Goal: Task Accomplishment & Management: Manage account settings

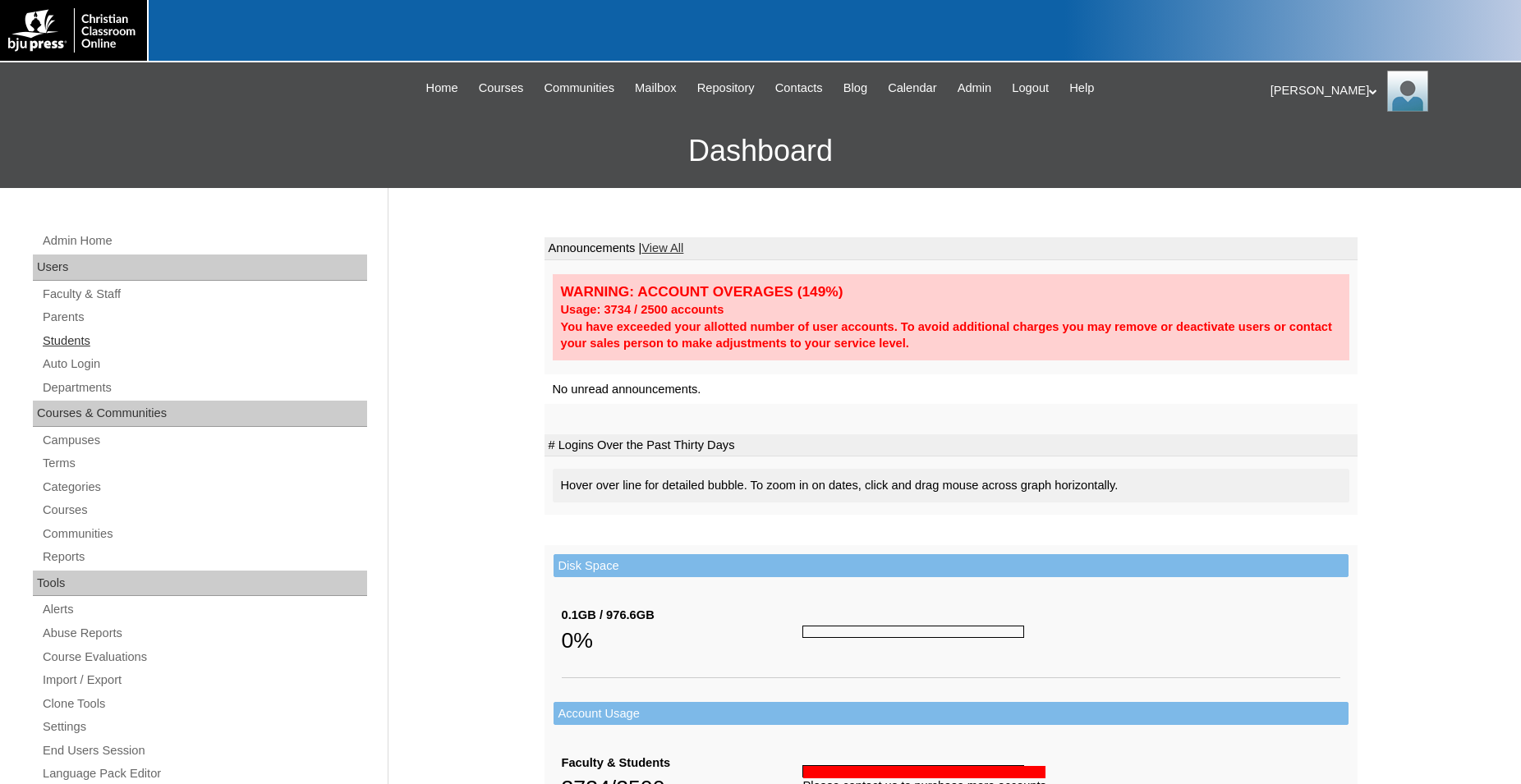
click at [79, 343] on link "Students" at bounding box center [204, 341] width 326 height 20
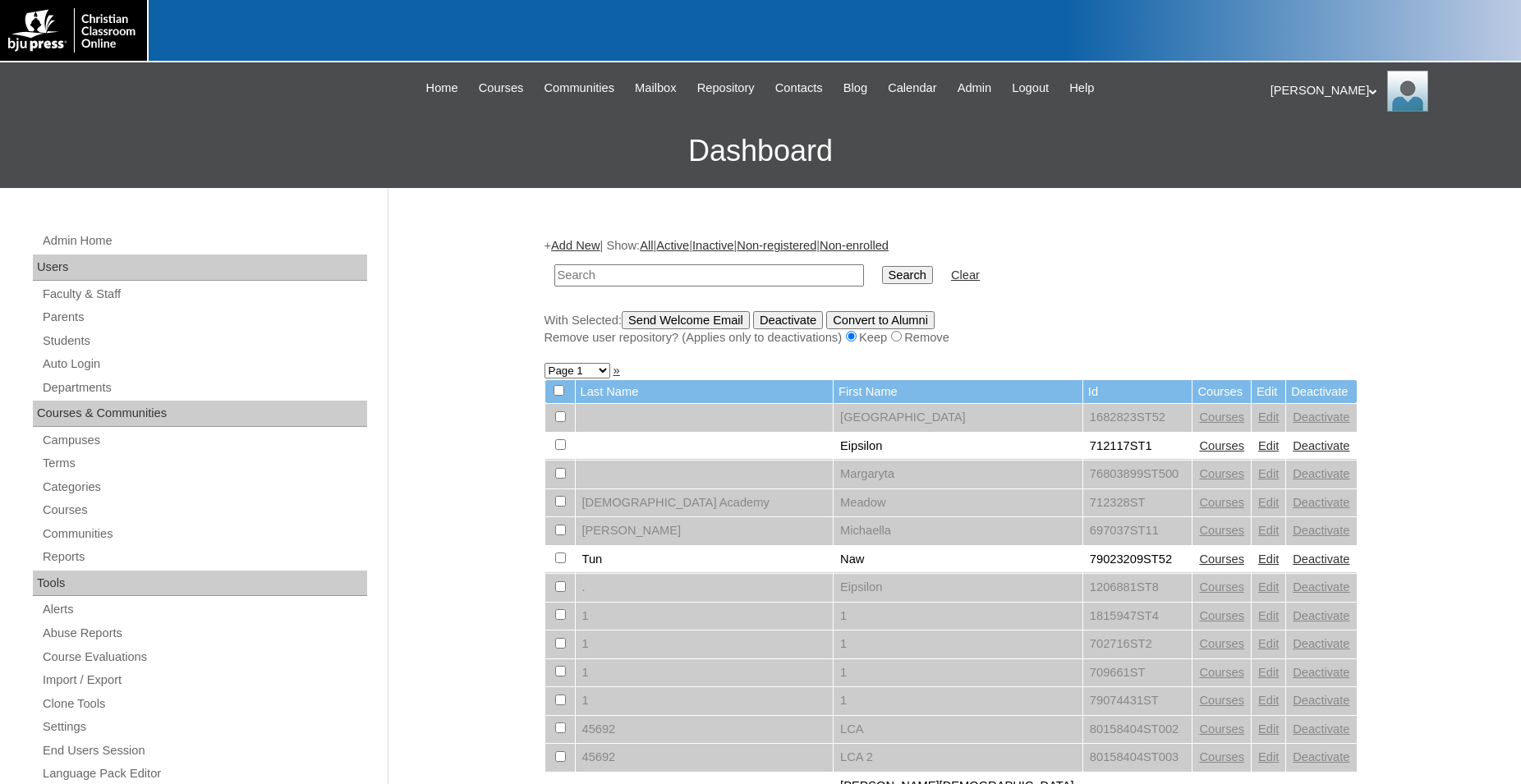
click at [677, 272] on input "text" at bounding box center [709, 275] width 310 height 22
type input "706787"
click at [882, 266] on input "Search" at bounding box center [907, 275] width 51 height 18
click at [890, 284] on input "Search" at bounding box center [907, 275] width 51 height 18
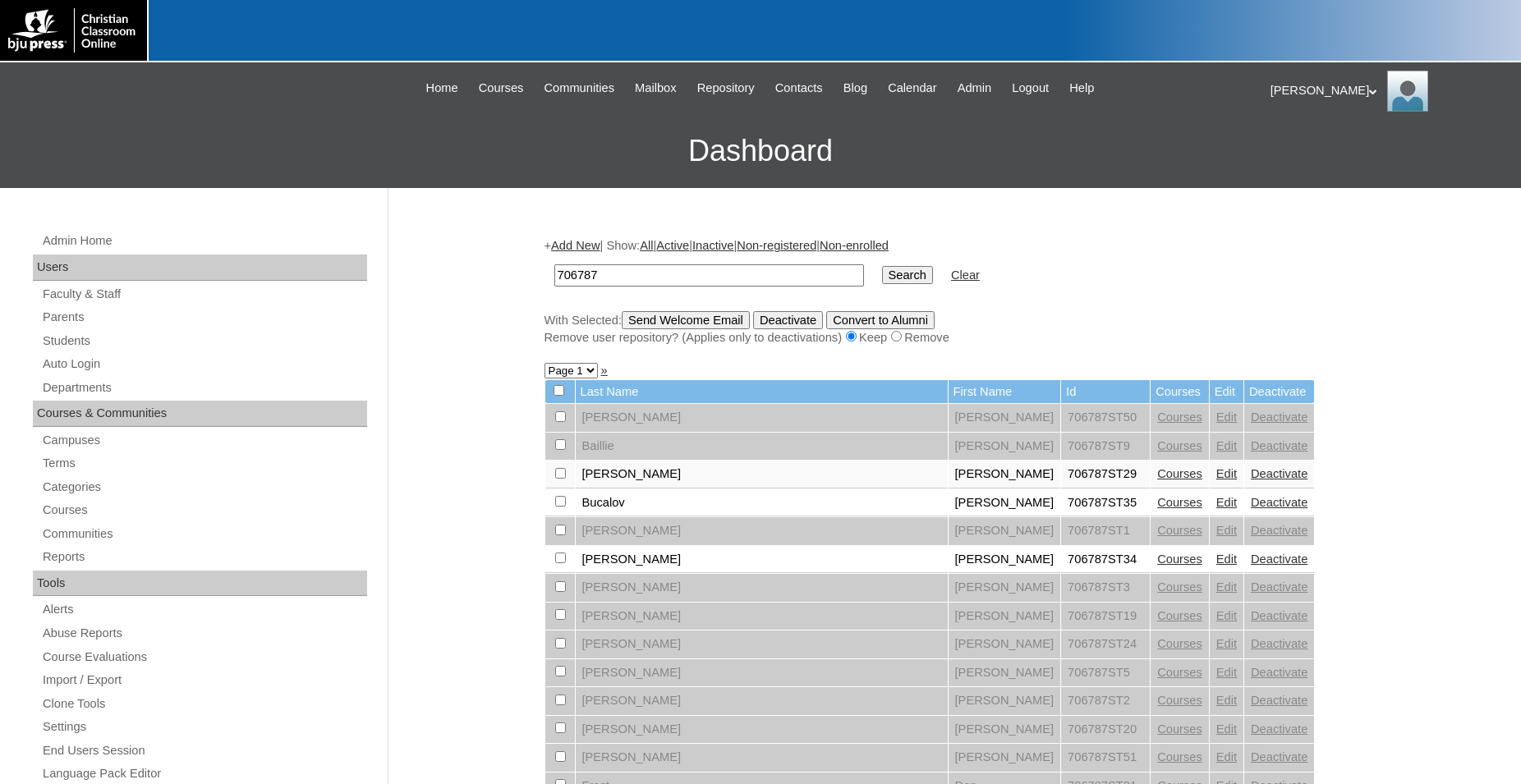
click at [1216, 509] on link "Edit" at bounding box center [1226, 502] width 20 height 13
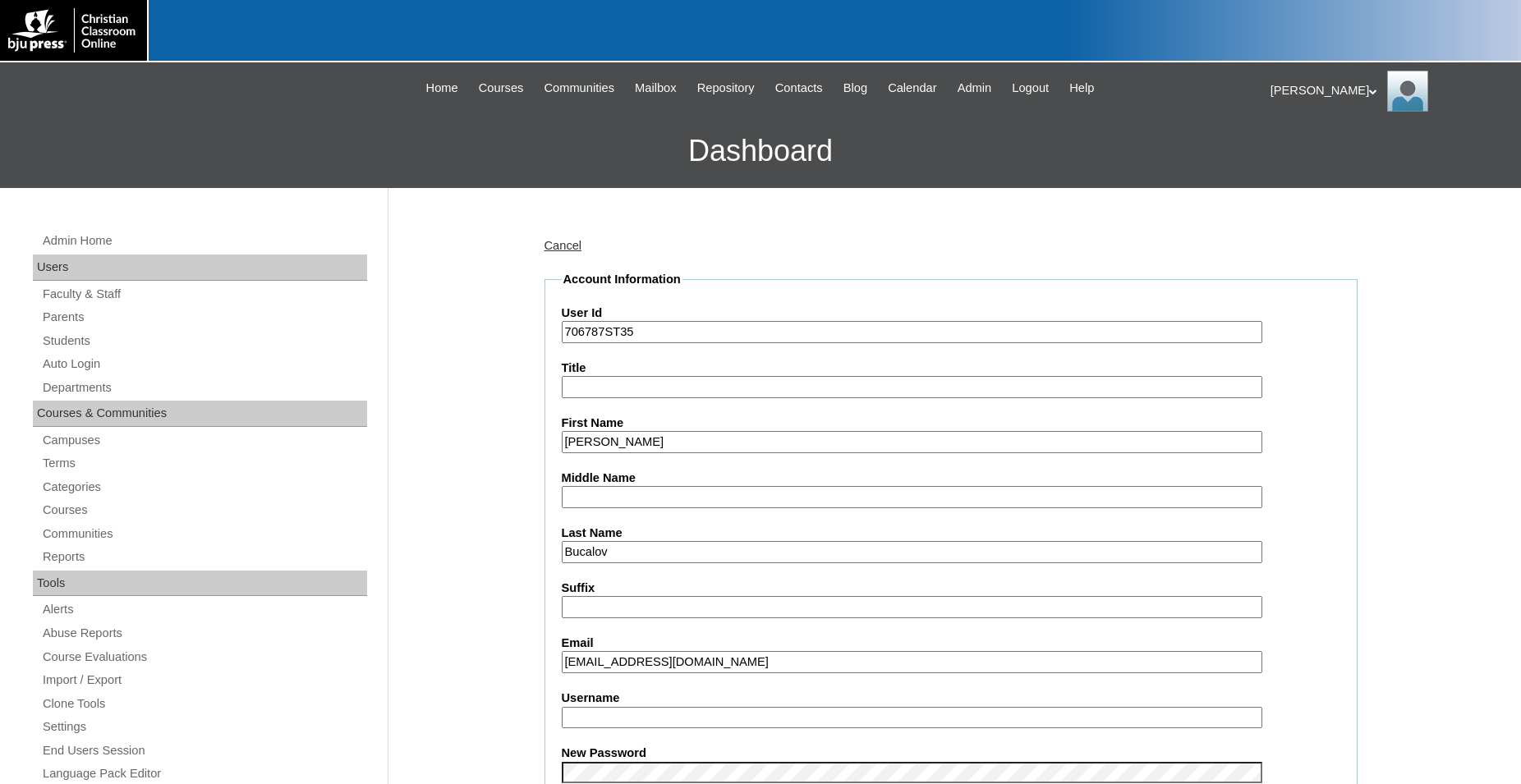
click at [666, 712] on input "Username" at bounding box center [912, 717] width 701 height 22
type input "E"
type input "e.bucalov"
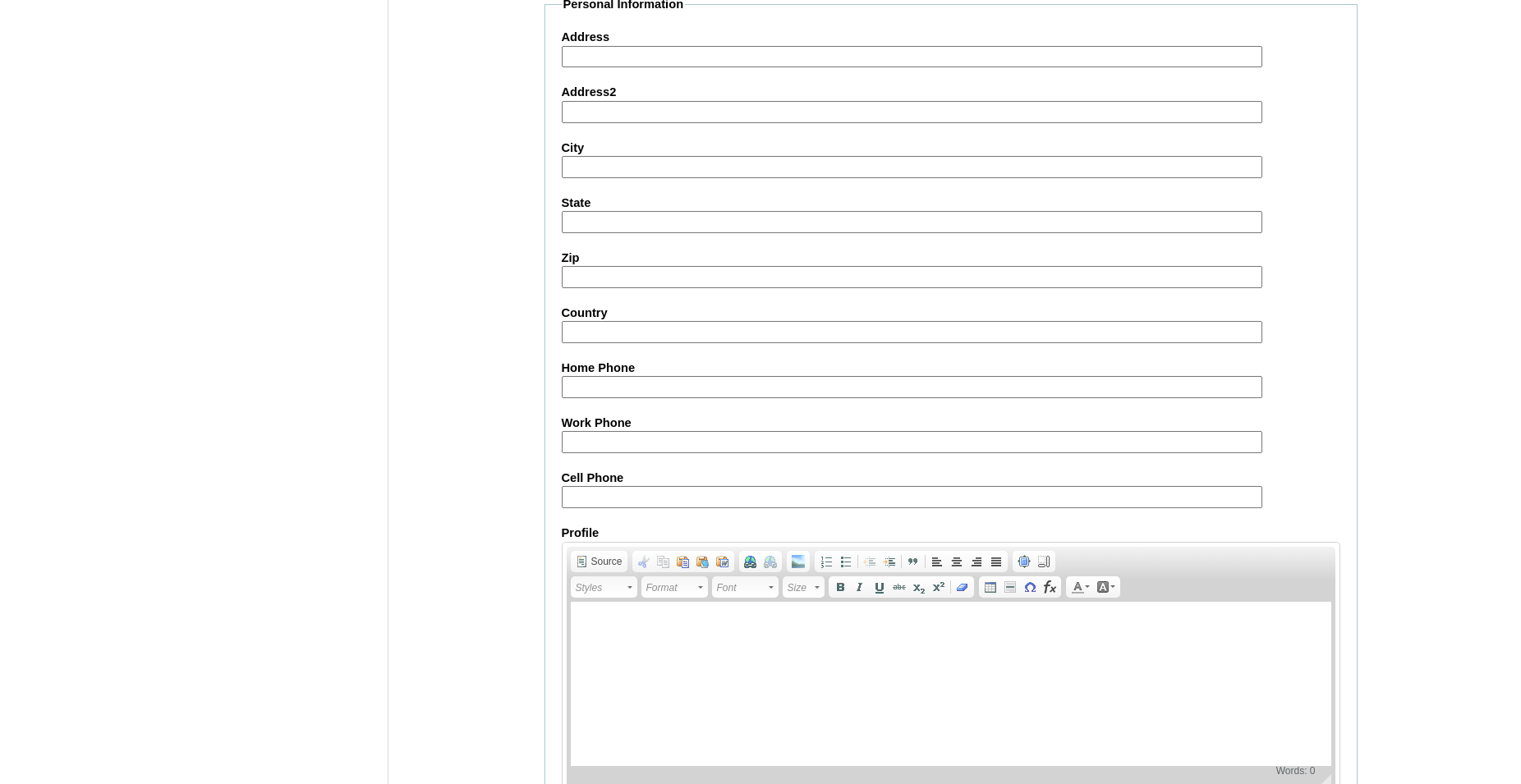
scroll to position [1747, 0]
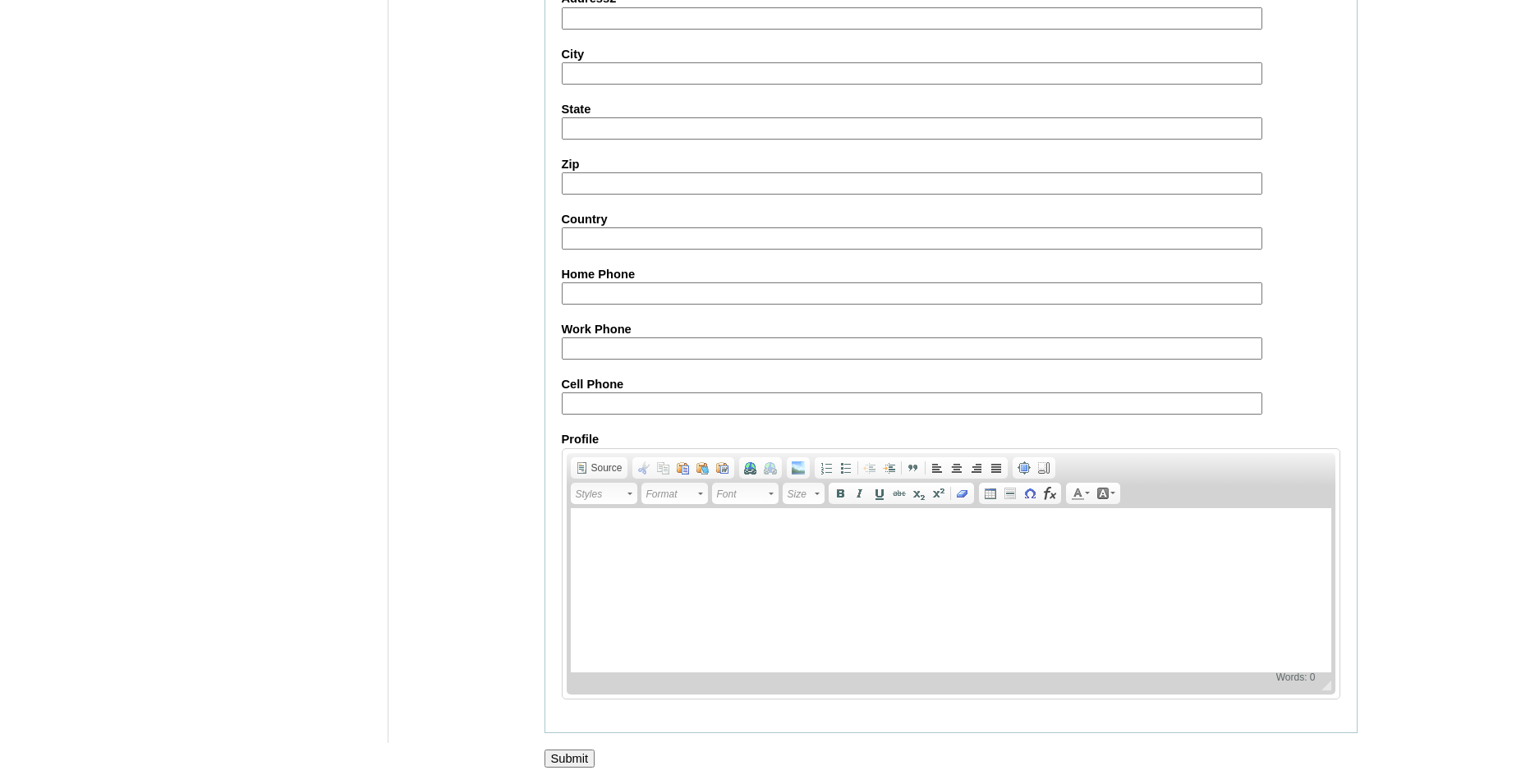
click at [563, 752] on input "Submit" at bounding box center [569, 758] width 51 height 18
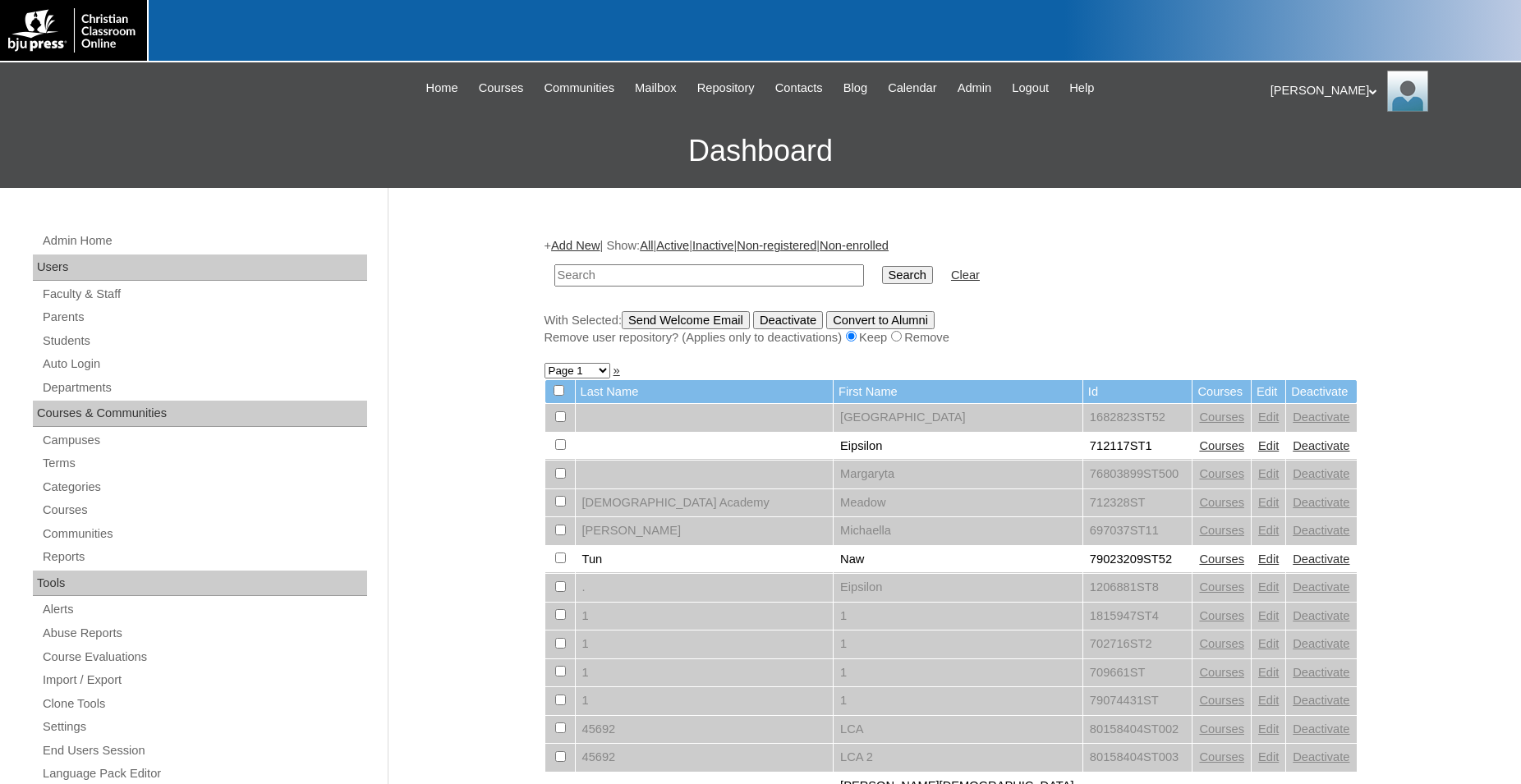
click at [735, 274] on input "text" at bounding box center [709, 275] width 310 height 22
click at [651, 280] on input "text" at bounding box center [709, 275] width 310 height 22
type input "706787"
click at [882, 266] on input "Search" at bounding box center [907, 275] width 51 height 18
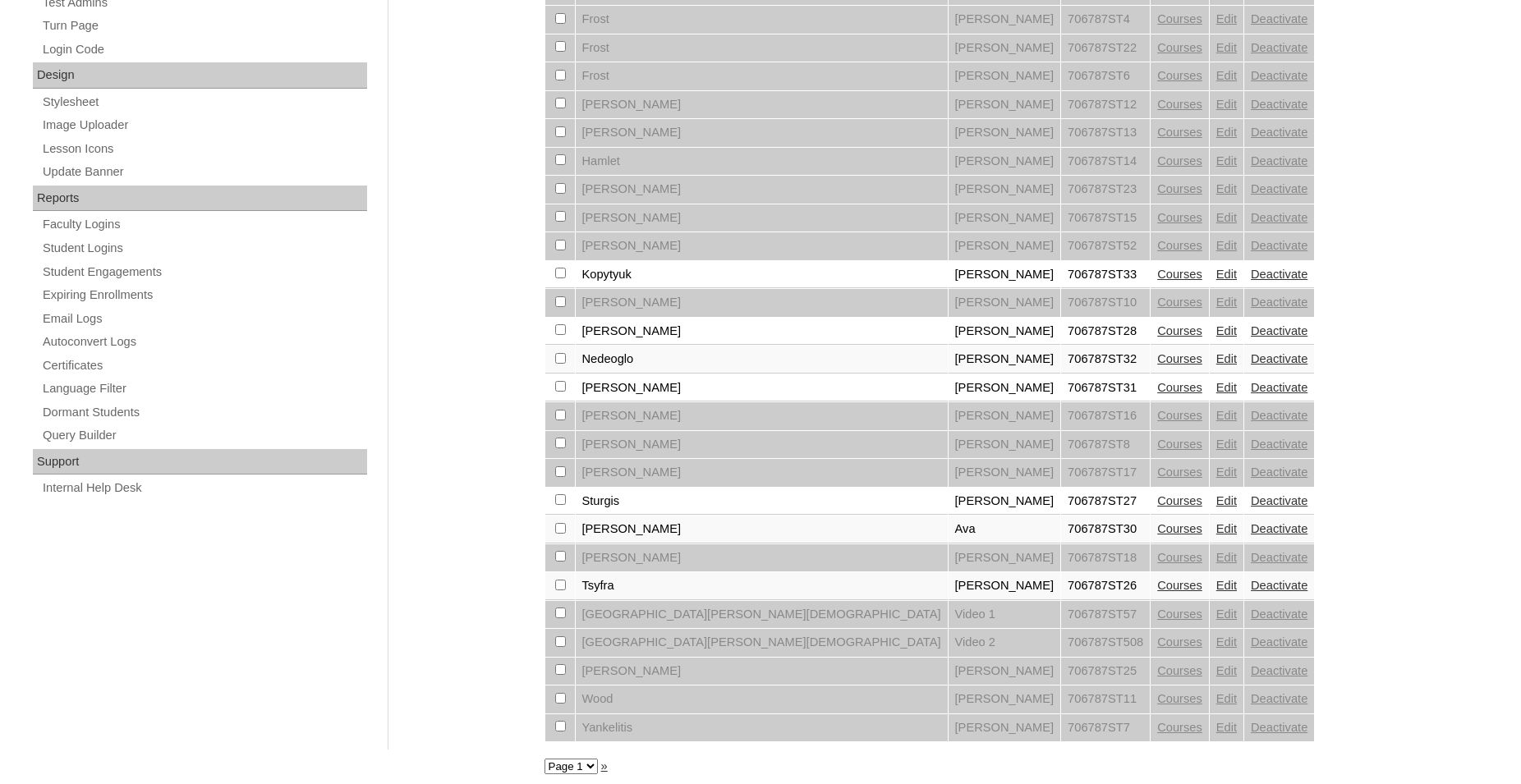
scroll to position [827, 0]
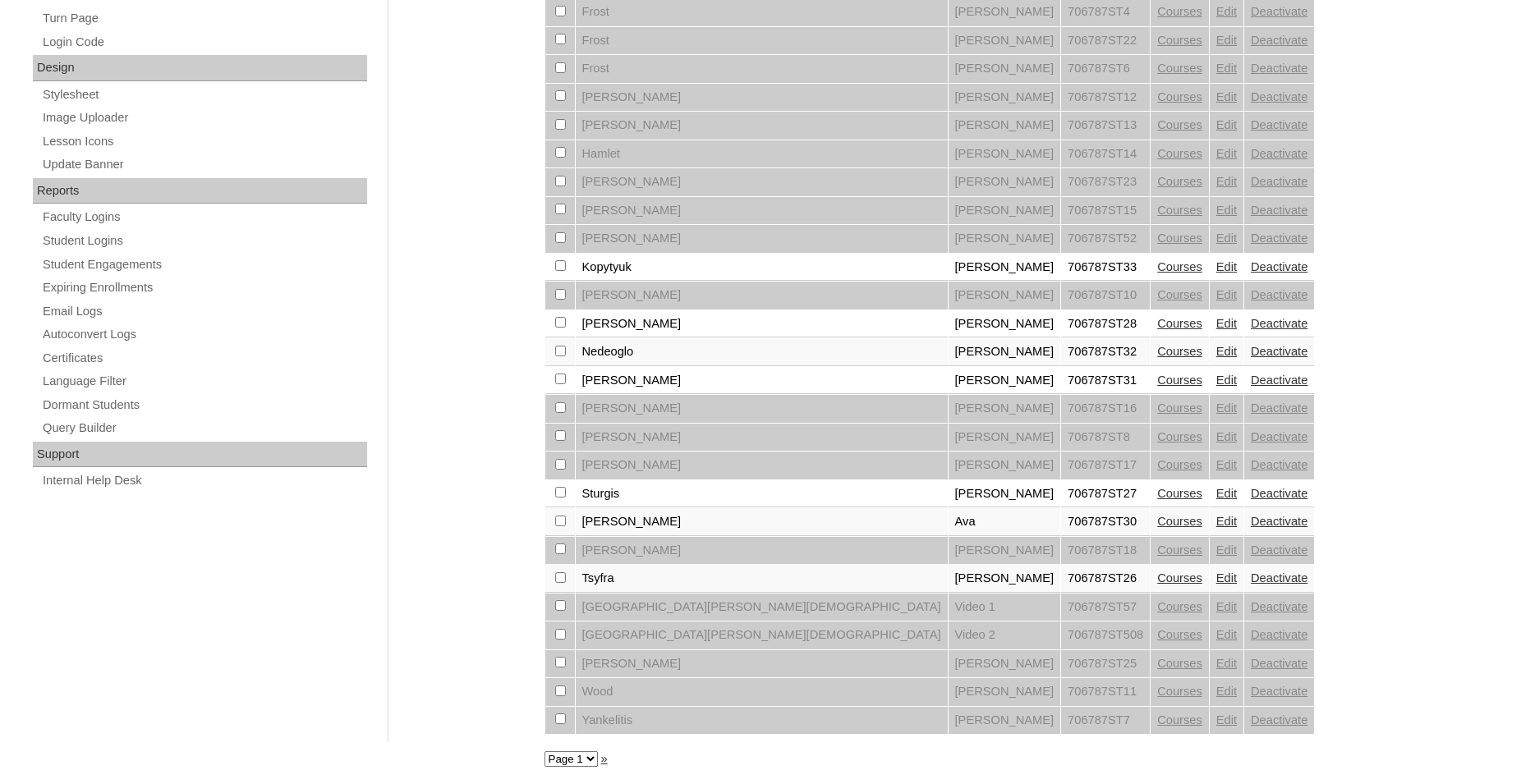
click at [1216, 517] on link "Edit" at bounding box center [1226, 521] width 20 height 13
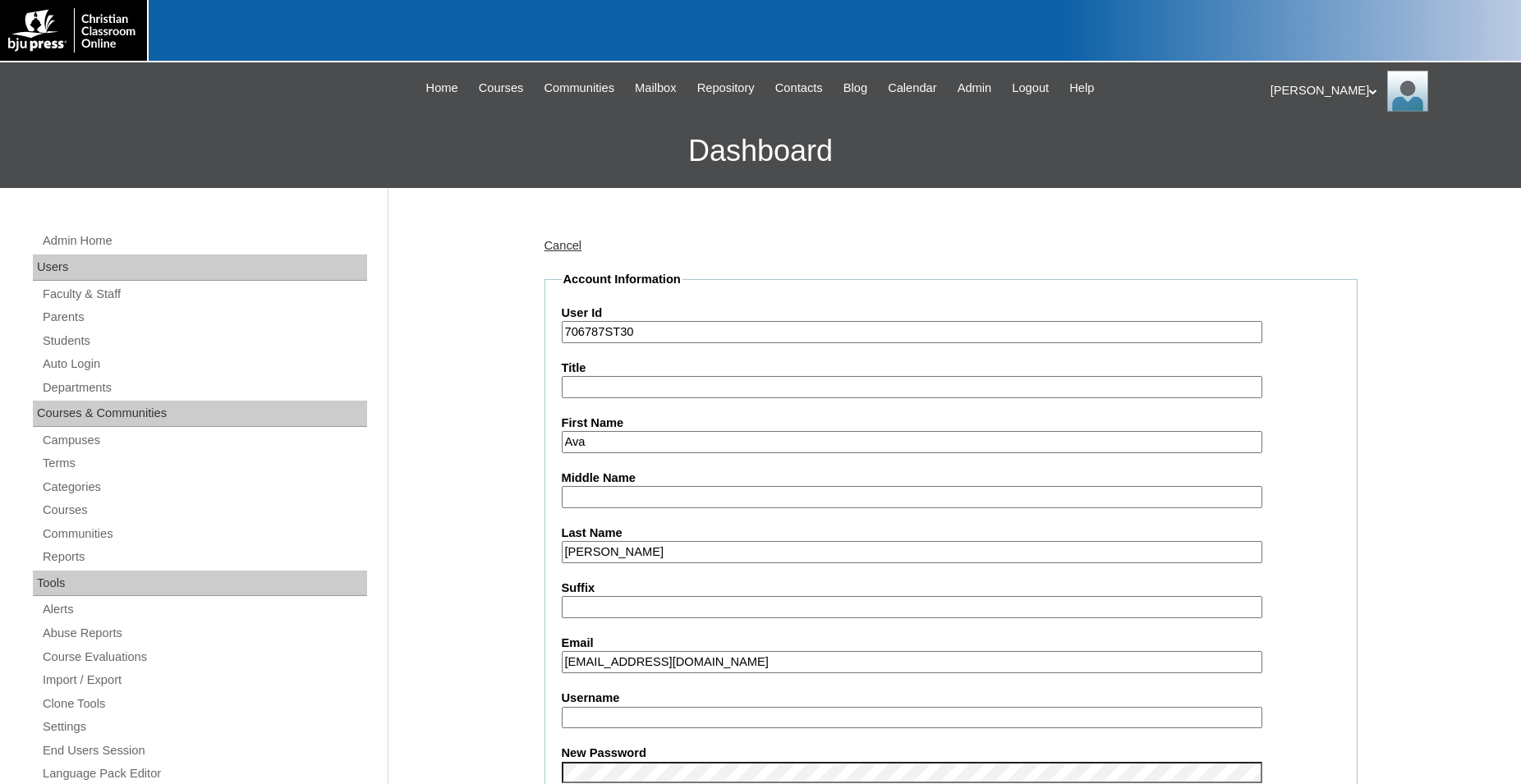
click at [718, 720] on input "Username" at bounding box center [912, 717] width 701 height 22
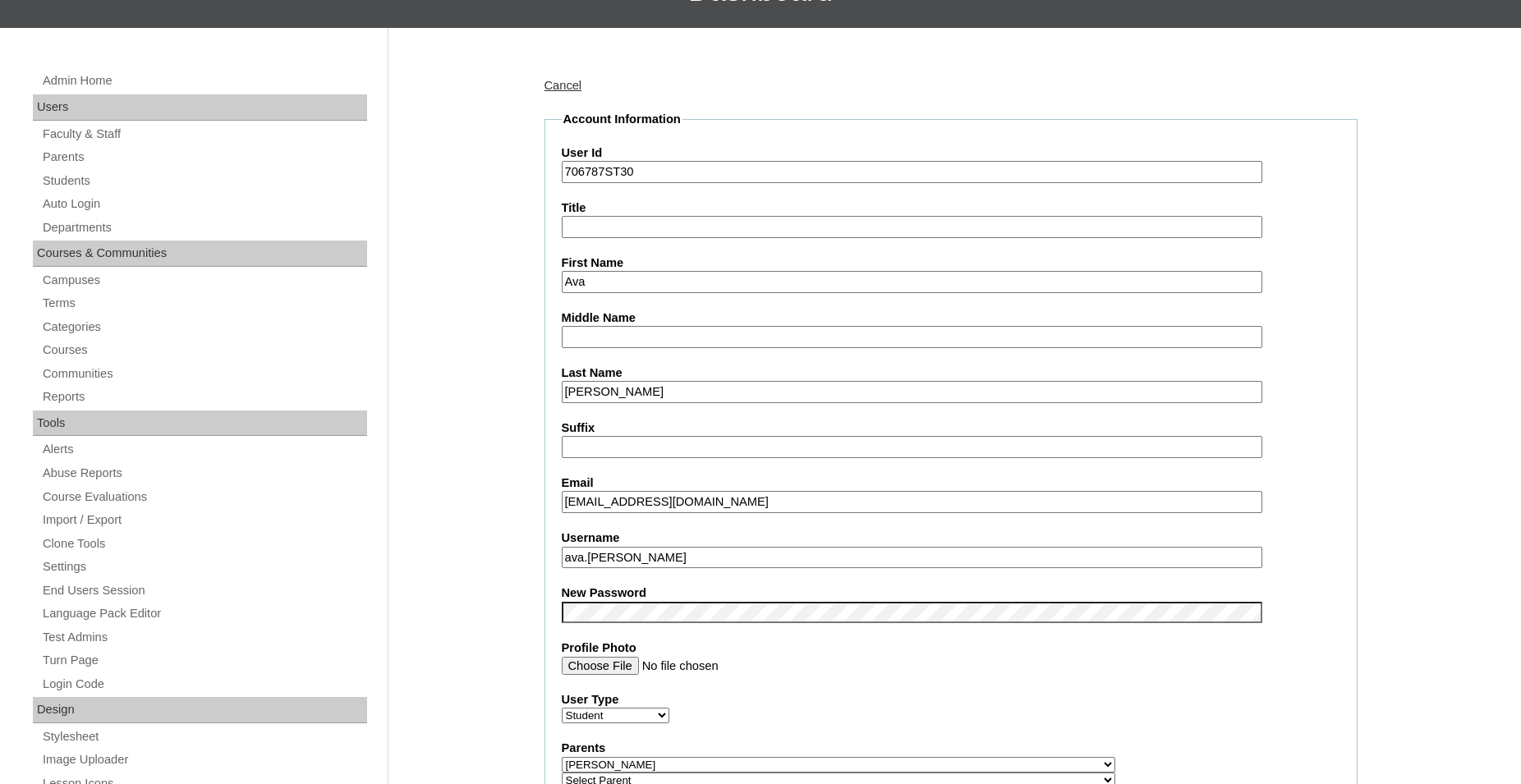
scroll to position [168, 0]
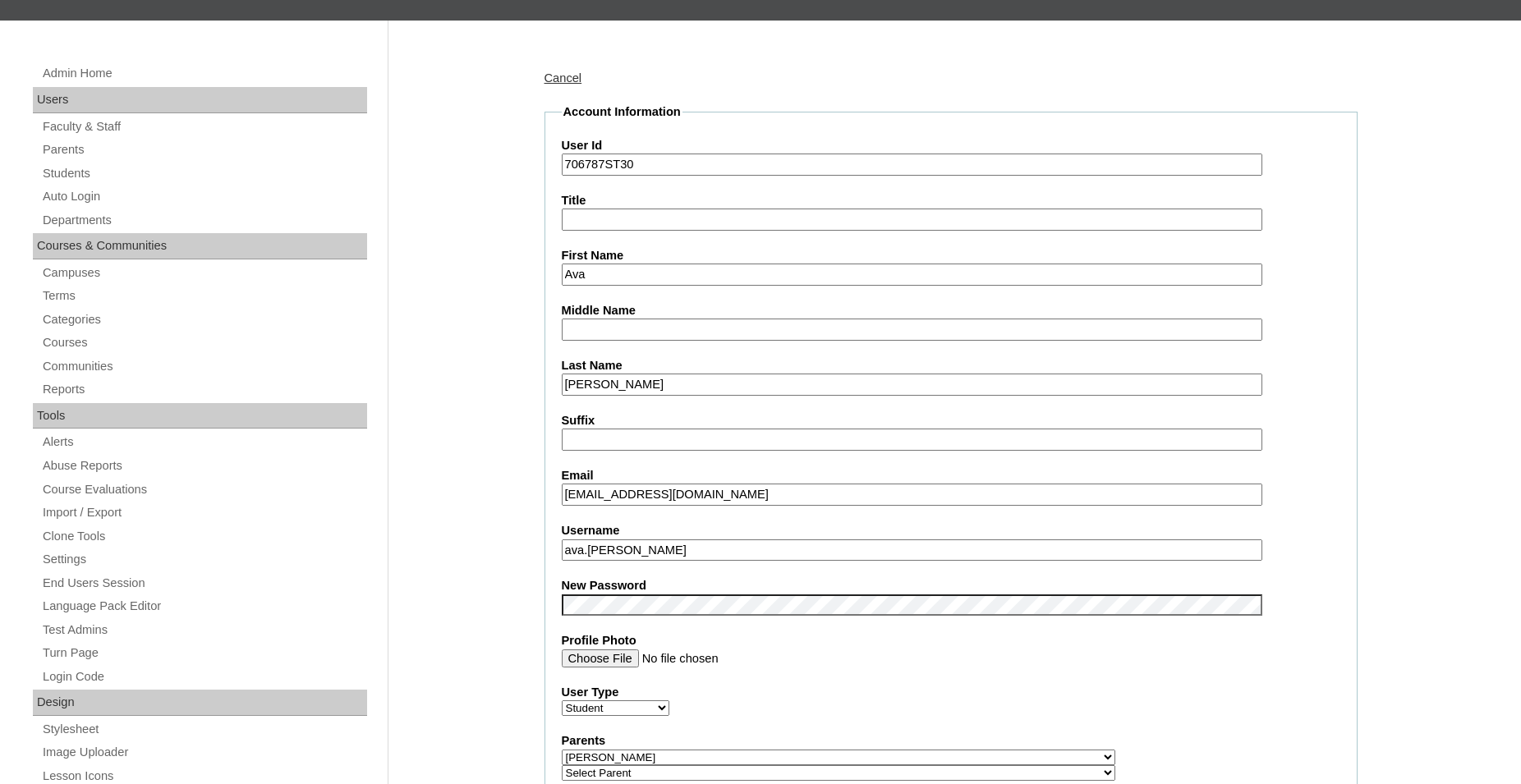
type input "ava.taylor"
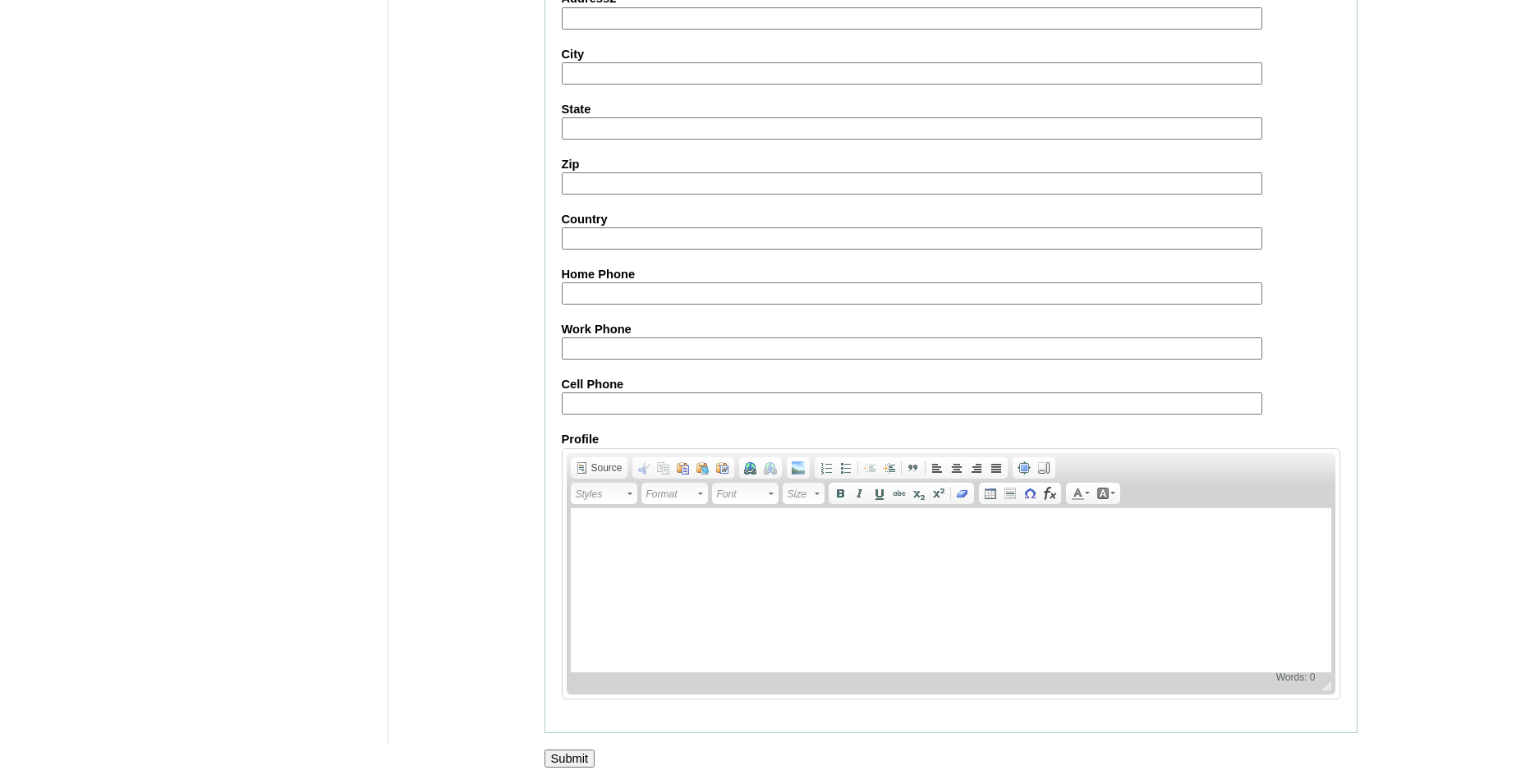
scroll to position [1747, 0]
drag, startPoint x: 1526, startPoint y: 136, endPoint x: 683, endPoint y: 153, distance: 843.2
click at [576, 757] on input "Submit" at bounding box center [569, 758] width 51 height 18
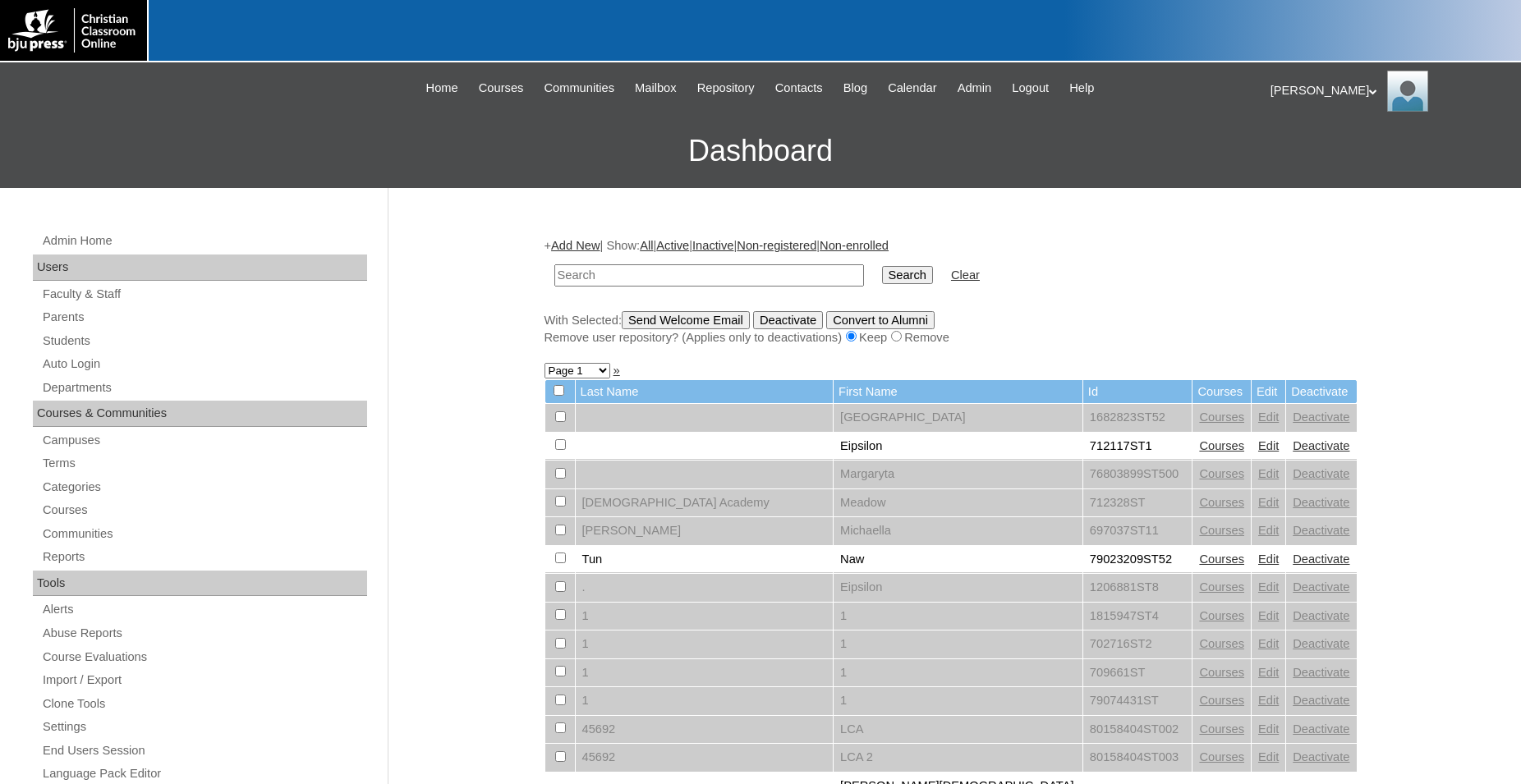
click at [759, 278] on input "text" at bounding box center [709, 275] width 310 height 22
click at [766, 272] on input "text" at bounding box center [709, 275] width 310 height 22
type input "706787"
click at [882, 266] on input "Search" at bounding box center [907, 275] width 51 height 18
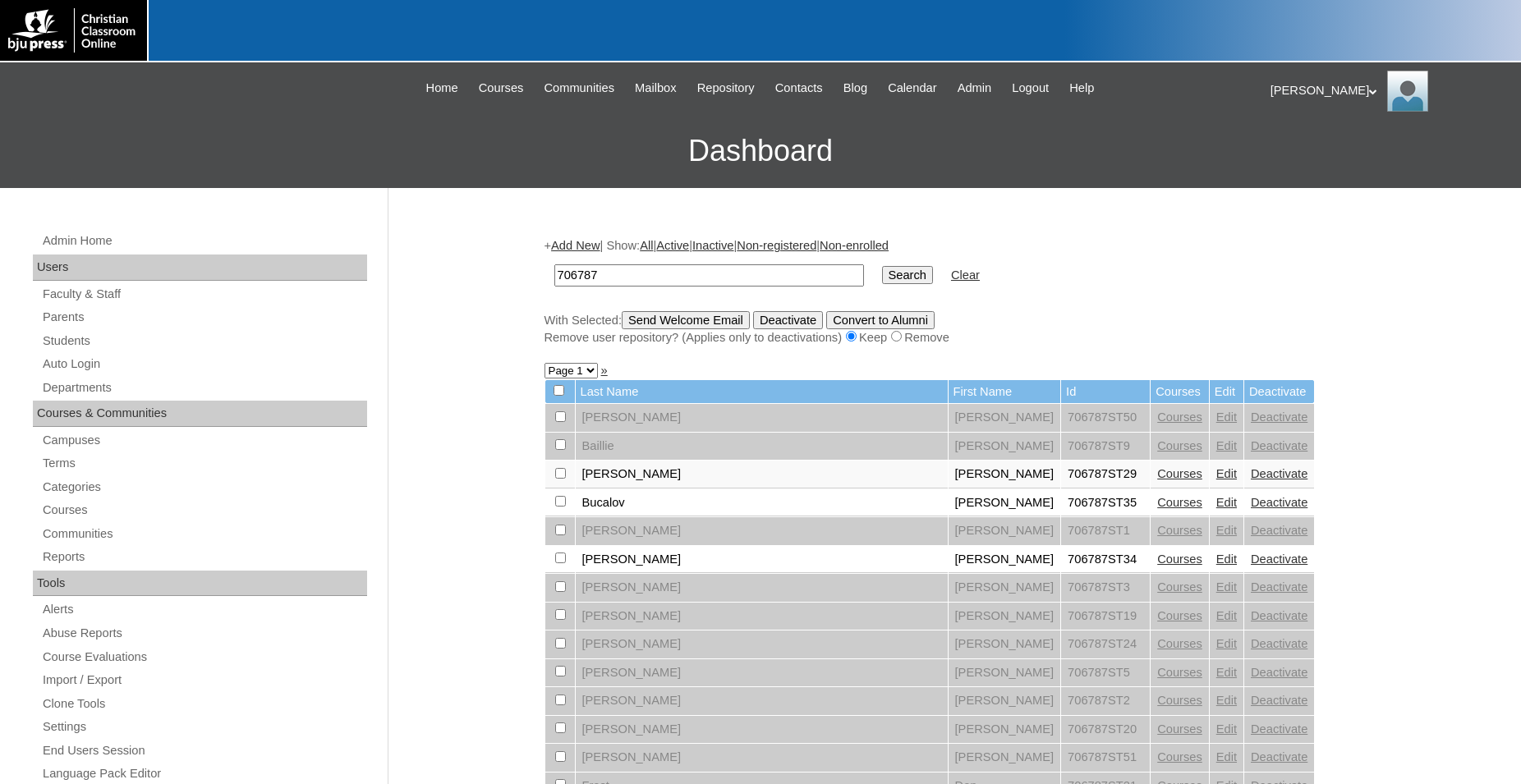
click at [1216, 566] on link "Edit" at bounding box center [1226, 559] width 20 height 13
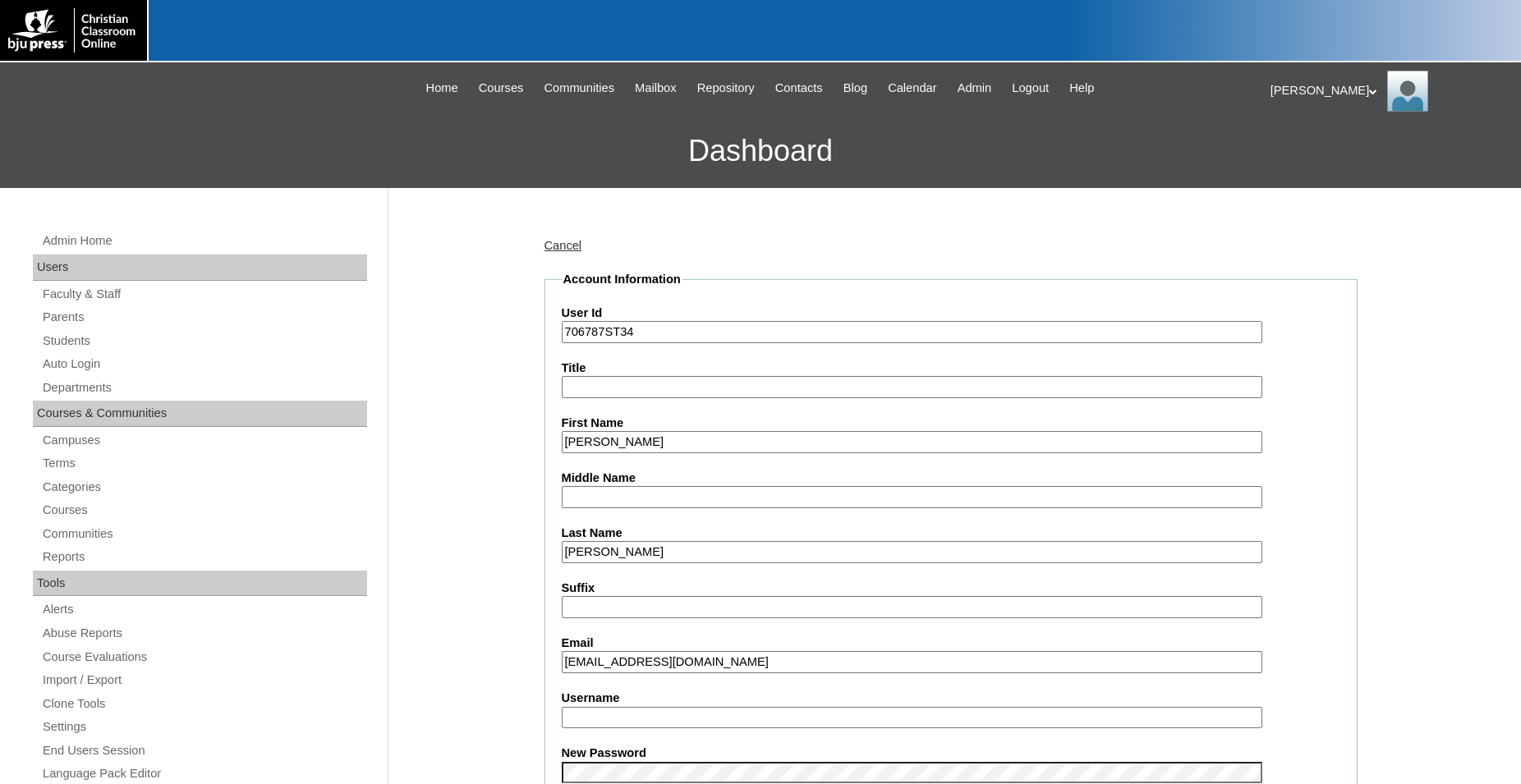
click at [831, 717] on input "Username" at bounding box center [912, 717] width 701 height 22
type input "e.cange"
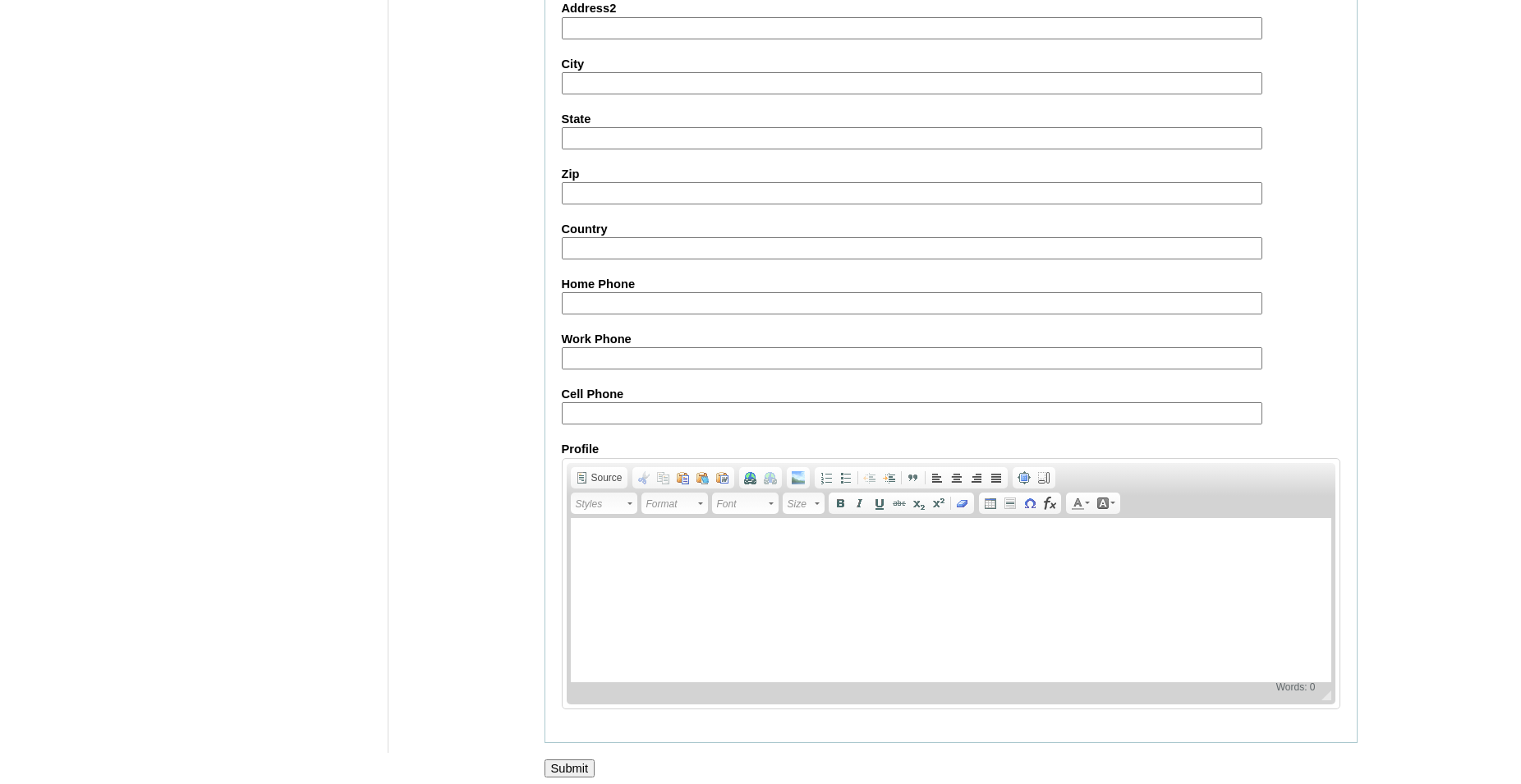
scroll to position [1747, 0]
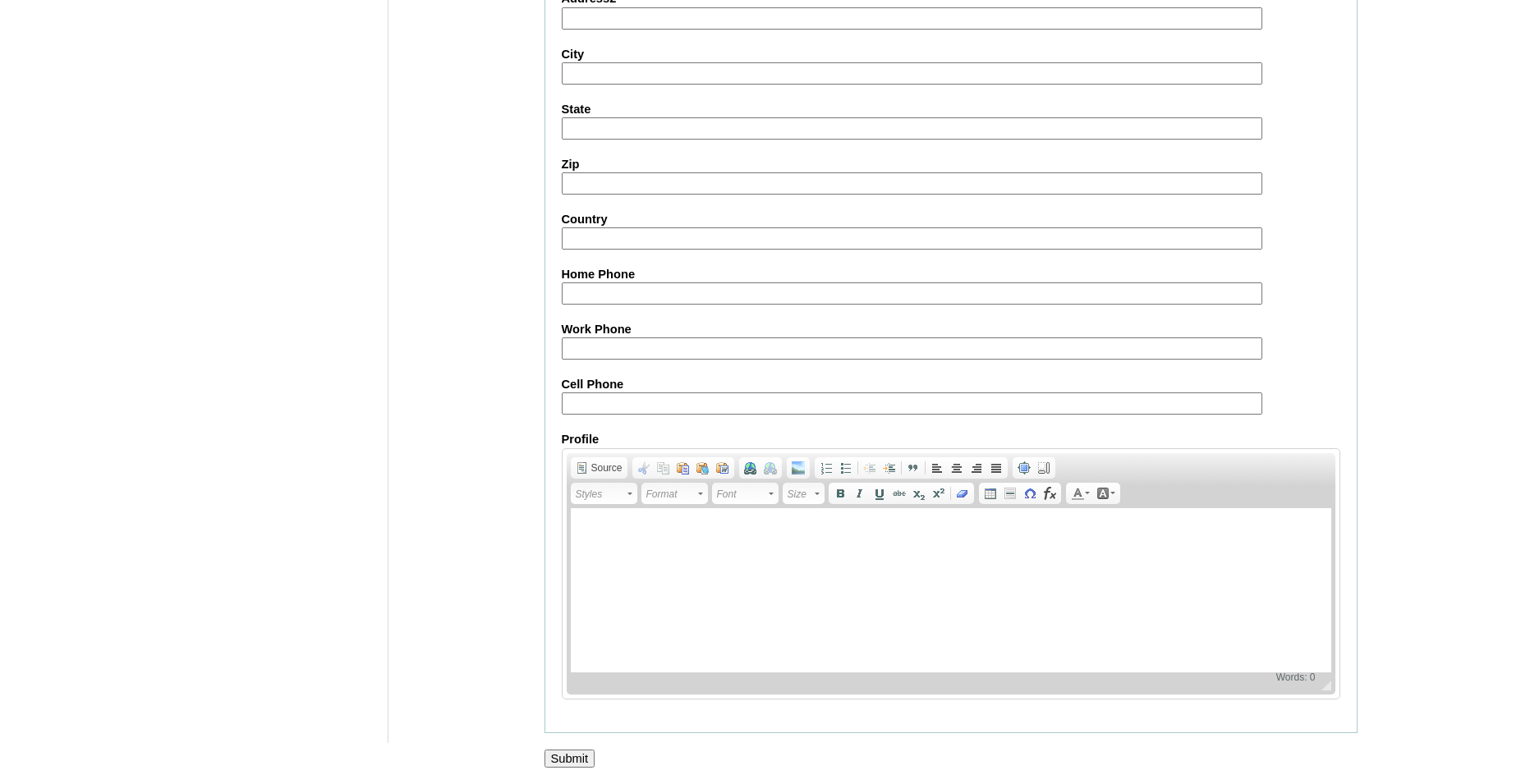
click at [568, 757] on input "Submit" at bounding box center [569, 758] width 51 height 18
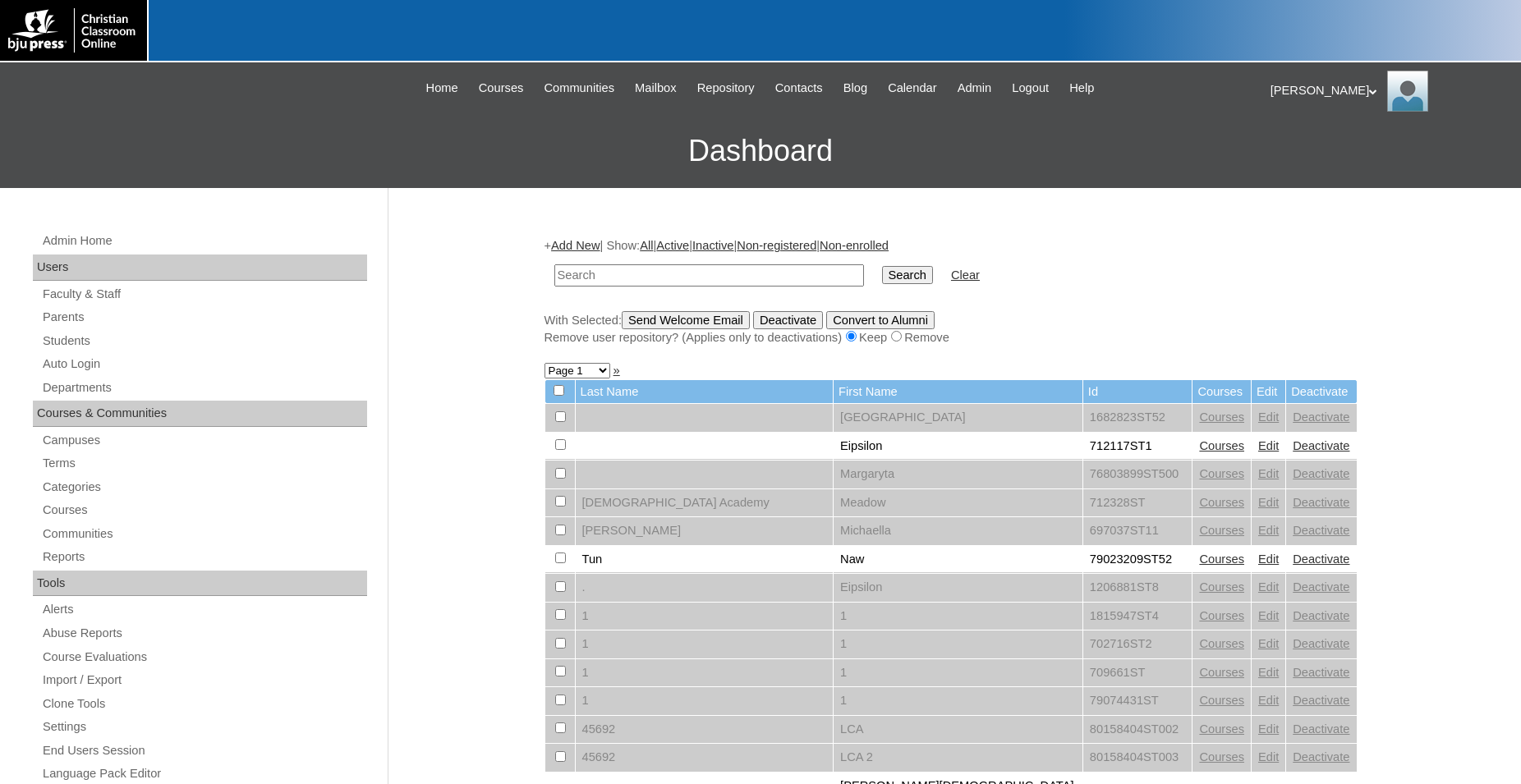
click at [667, 278] on input "text" at bounding box center [709, 275] width 310 height 22
type input "706787"
click at [882, 266] on input "Search" at bounding box center [907, 275] width 51 height 18
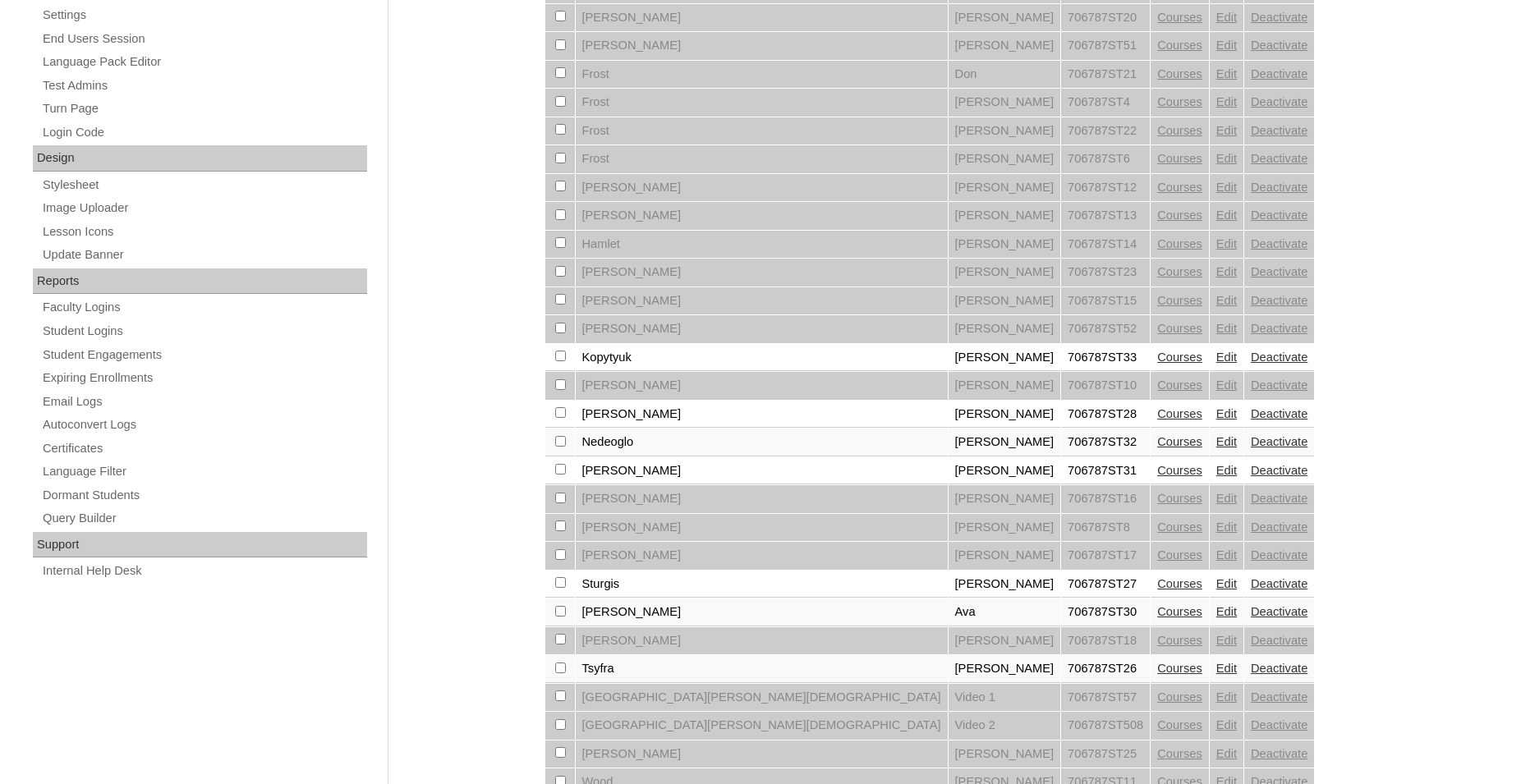
scroll to position [827, 0]
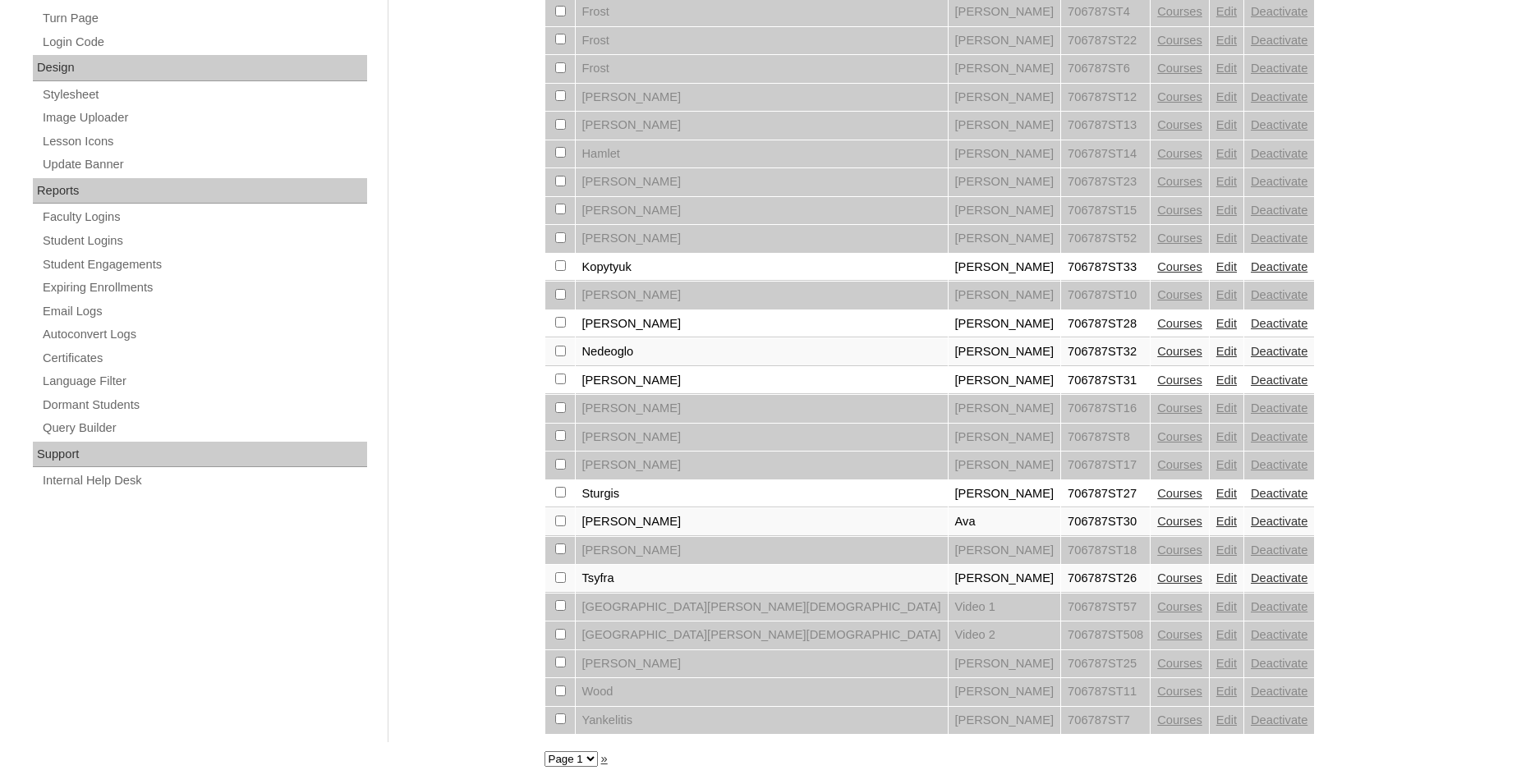
click at [1216, 373] on link "Edit" at bounding box center [1226, 380] width 20 height 13
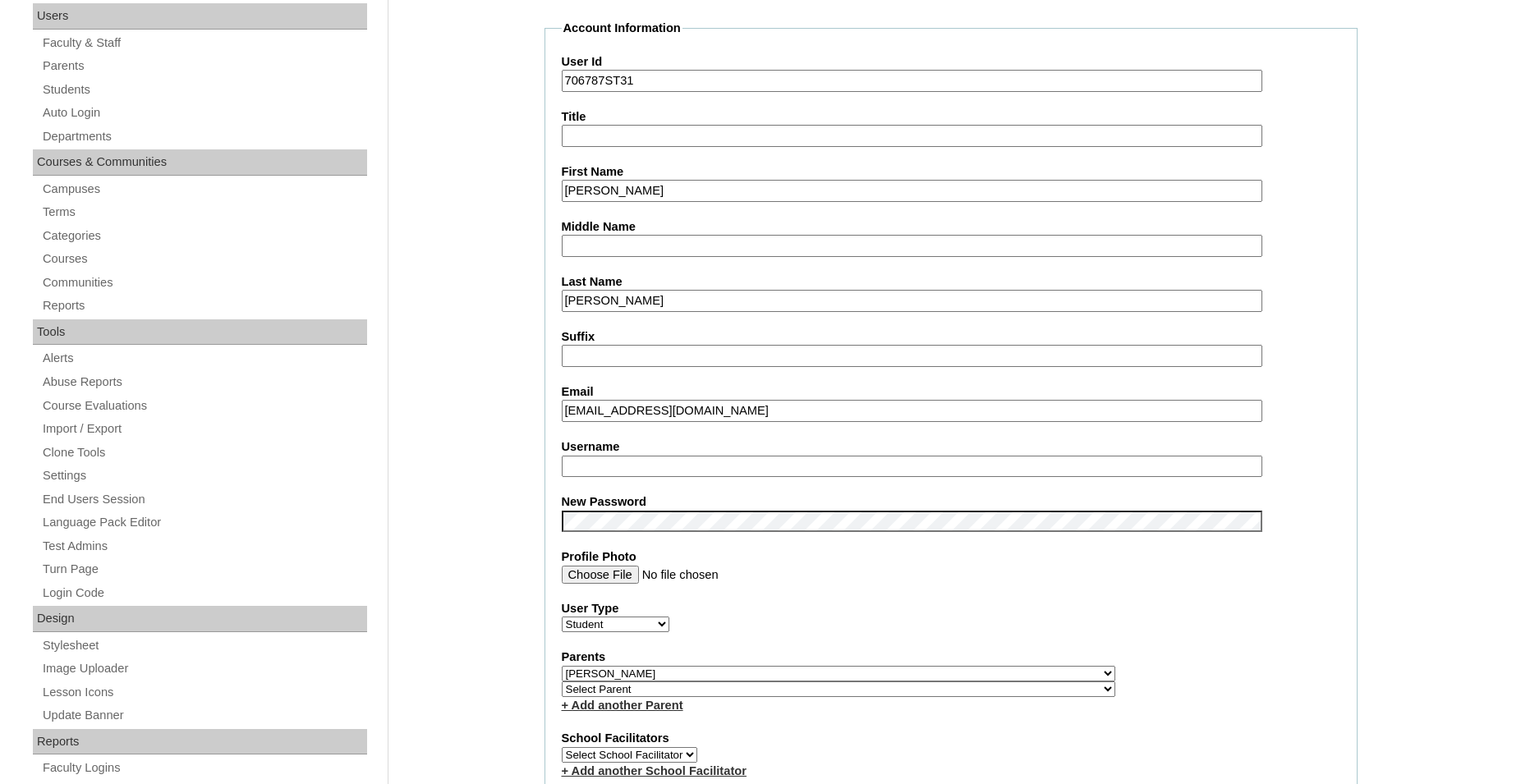
click at [716, 465] on input "Username" at bounding box center [912, 466] width 701 height 22
type input "d.sanchez"
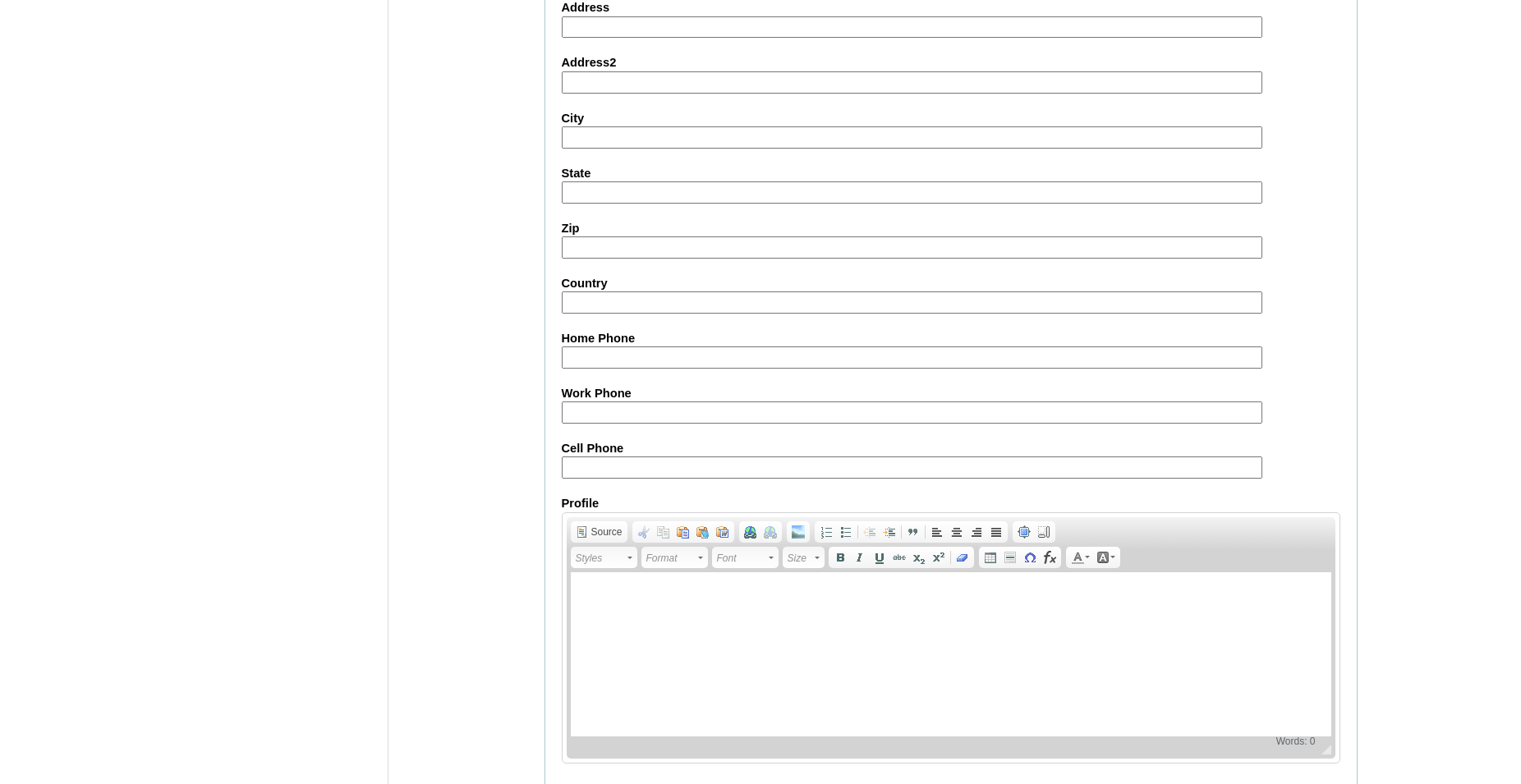
scroll to position [1747, 0]
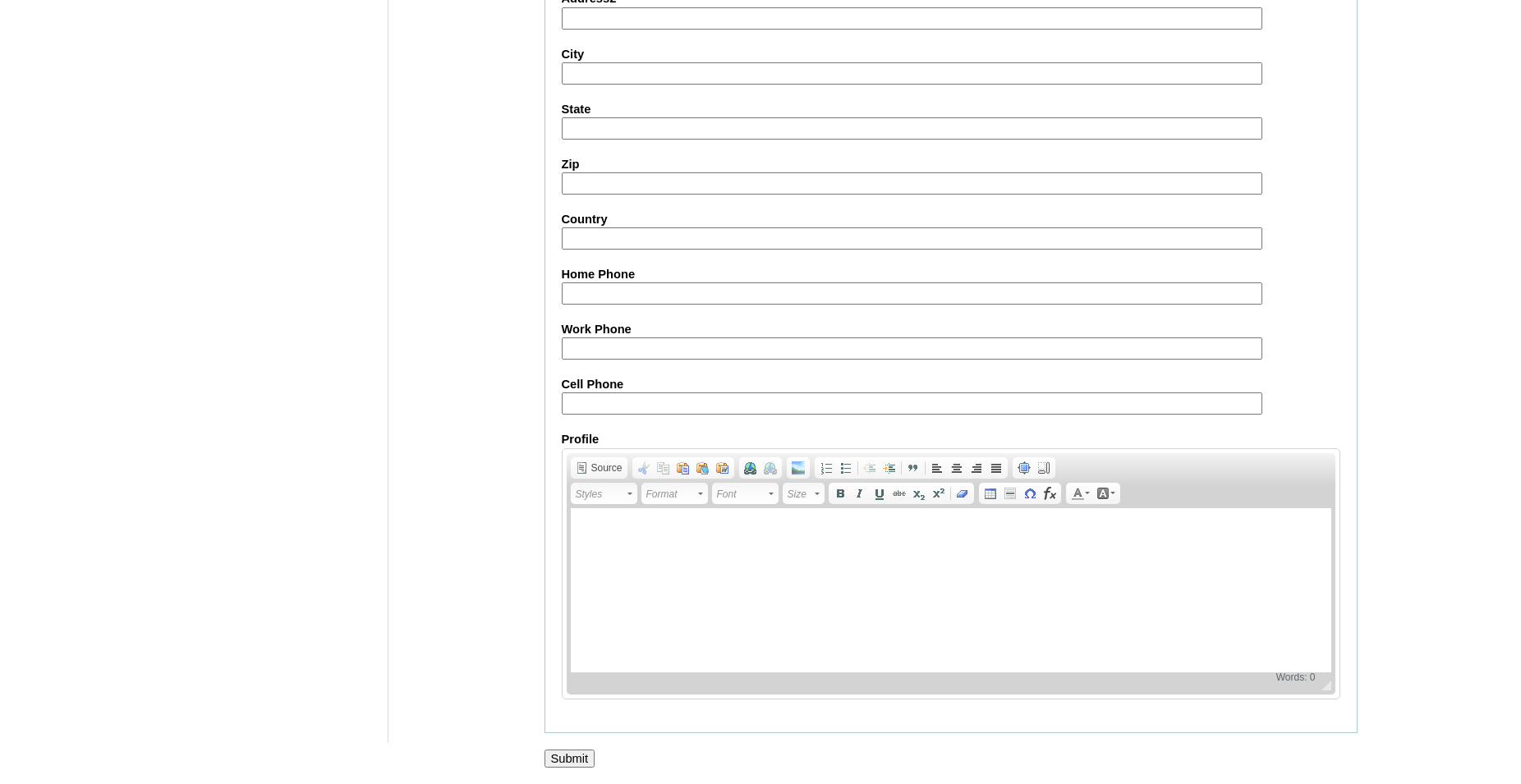
click at [569, 762] on input "Submit" at bounding box center [569, 758] width 51 height 18
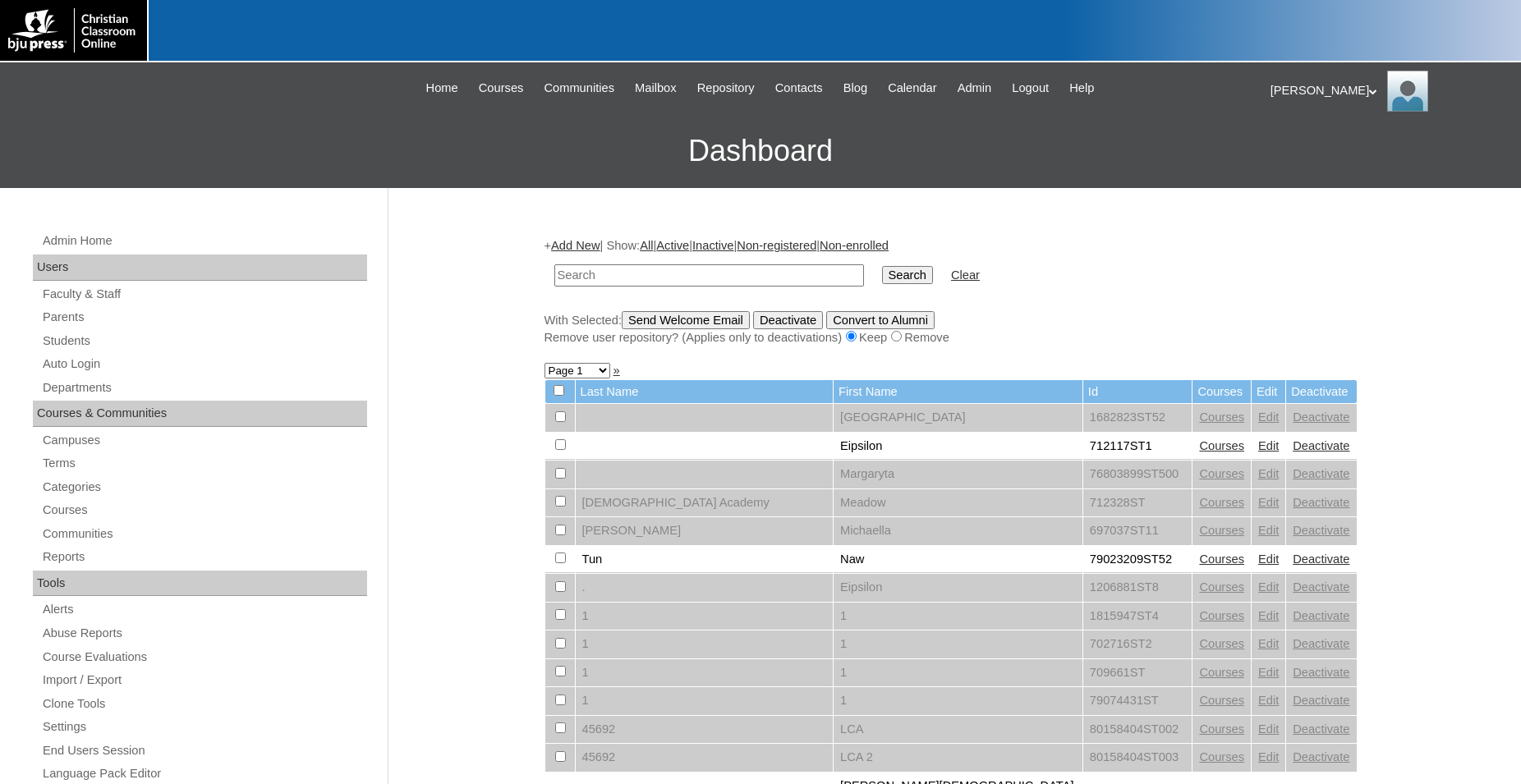
click at [756, 275] on input "text" at bounding box center [709, 275] width 310 height 22
type input "706787"
click at [882, 266] on input "Search" at bounding box center [907, 275] width 51 height 18
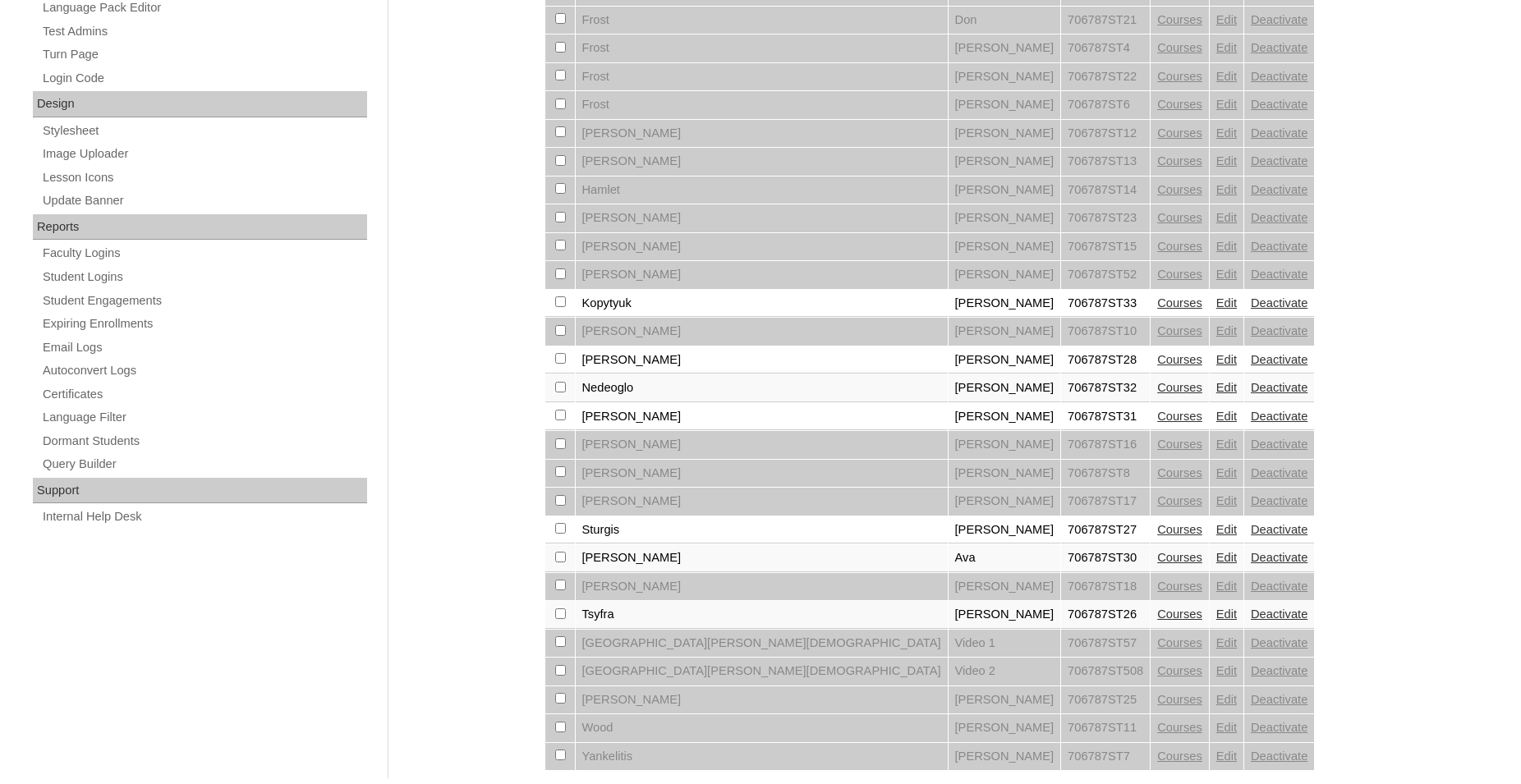
scroll to position [827, 0]
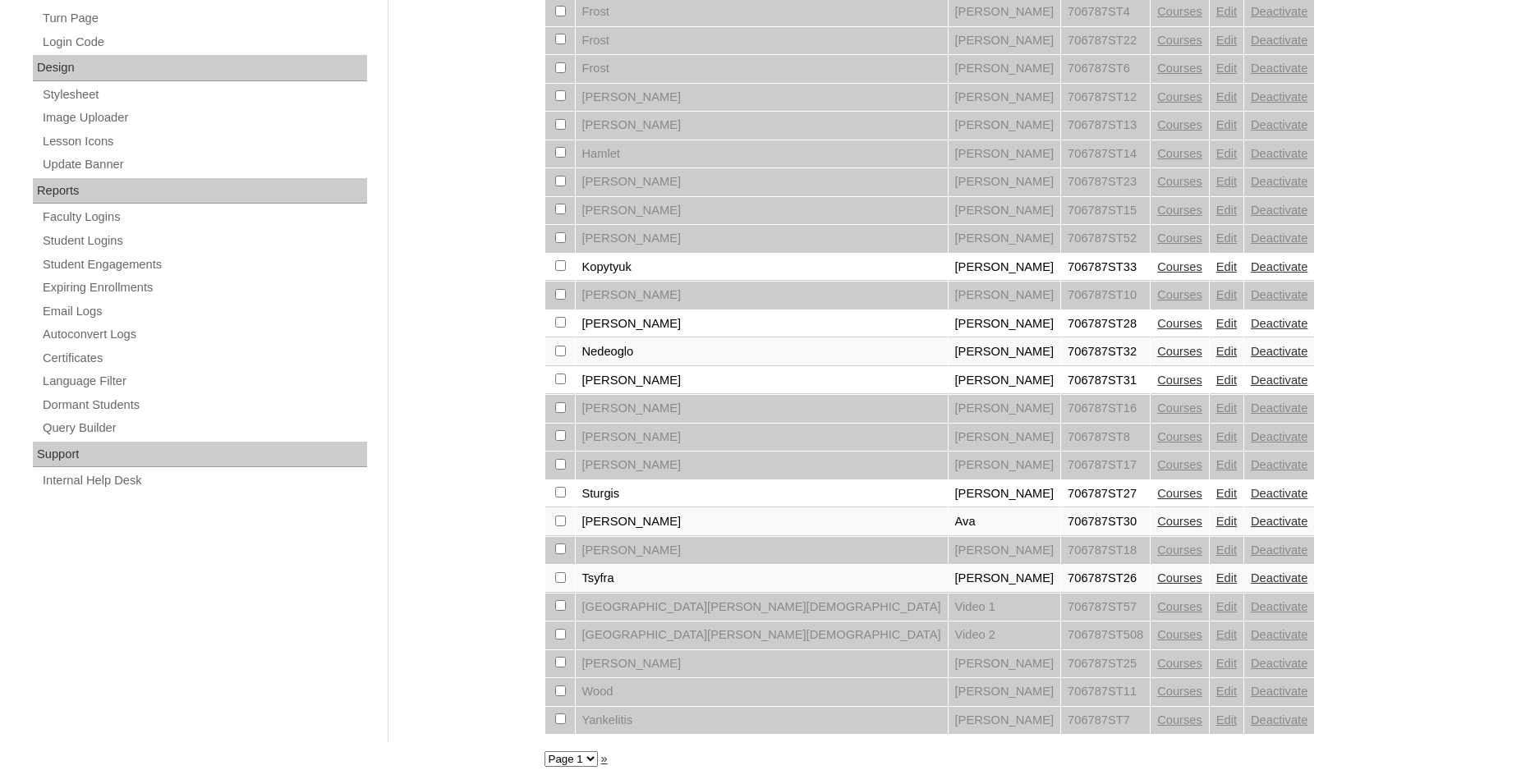
click at [1216, 345] on link "Edit" at bounding box center [1226, 351] width 20 height 13
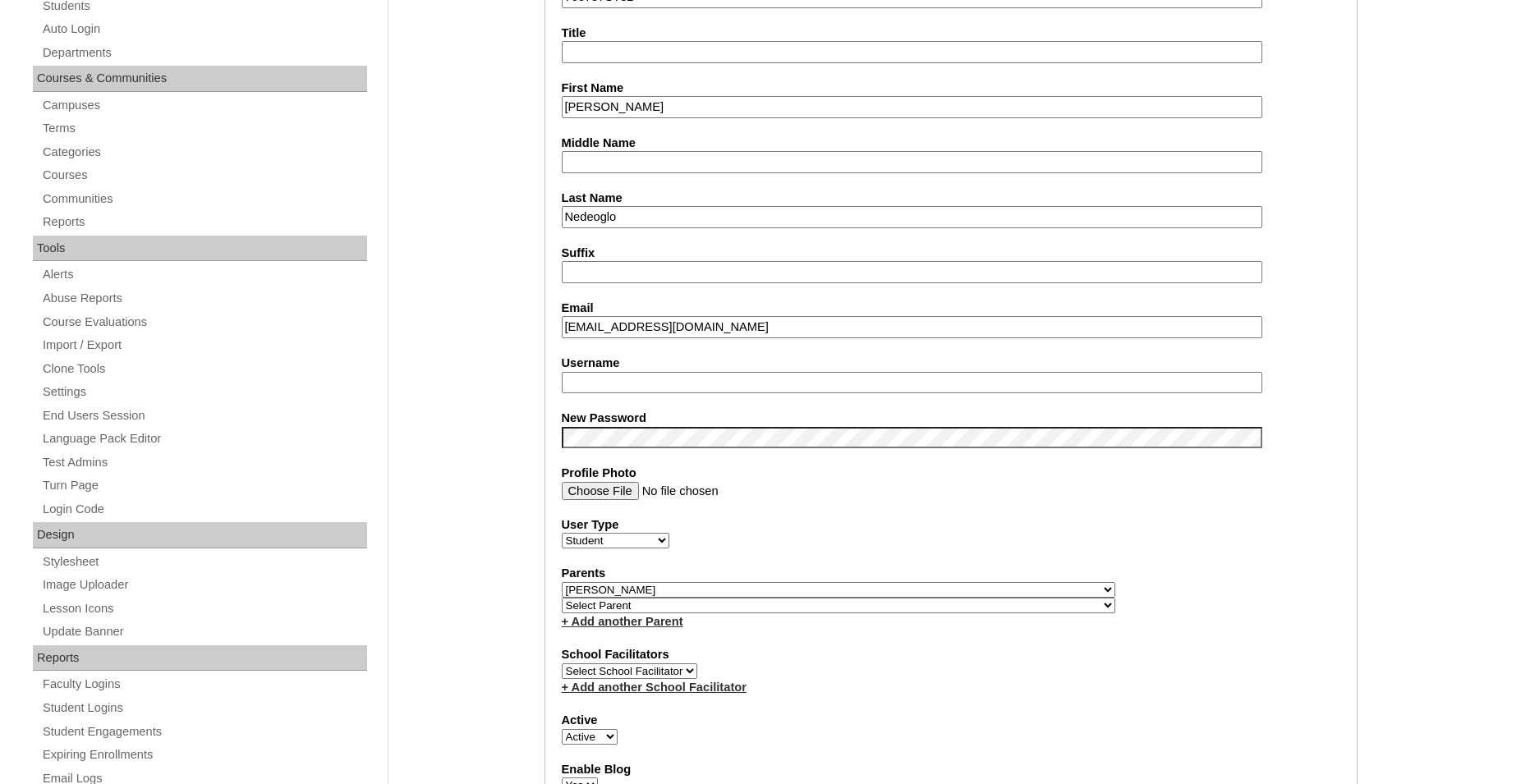
click at [710, 381] on input "Username" at bounding box center [912, 382] width 701 height 22
type input "j.nedeoglo"
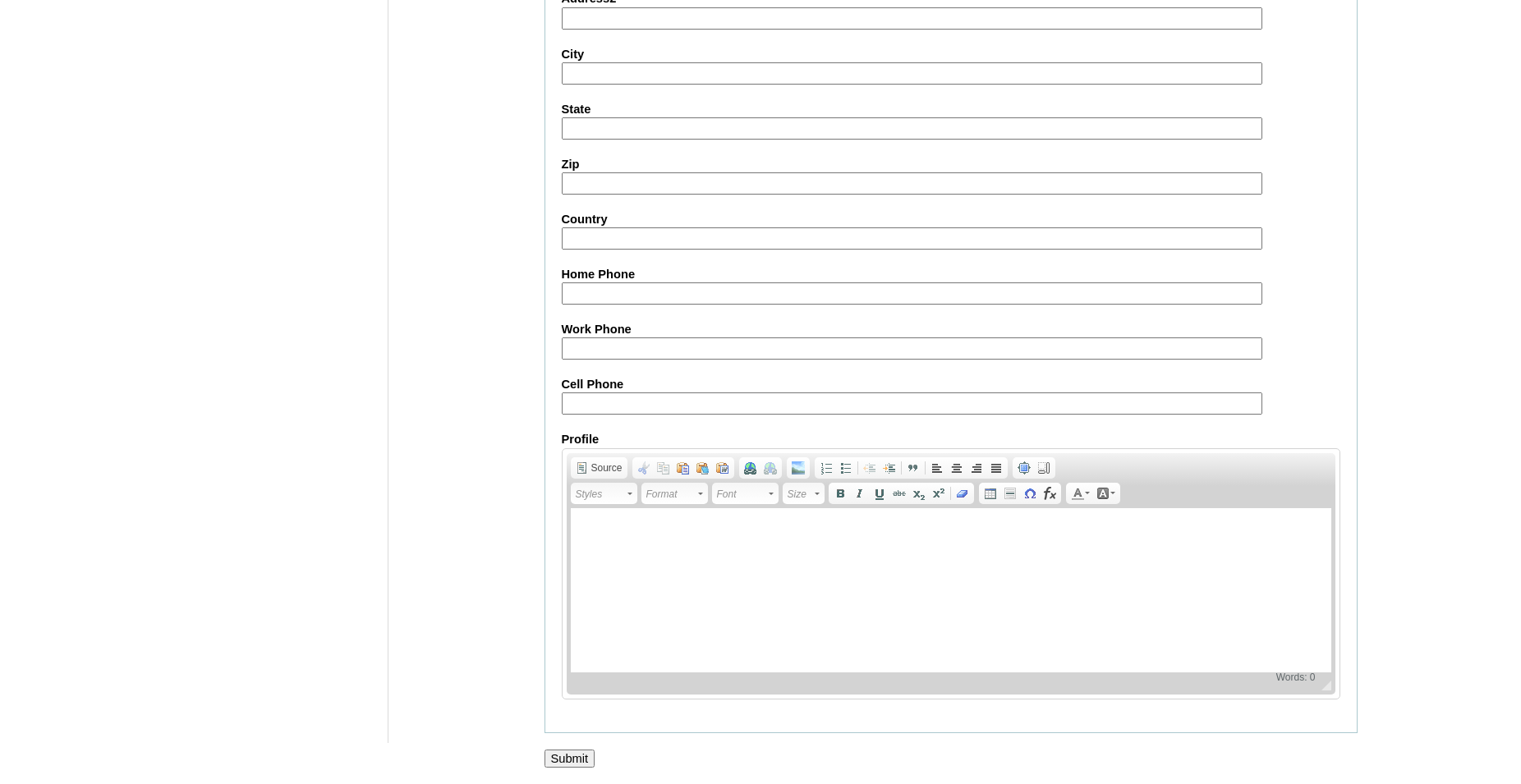
scroll to position [1747, 0]
click at [568, 760] on input "Submit" at bounding box center [569, 758] width 51 height 18
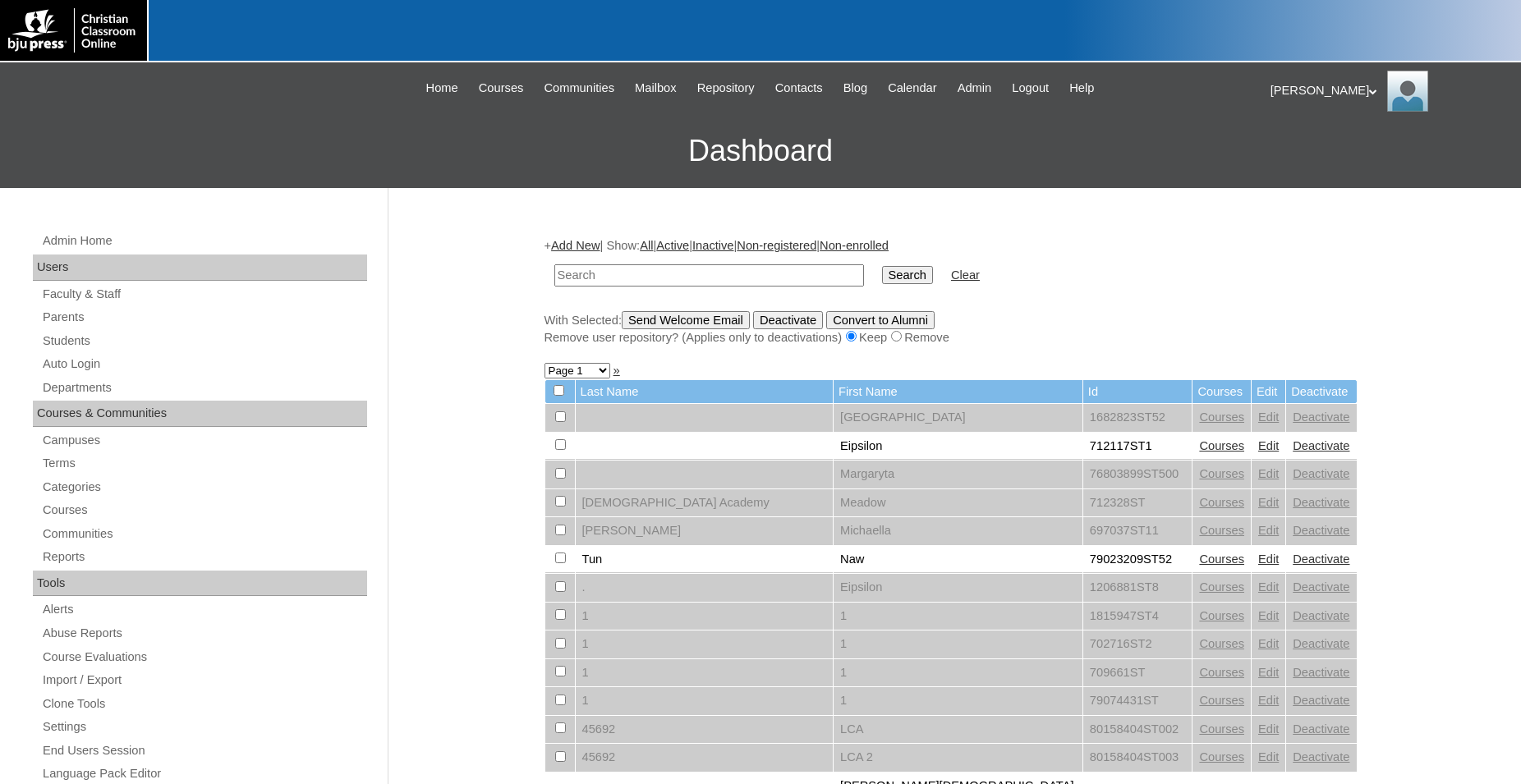
click at [733, 273] on input "text" at bounding box center [709, 275] width 310 height 22
type input "706787"
click at [882, 266] on input "Search" at bounding box center [907, 275] width 51 height 18
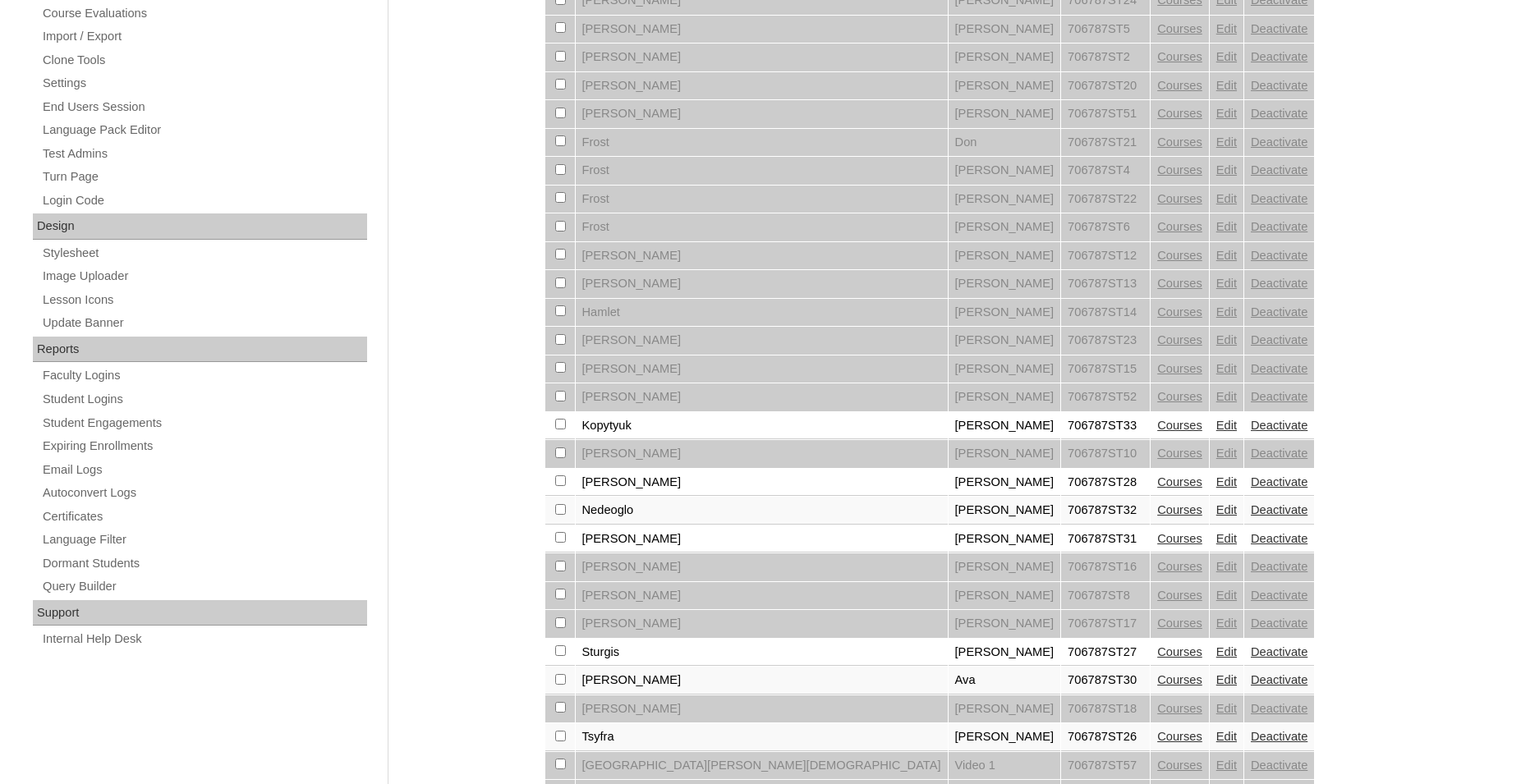
scroll to position [670, 0]
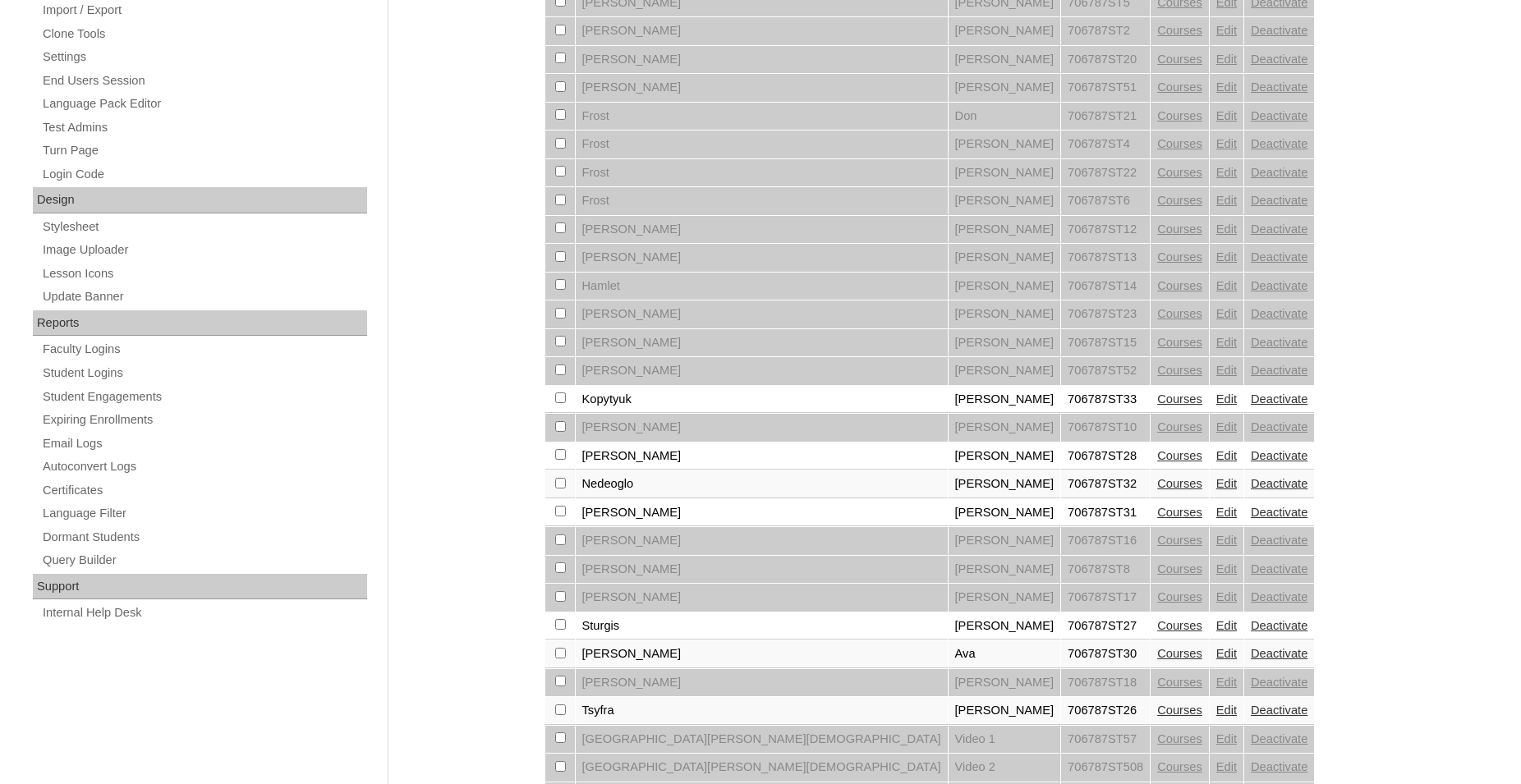
click at [1216, 405] on link "Edit" at bounding box center [1226, 399] width 20 height 13
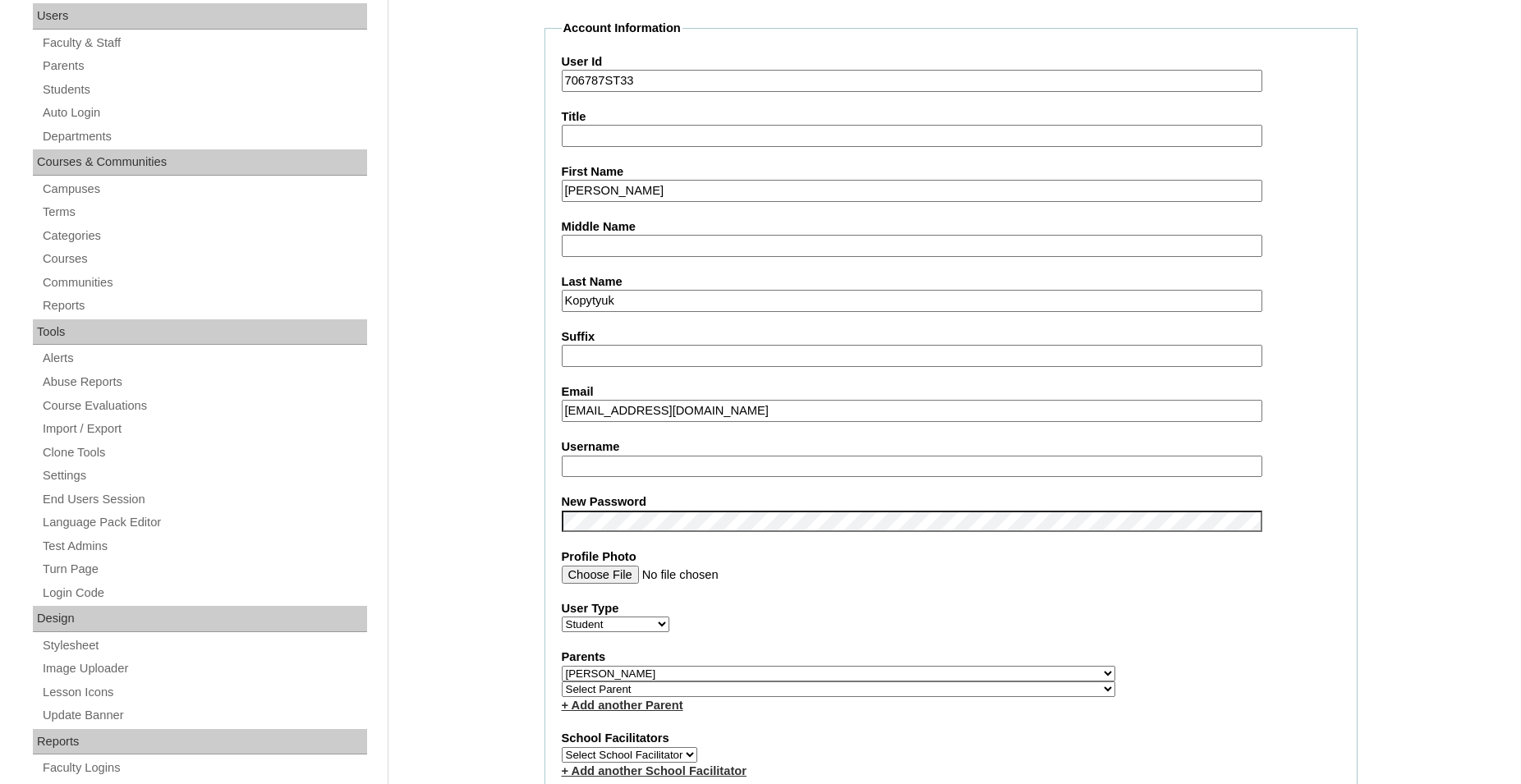
click at [639, 465] on input "Username" at bounding box center [912, 466] width 701 height 22
type input "m.kopytyuk"
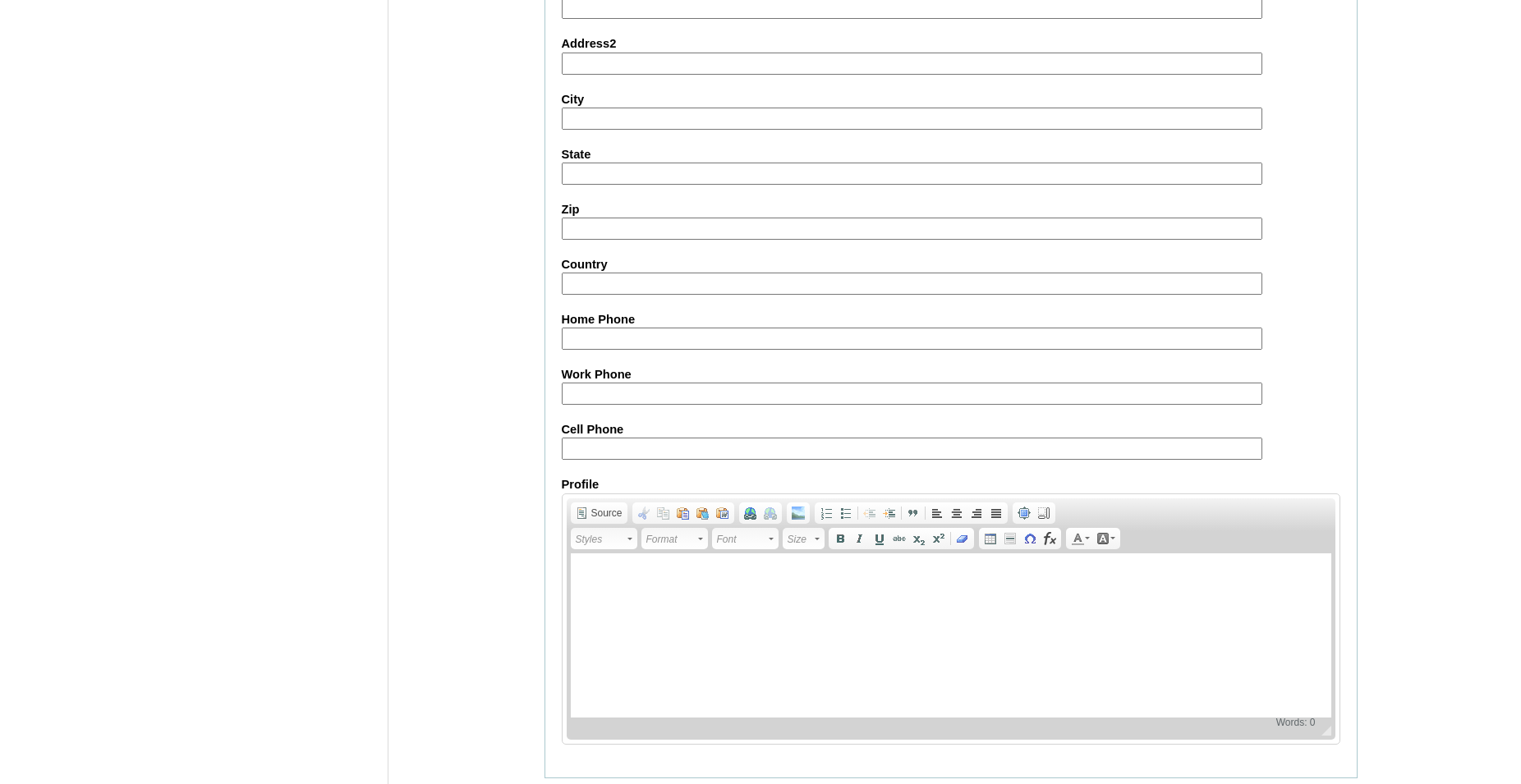
scroll to position [1747, 0]
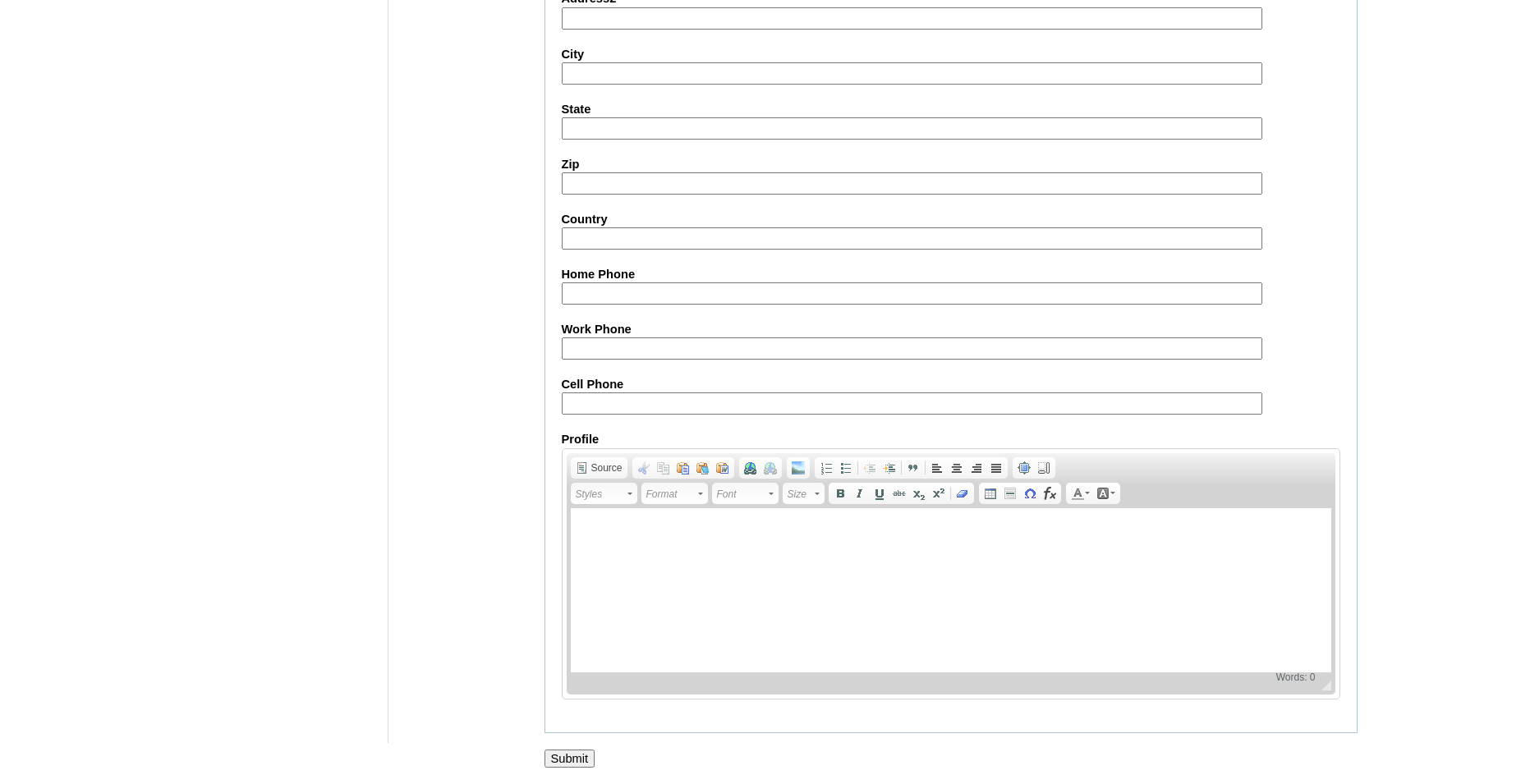
click at [579, 758] on input "Submit" at bounding box center [569, 758] width 51 height 18
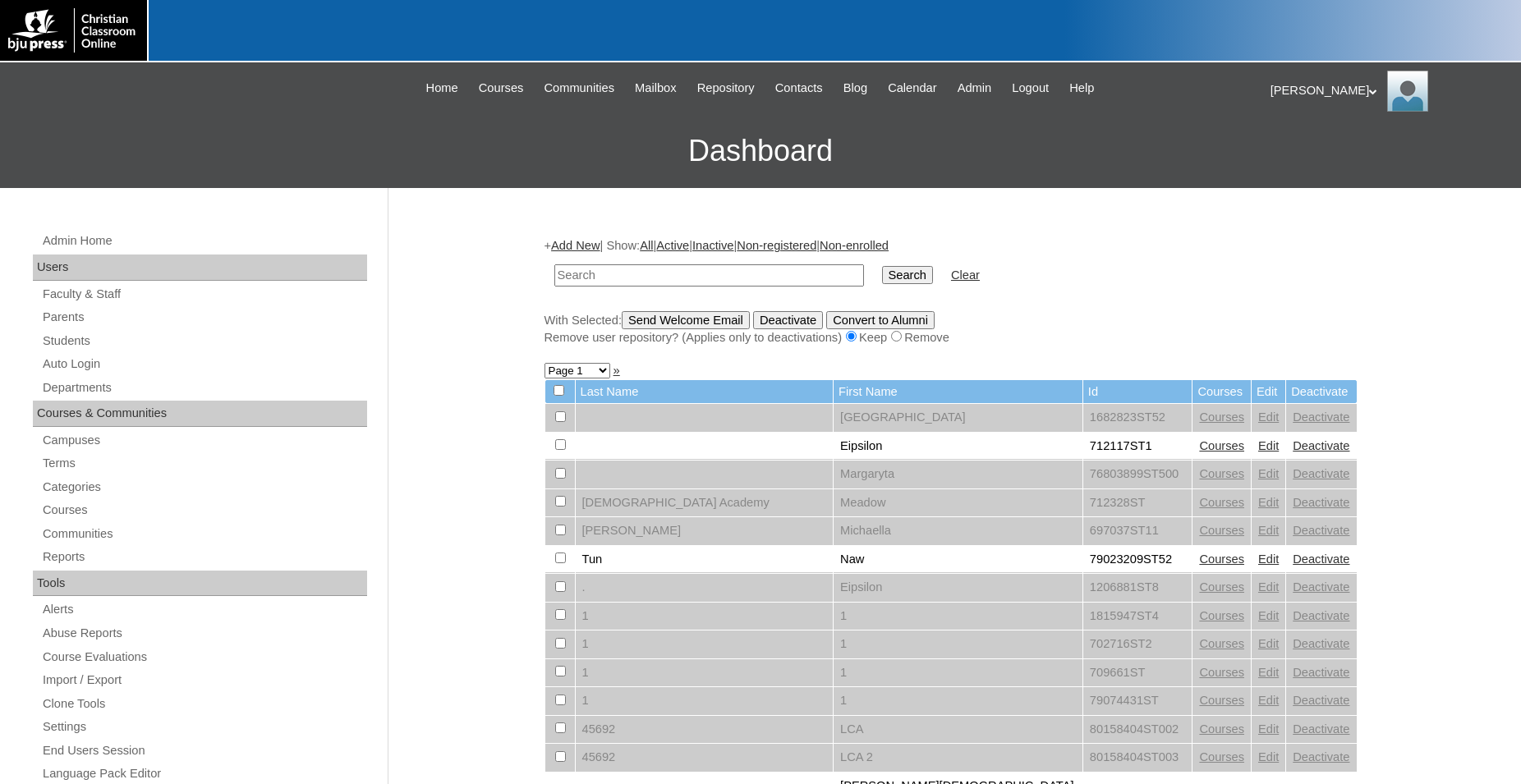
click at [696, 274] on input "text" at bounding box center [709, 275] width 310 height 22
type input "706787"
click at [882, 266] on input "Search" at bounding box center [907, 275] width 51 height 18
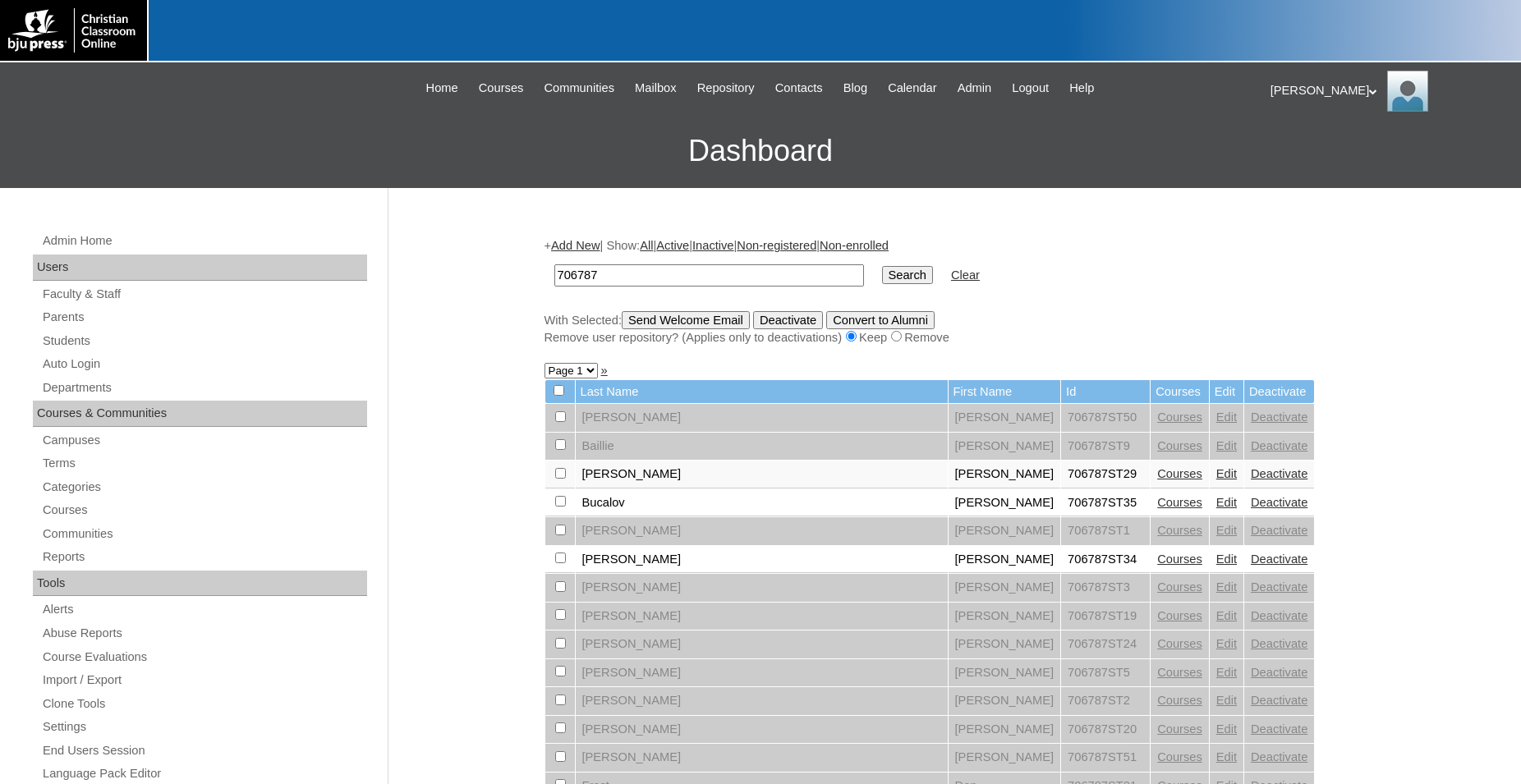
click at [1157, 480] on link "Courses" at bounding box center [1180, 474] width 45 height 13
click at [1216, 481] on link "Edit" at bounding box center [1226, 474] width 20 height 13
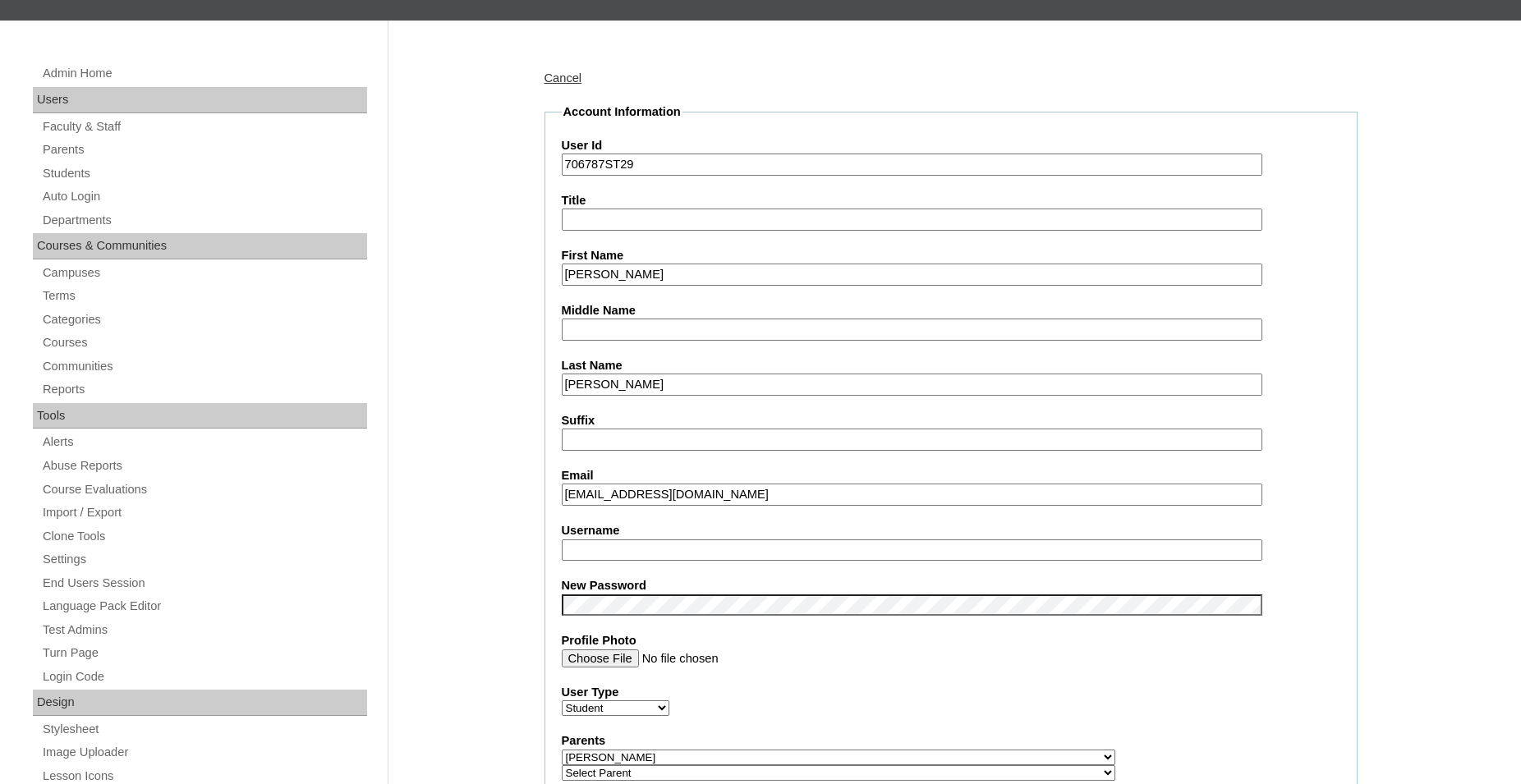
scroll to position [251, 0]
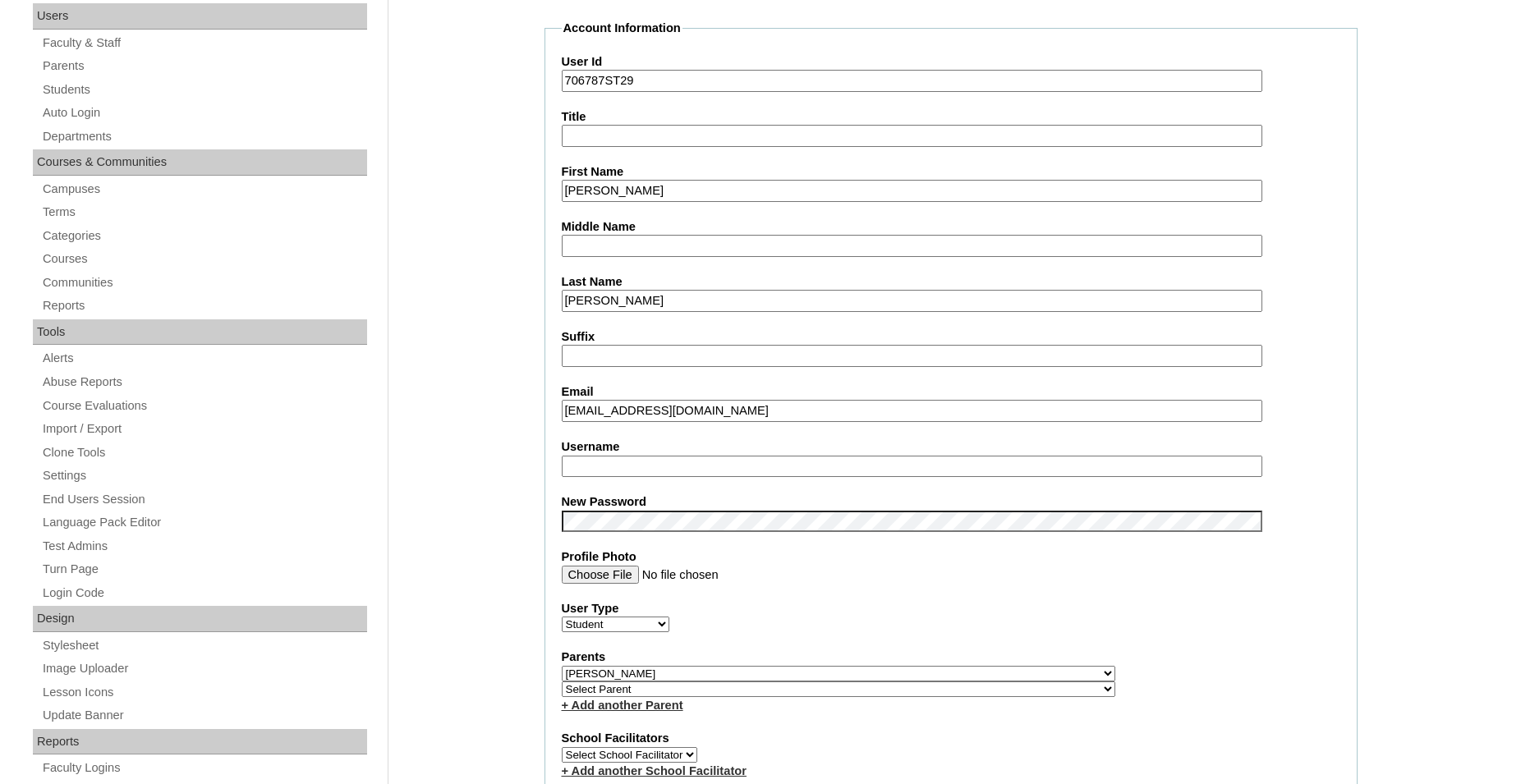
click at [733, 469] on input "Username" at bounding box center [912, 466] width 701 height 22
type input "A"
type input "a.brabson"
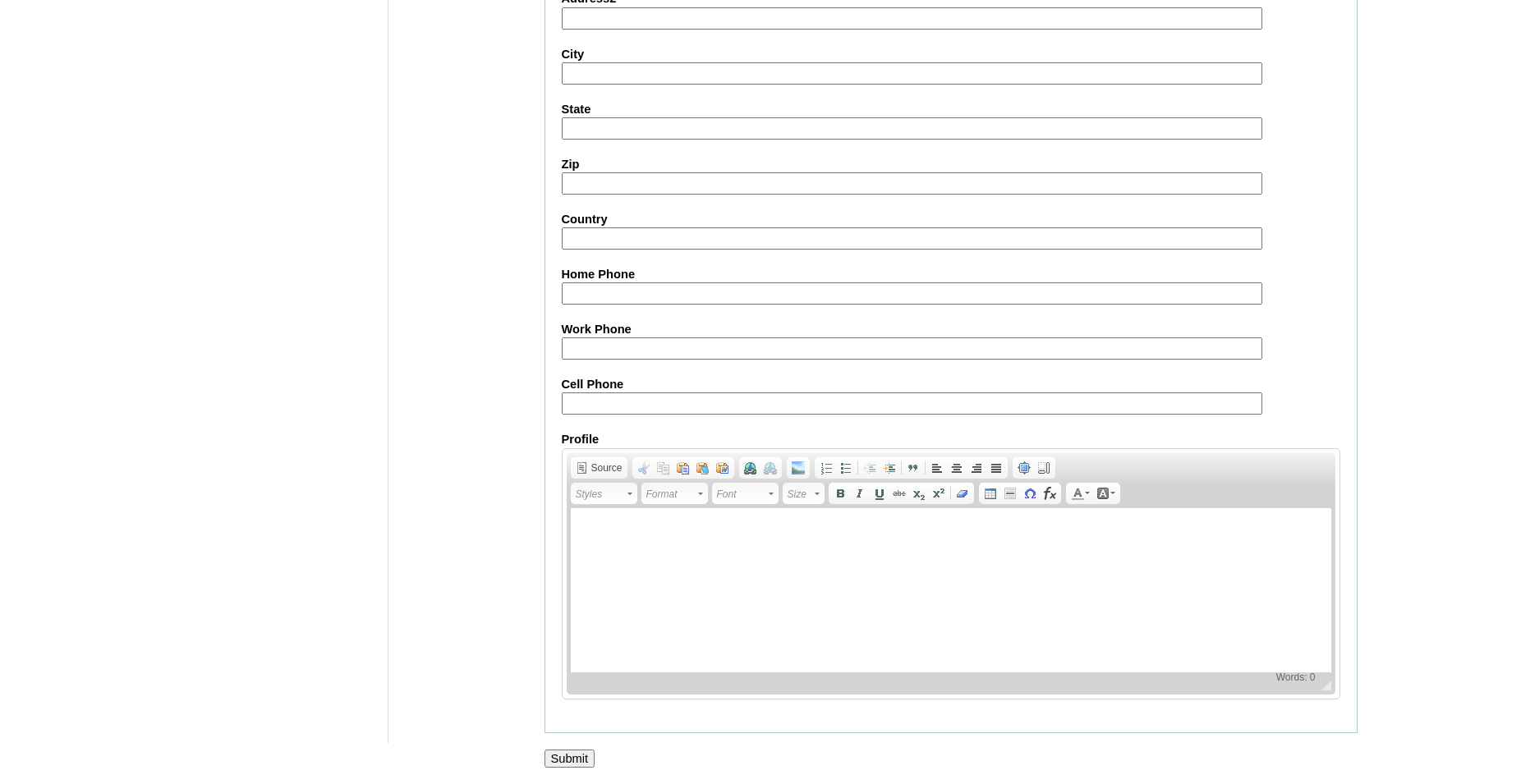
scroll to position [1747, 0]
click at [582, 757] on input "Submit" at bounding box center [569, 758] width 51 height 18
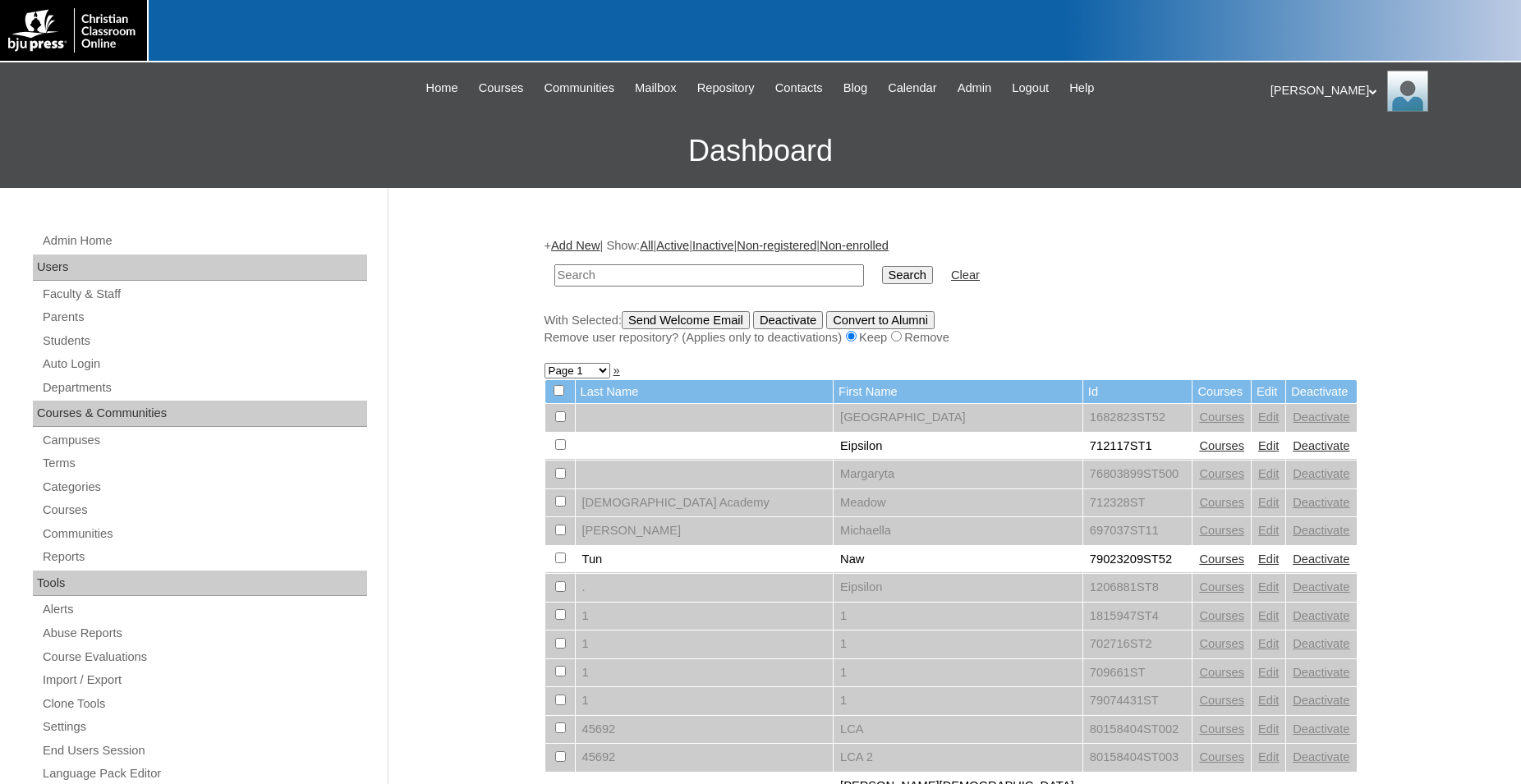
click at [774, 272] on input "text" at bounding box center [709, 275] width 310 height 22
type input "706787"
click at [882, 266] on input "Search" at bounding box center [907, 275] width 51 height 18
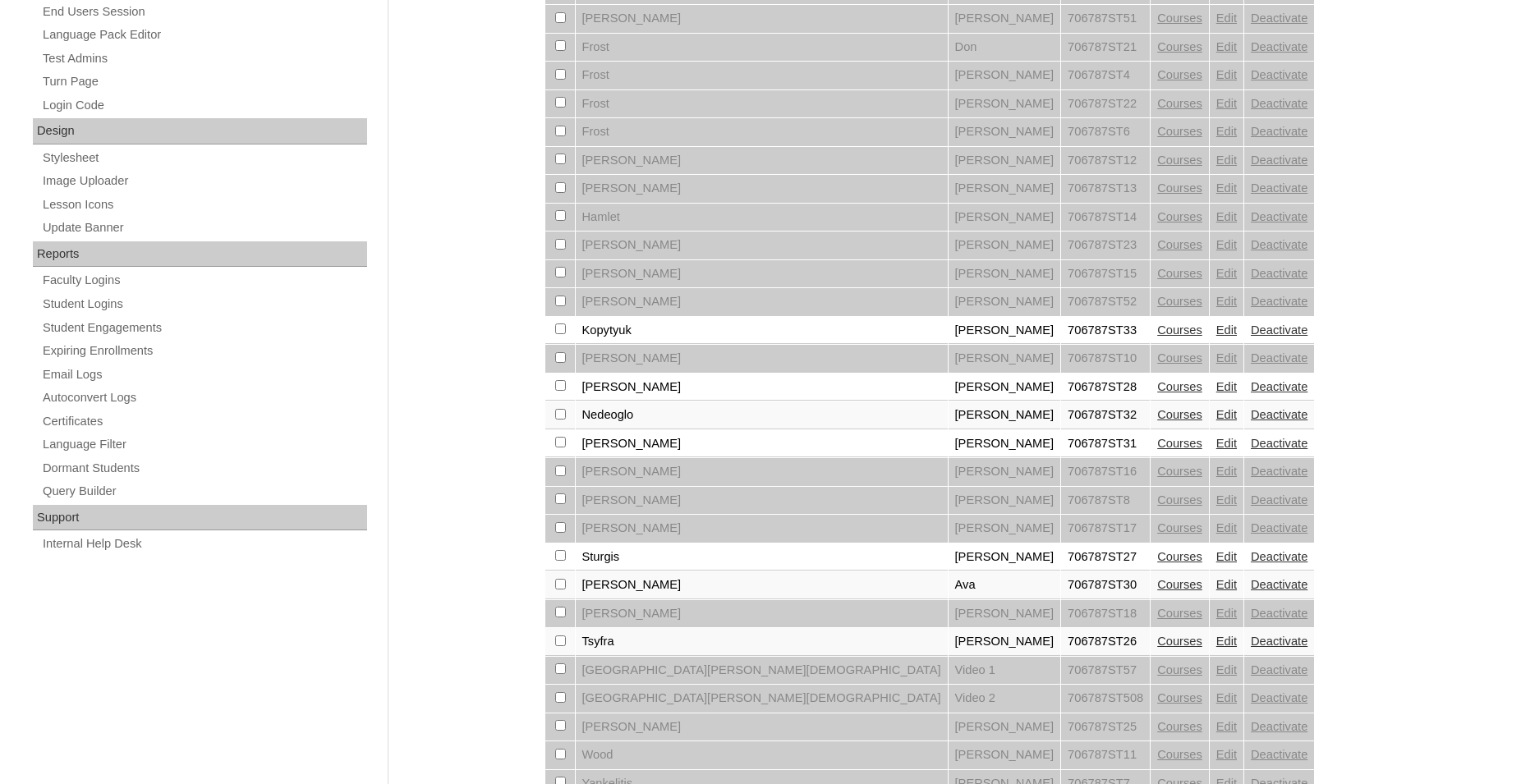
scroll to position [754, 0]
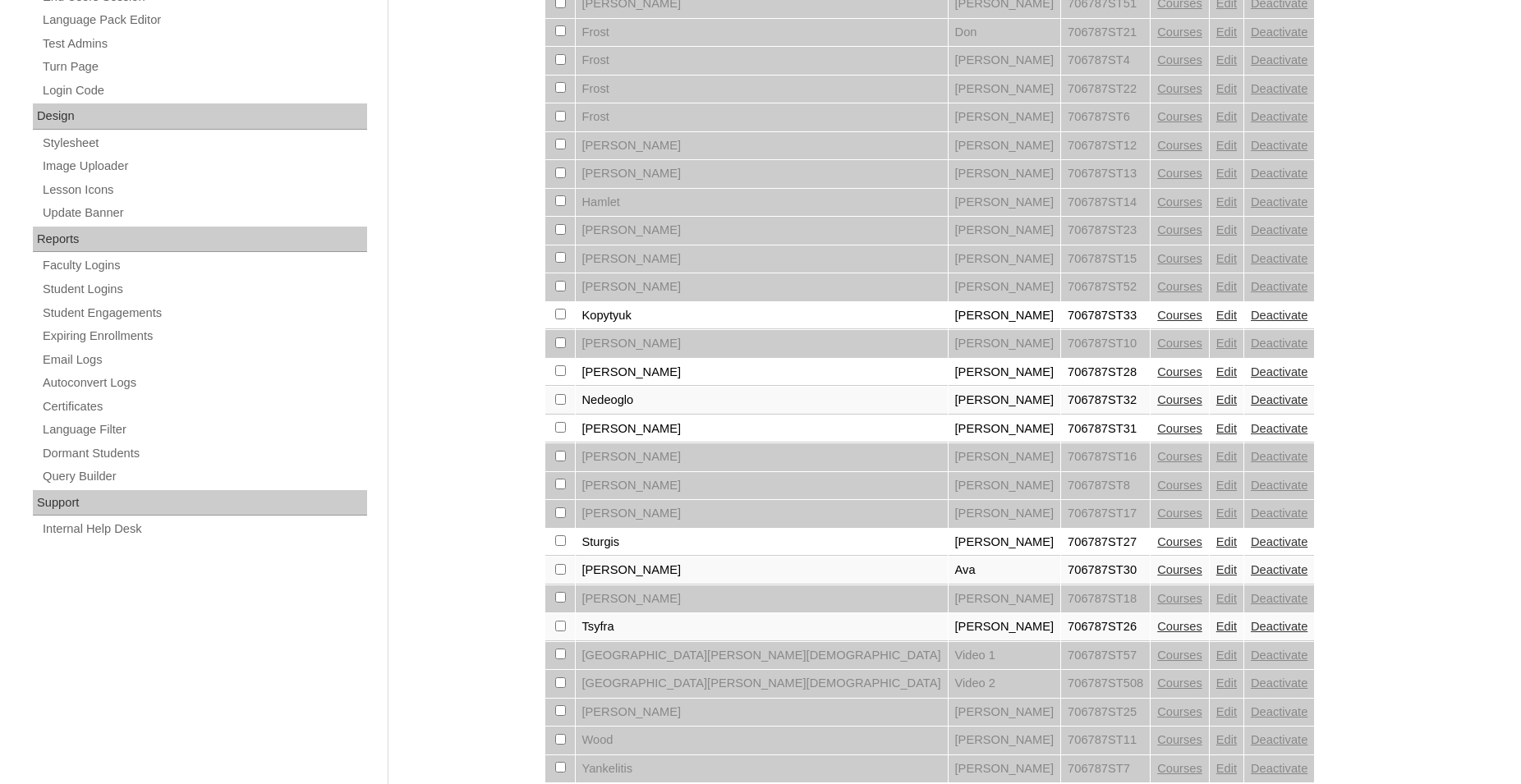
click at [1157, 379] on link "Courses" at bounding box center [1180, 372] width 45 height 13
click at [1216, 379] on link "Edit" at bounding box center [1226, 372] width 20 height 13
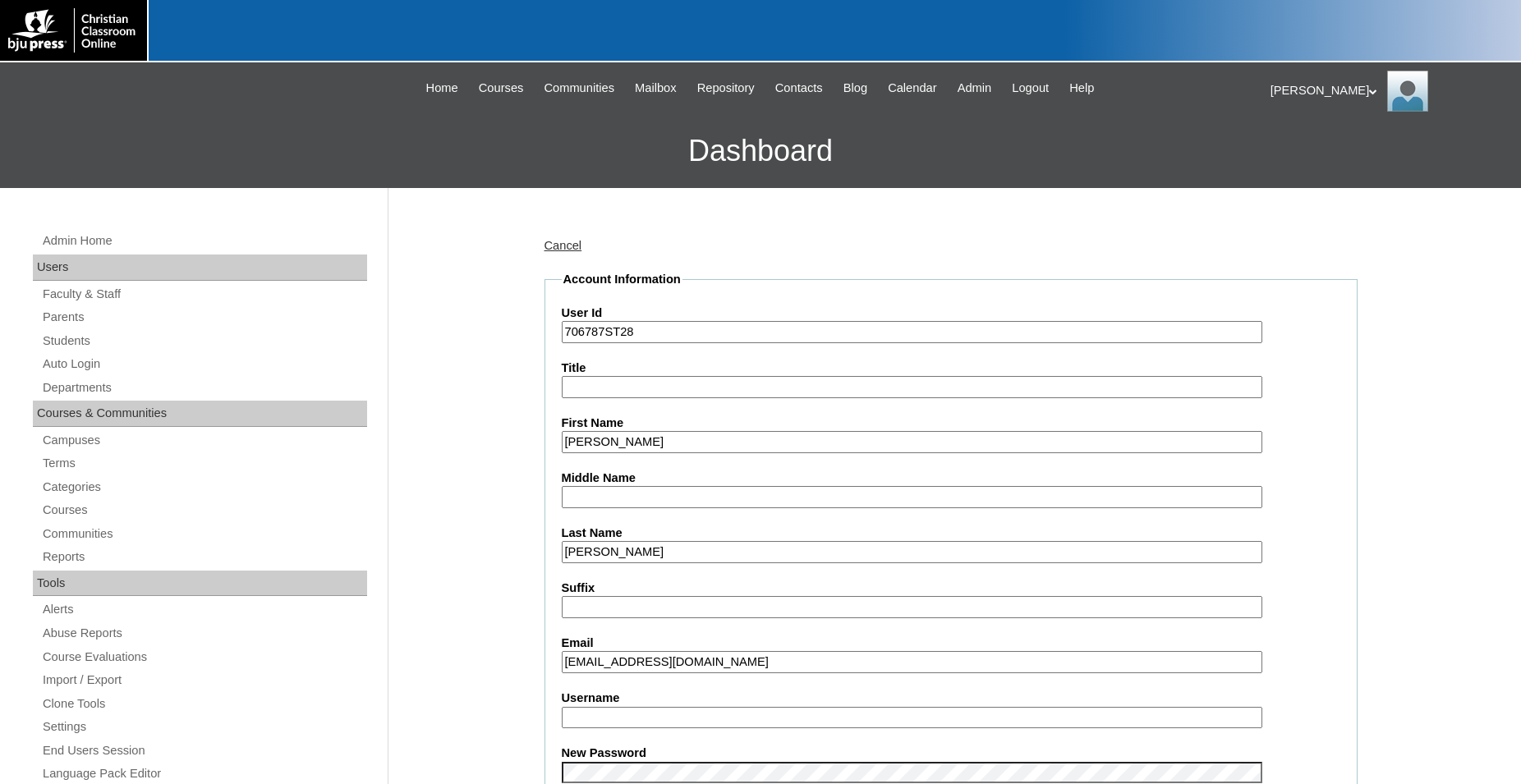
click at [659, 716] on input "Username" at bounding box center [912, 717] width 701 height 22
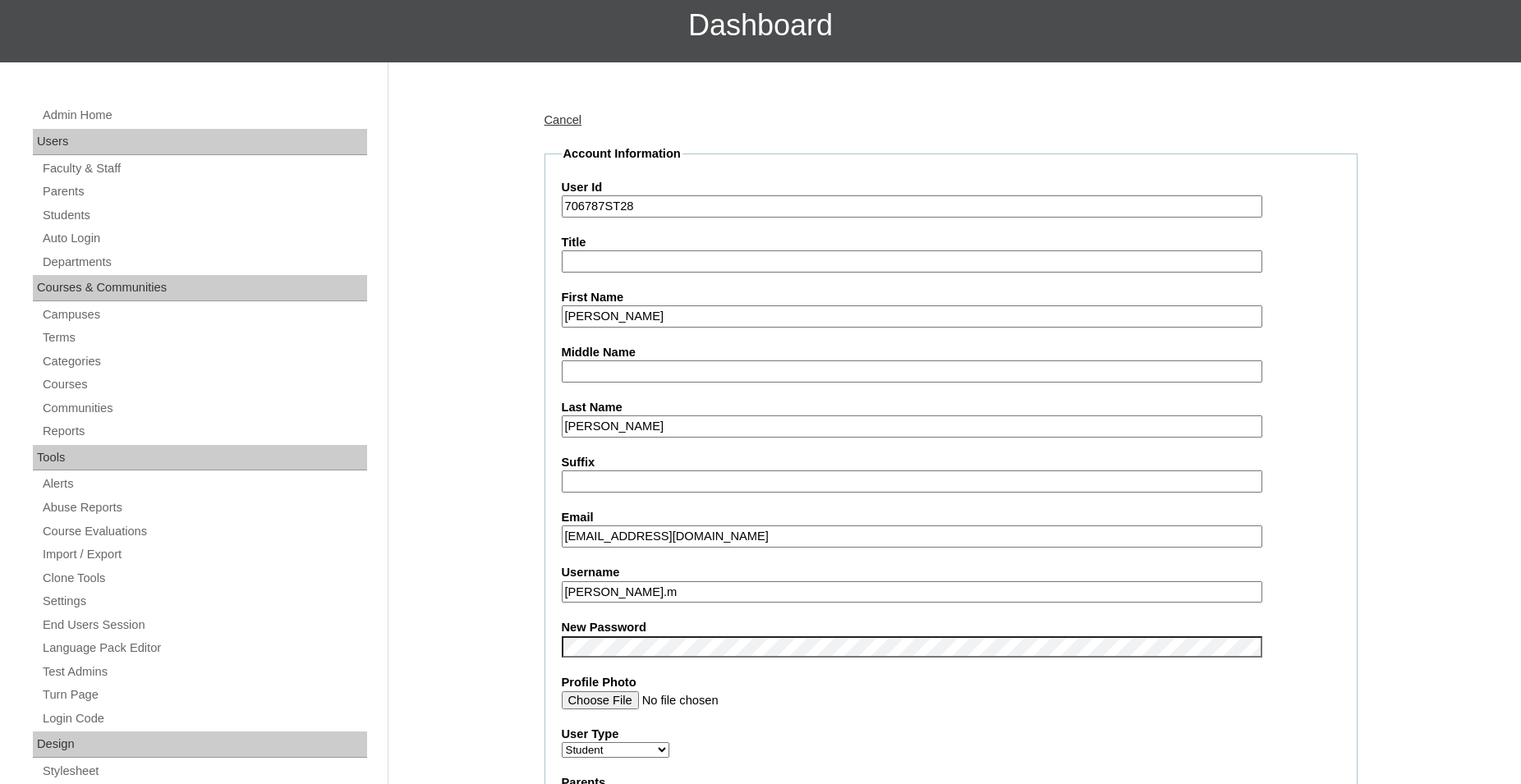
scroll to position [168, 0]
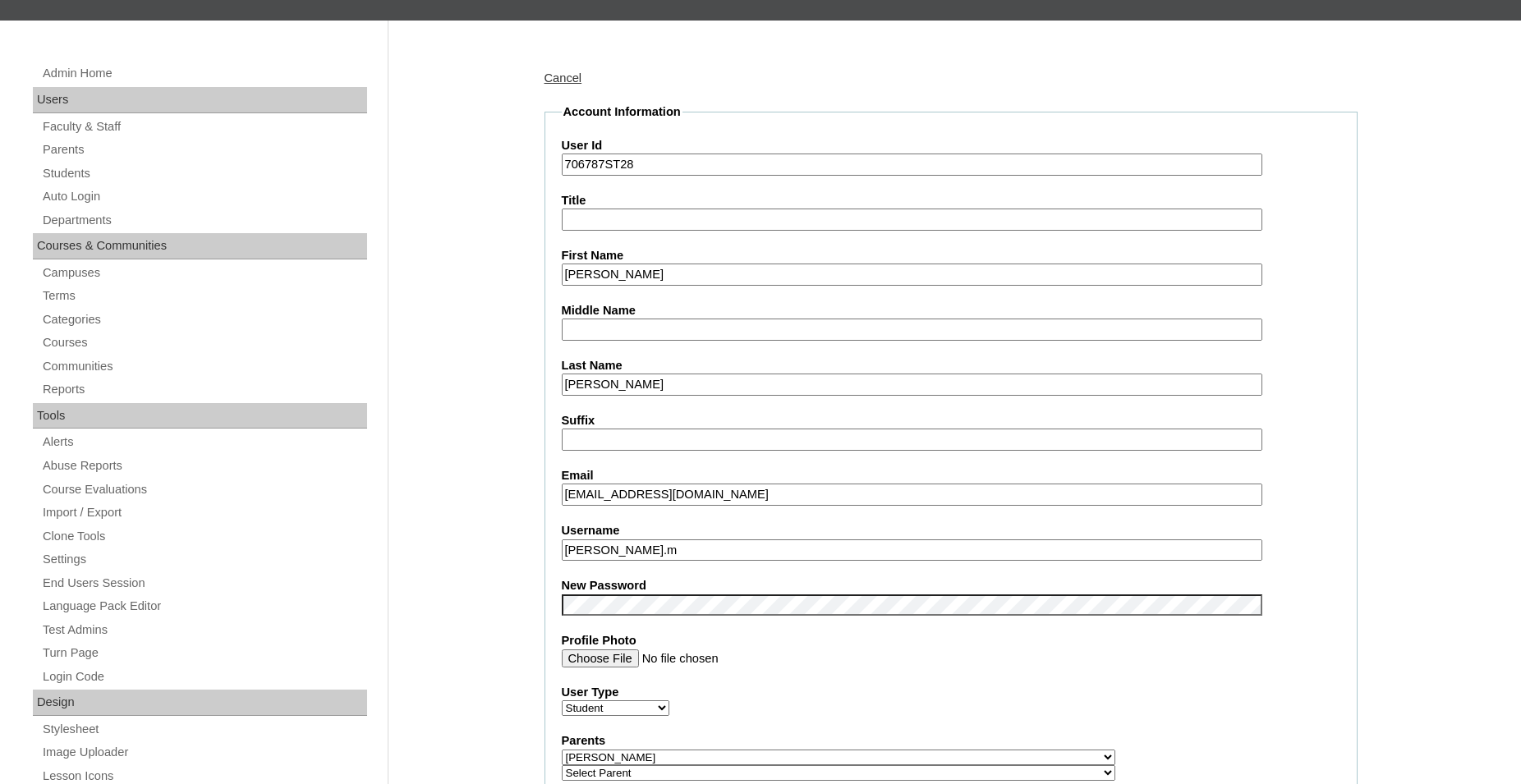
type input "chloe.m"
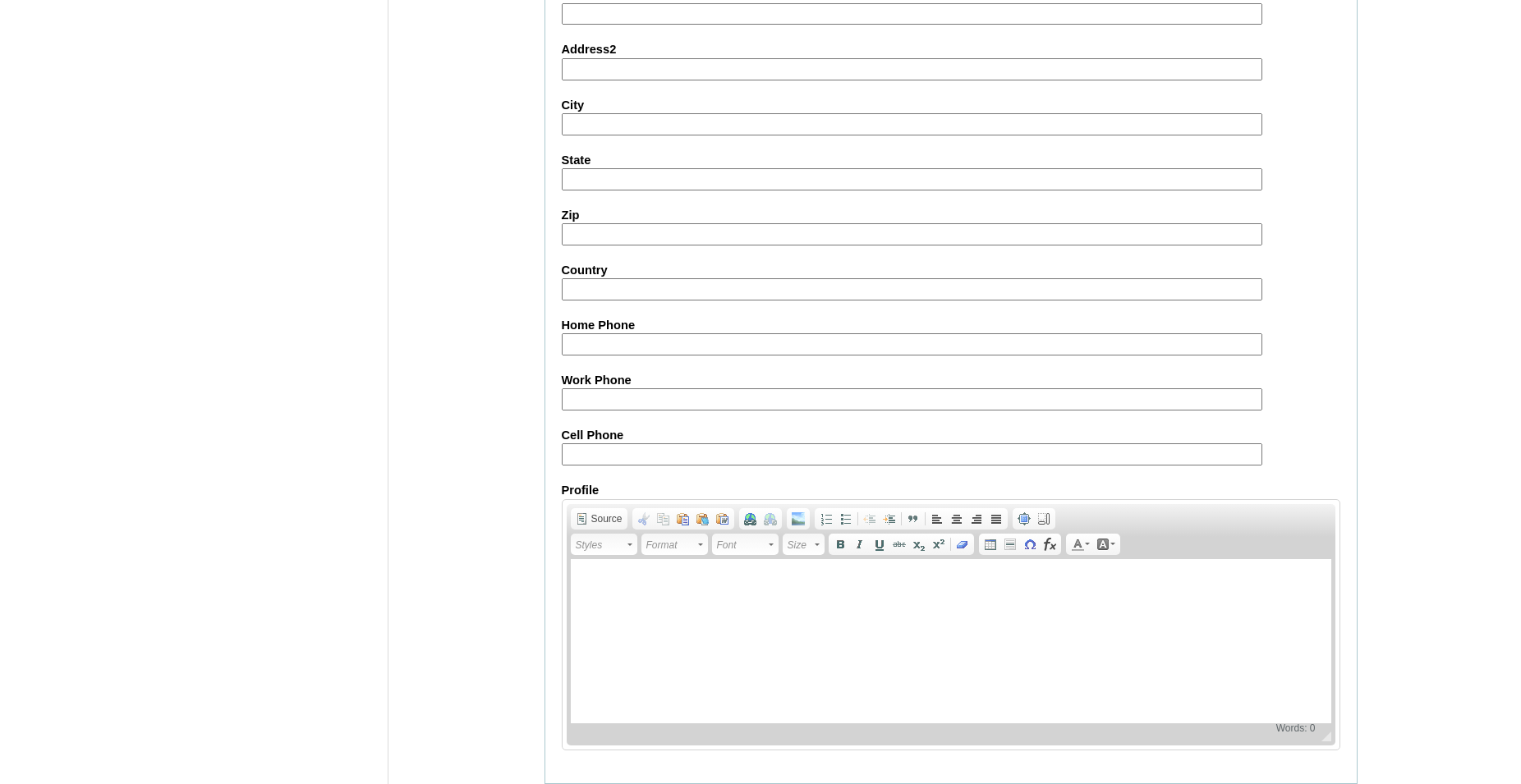
scroll to position [1747, 0]
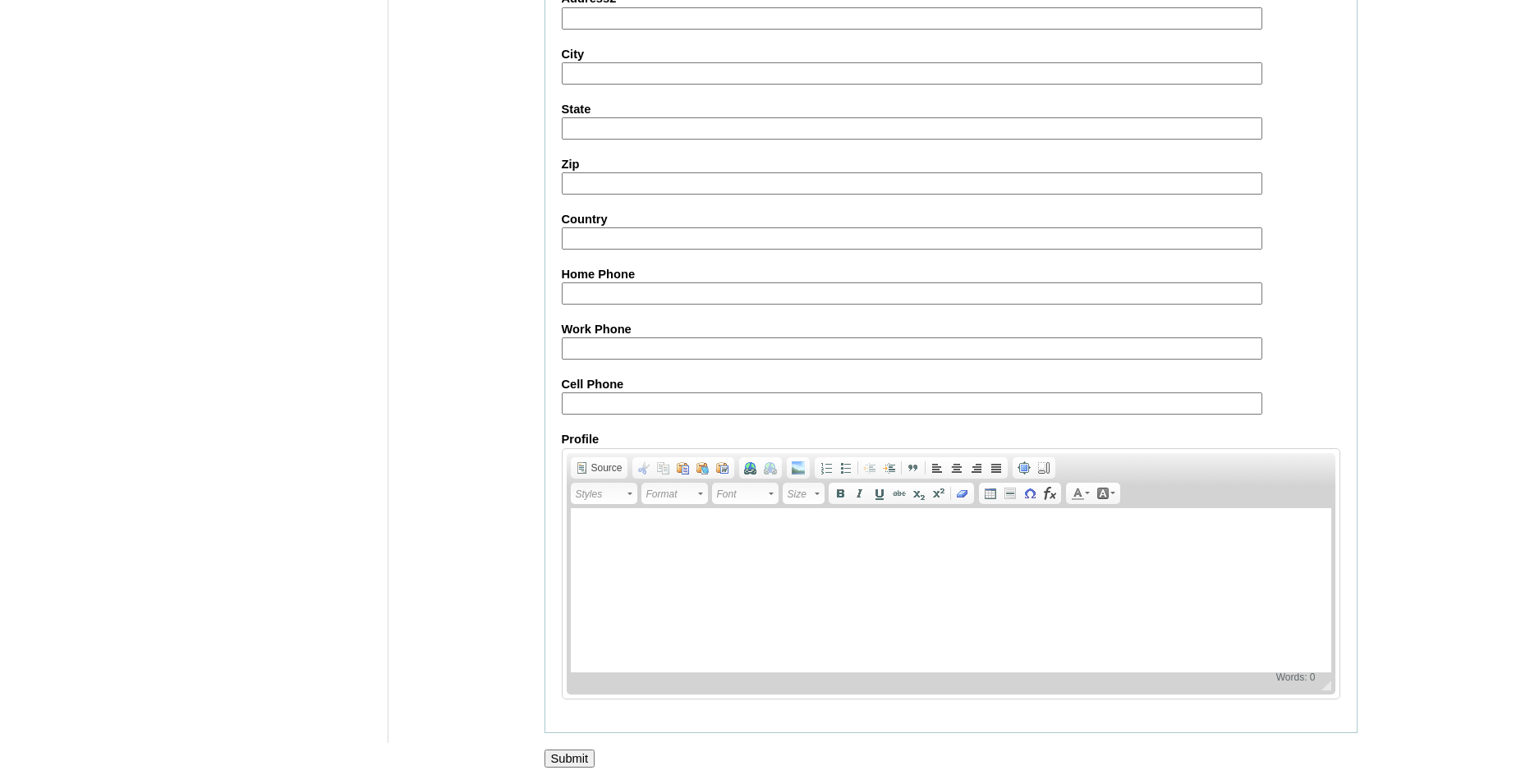
click at [563, 756] on input "Submit" at bounding box center [569, 758] width 51 height 18
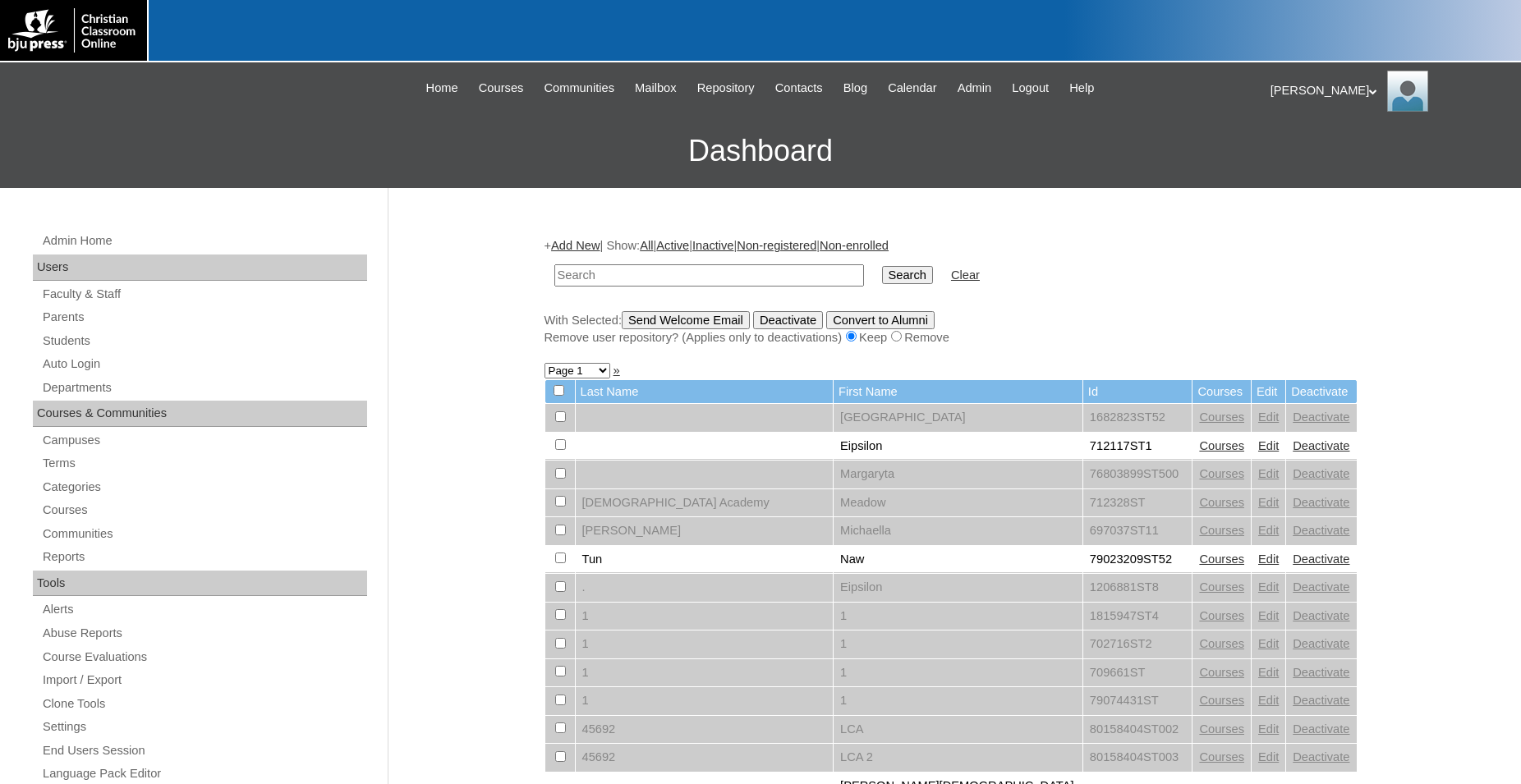
click at [683, 283] on input "text" at bounding box center [709, 275] width 310 height 22
type input "706787"
click at [882, 266] on input "Search" at bounding box center [907, 275] width 51 height 18
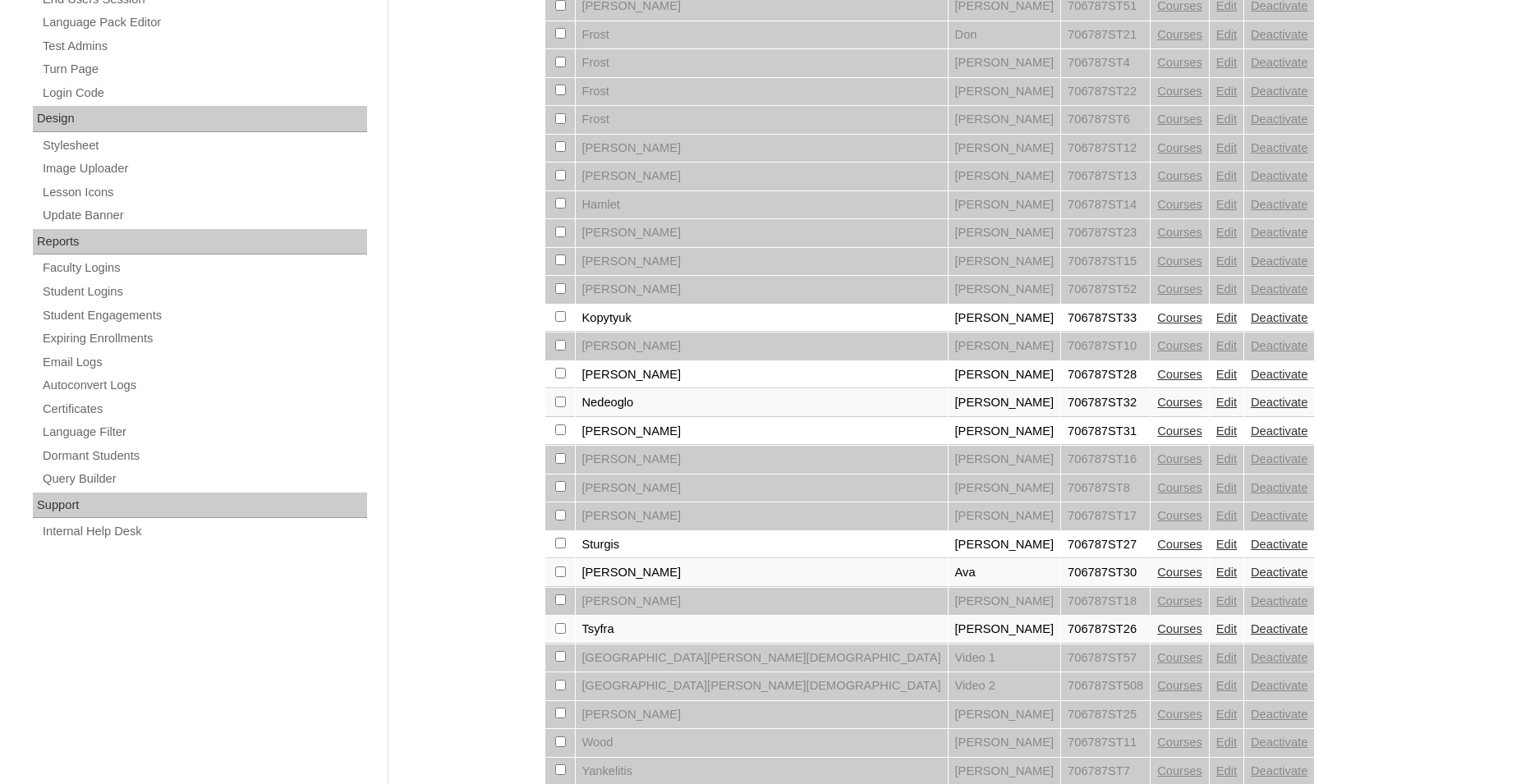
scroll to position [754, 0]
click at [1157, 549] on link "Courses" at bounding box center [1180, 542] width 45 height 13
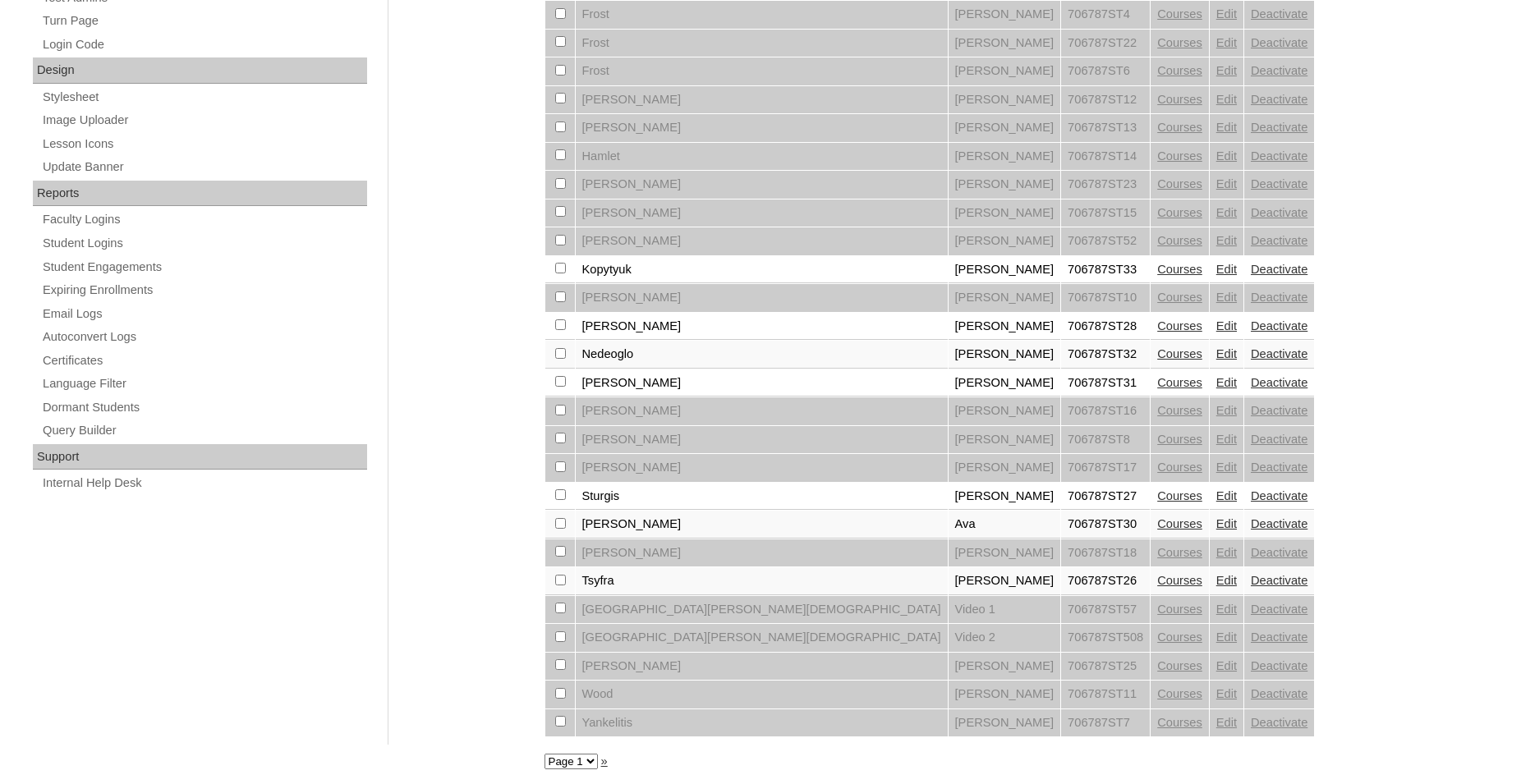
scroll to position [827, 0]
click at [1216, 489] on link "Edit" at bounding box center [1226, 493] width 20 height 13
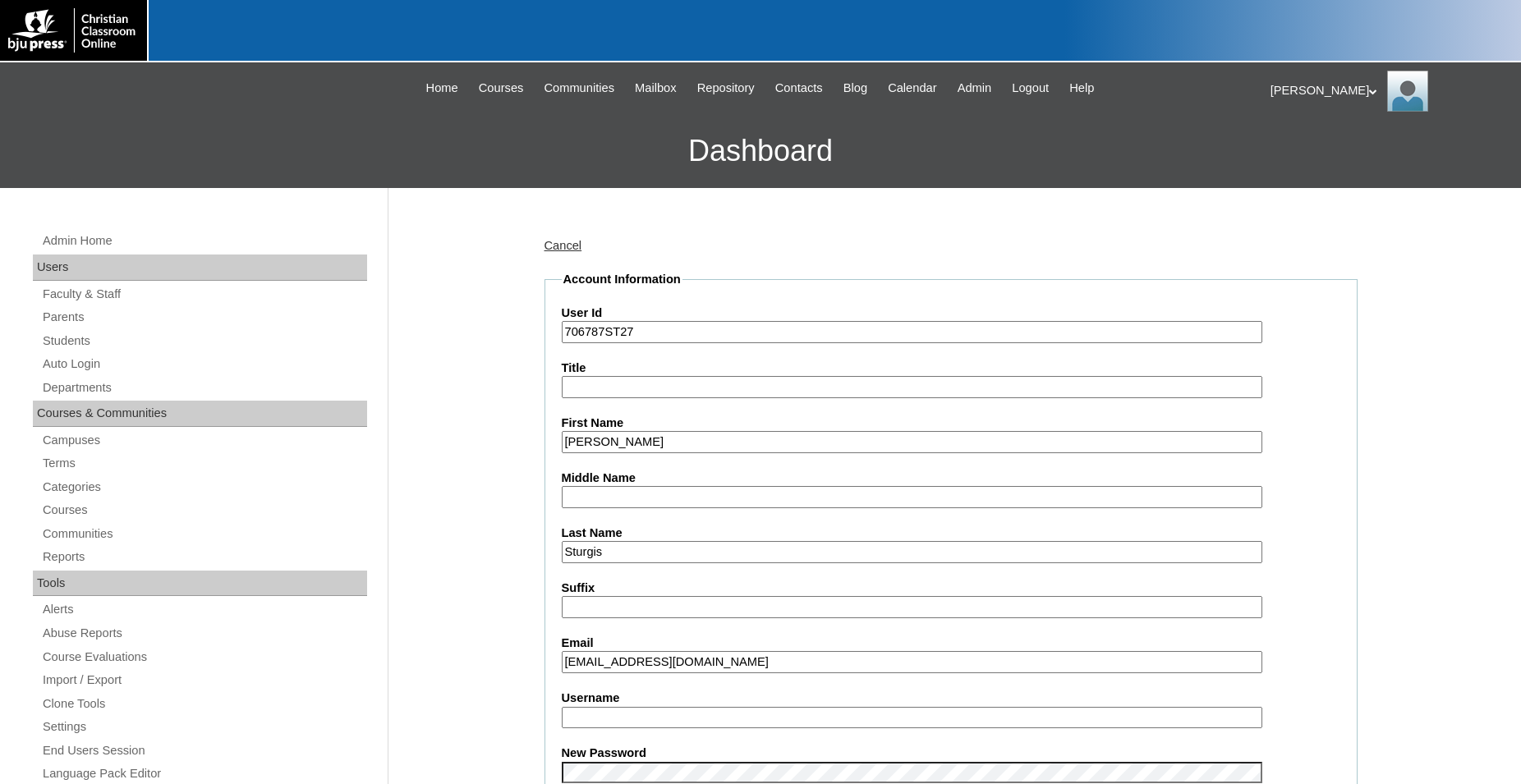
click at [786, 715] on input "Username" at bounding box center [912, 717] width 701 height 22
type input "c.sturgis"
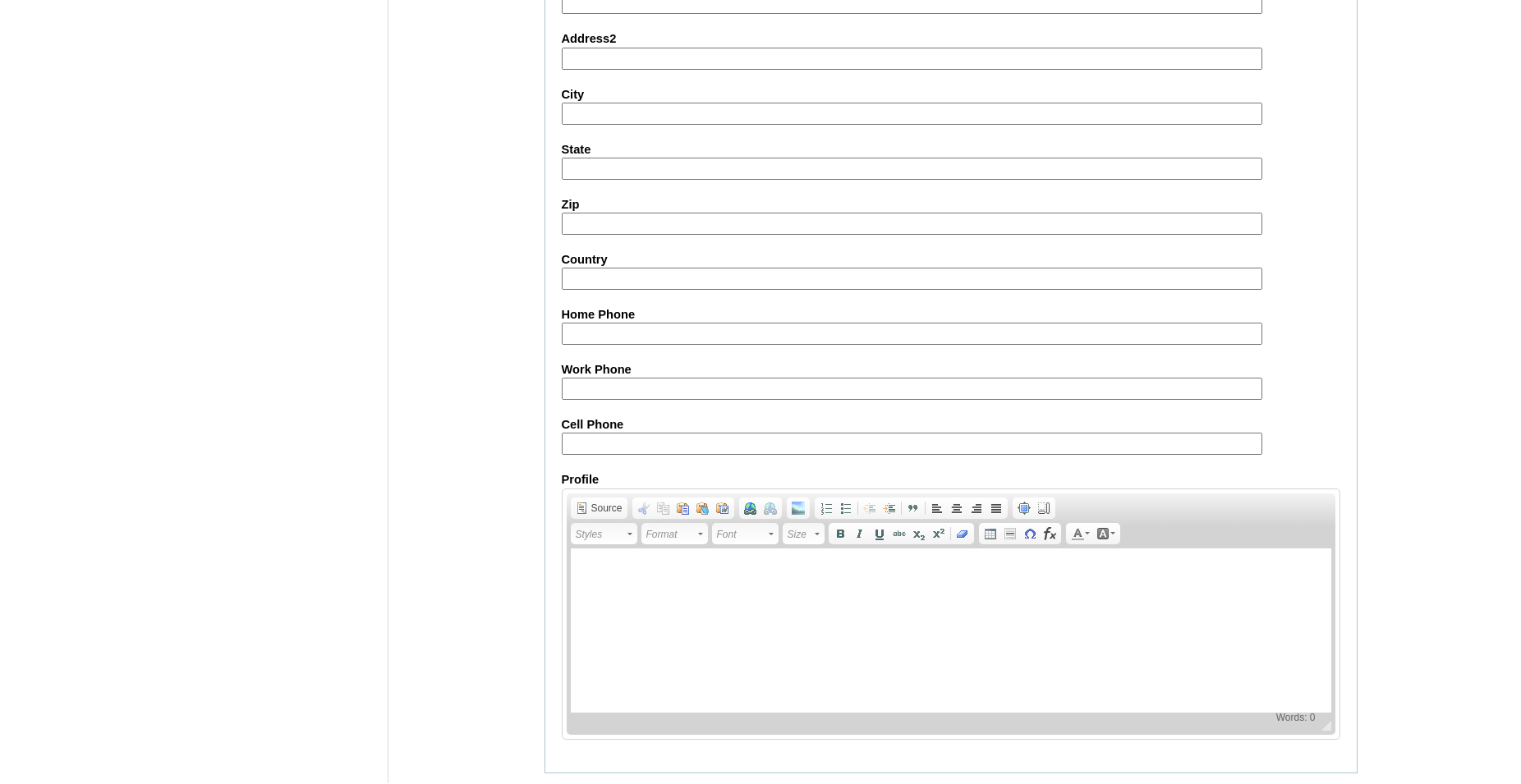
scroll to position [1747, 0]
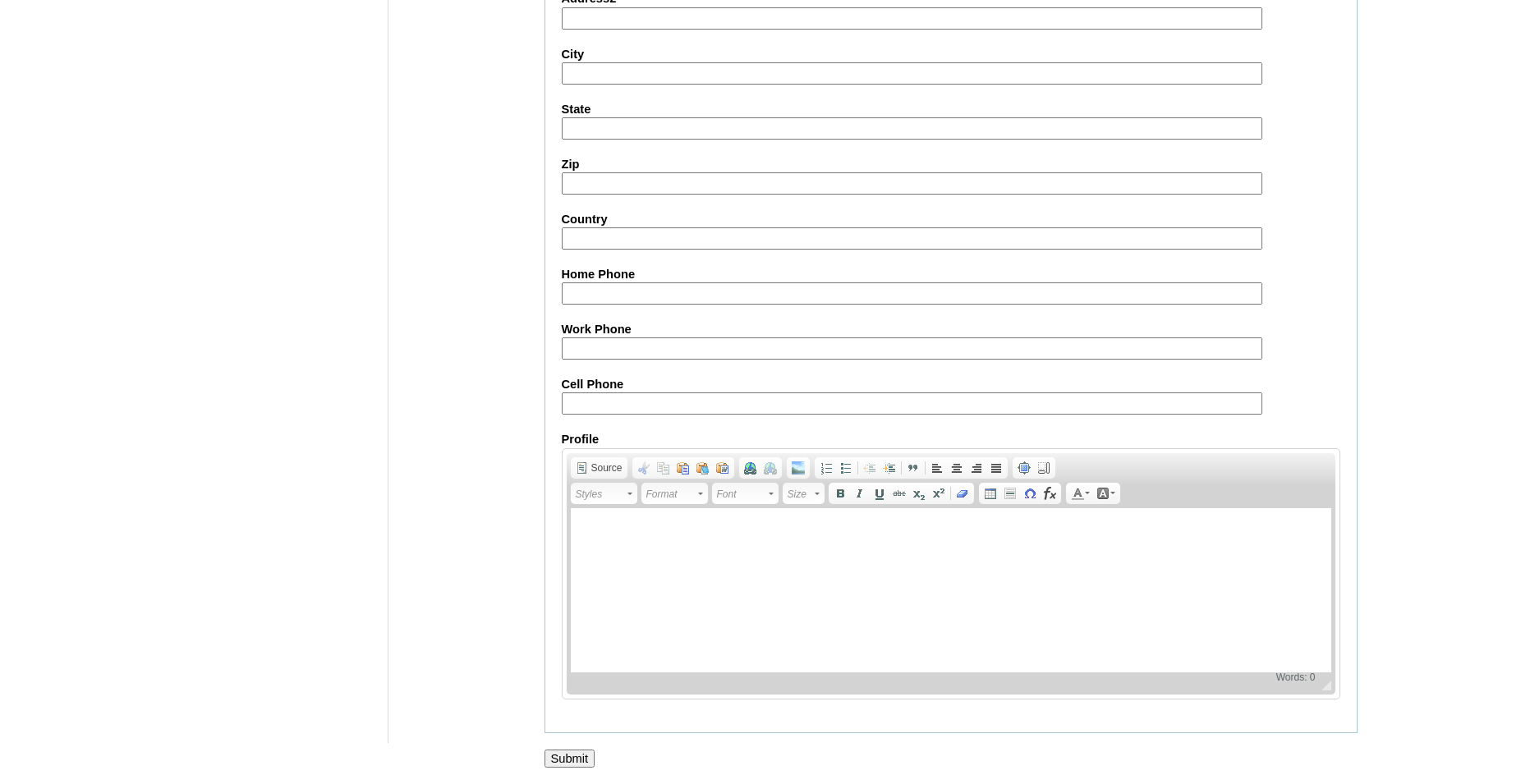
click at [567, 758] on input "Submit" at bounding box center [569, 758] width 51 height 18
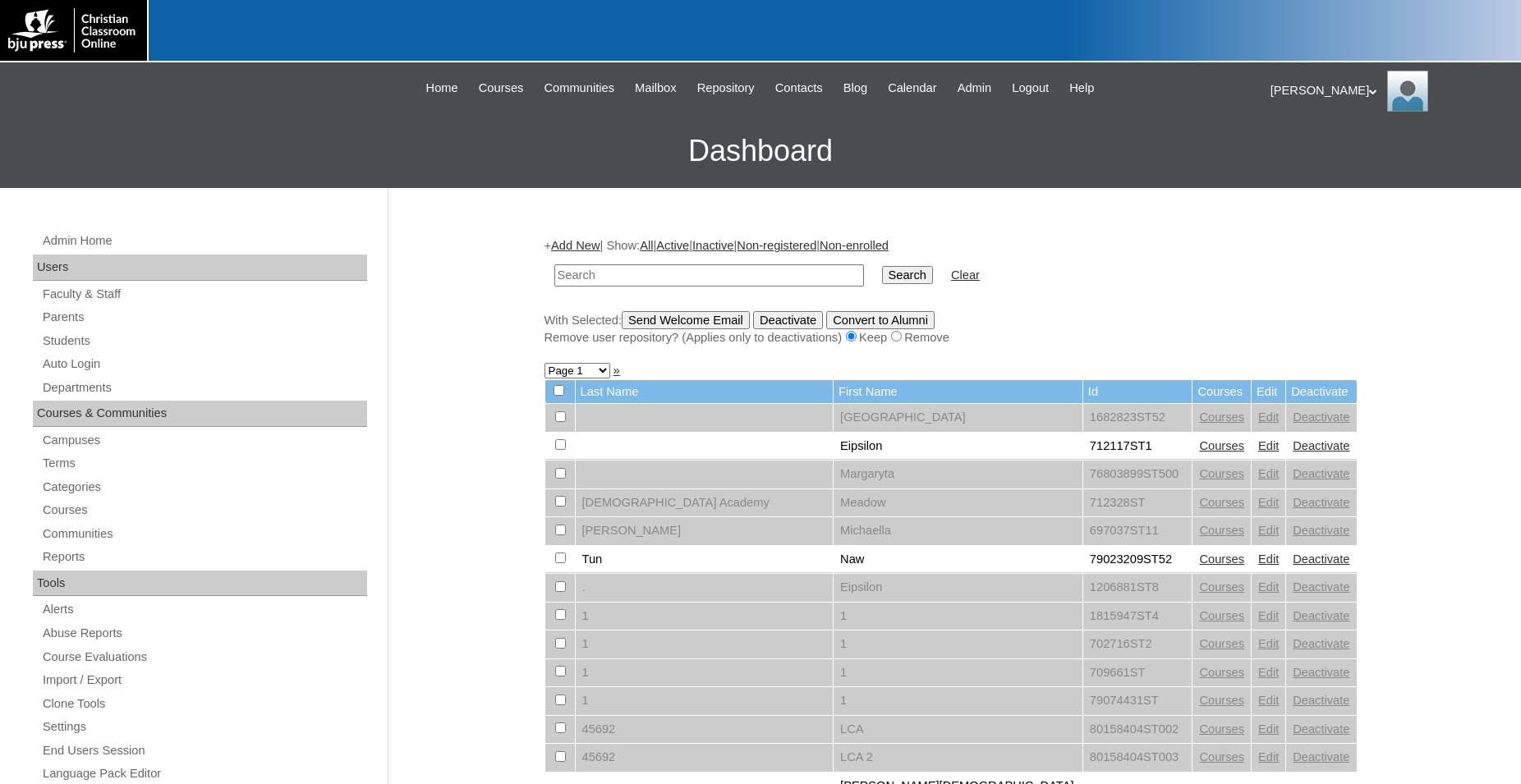
click at [749, 274] on input "text" at bounding box center [709, 275] width 310 height 22
type input "706787"
click at [882, 266] on input "Search" at bounding box center [907, 275] width 51 height 18
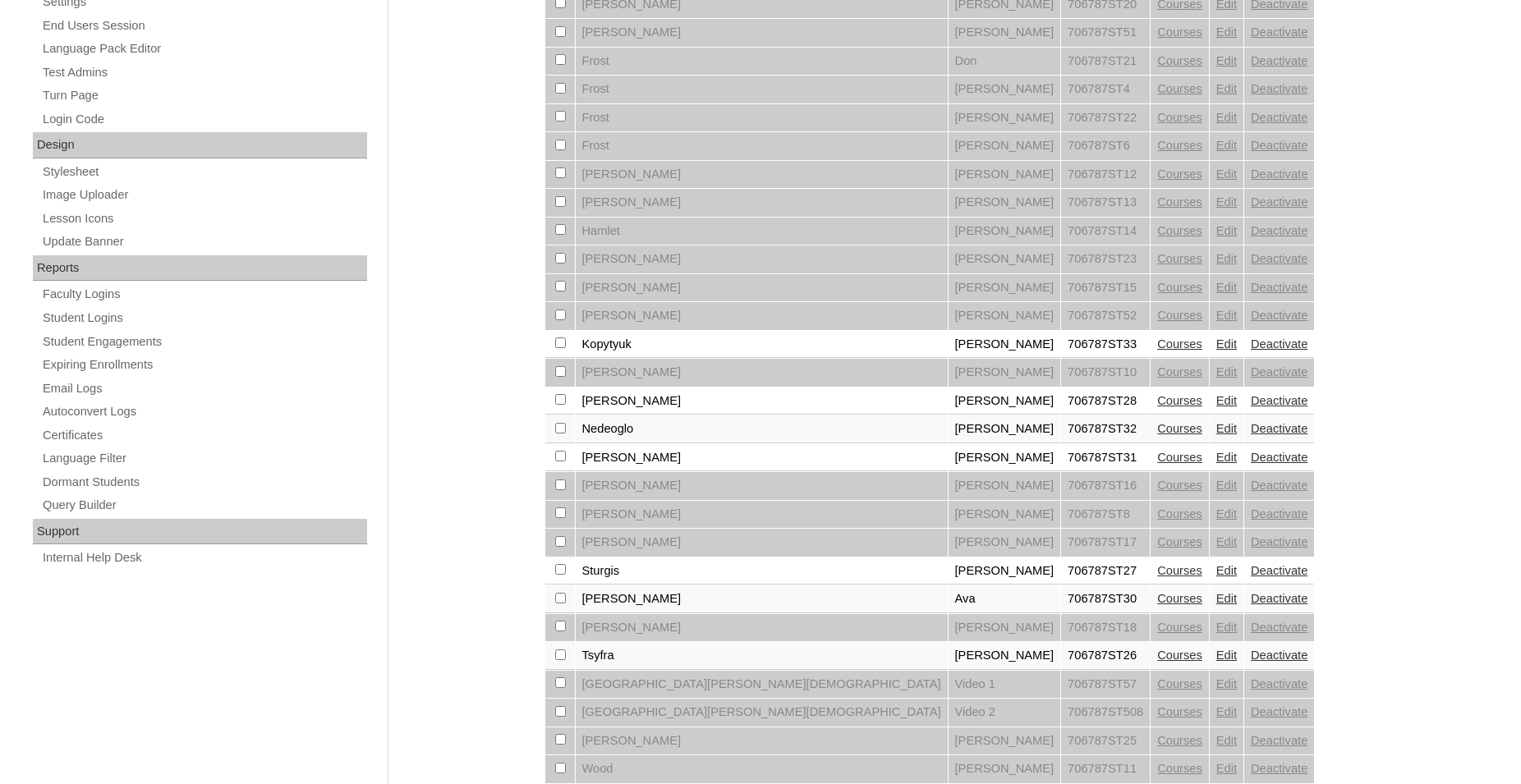
scroll to position [827, 0]
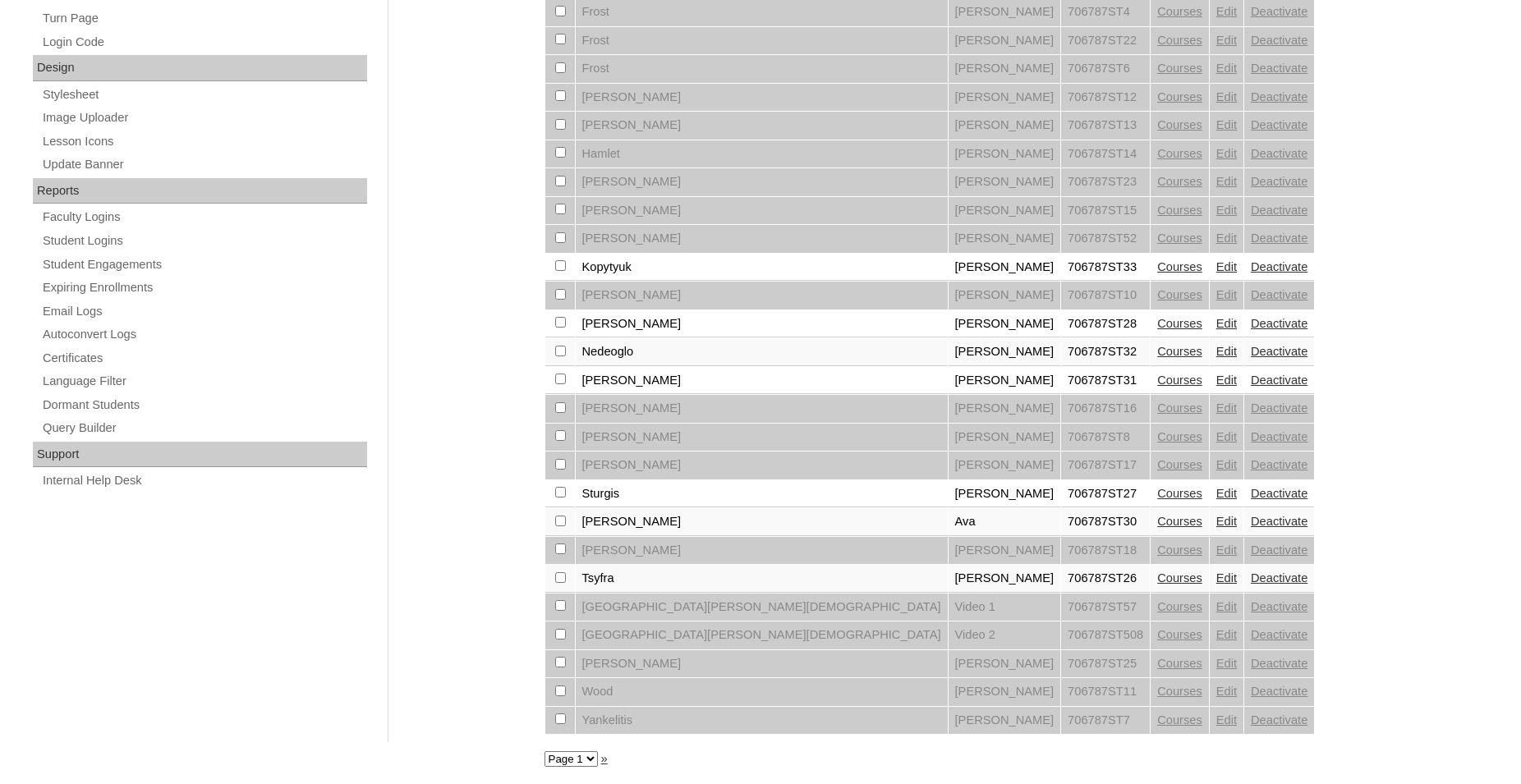
click at [1157, 576] on link "Courses" at bounding box center [1180, 578] width 45 height 13
click at [1216, 576] on link "Edit" at bounding box center [1226, 578] width 20 height 13
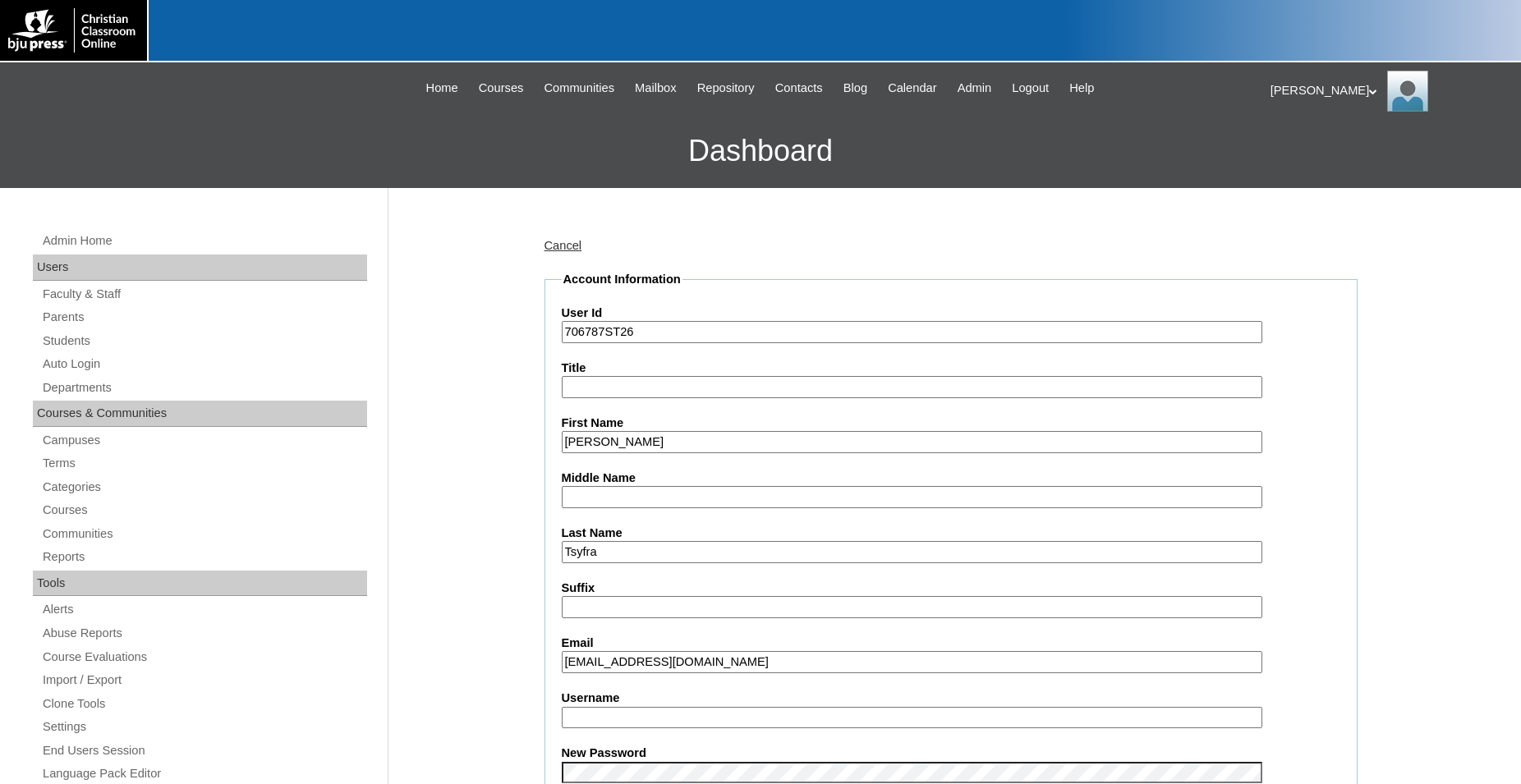
click at [647, 719] on input "Username" at bounding box center [912, 717] width 701 height 22
click at [592, 717] on input "d.tysfra" at bounding box center [912, 717] width 701 height 22
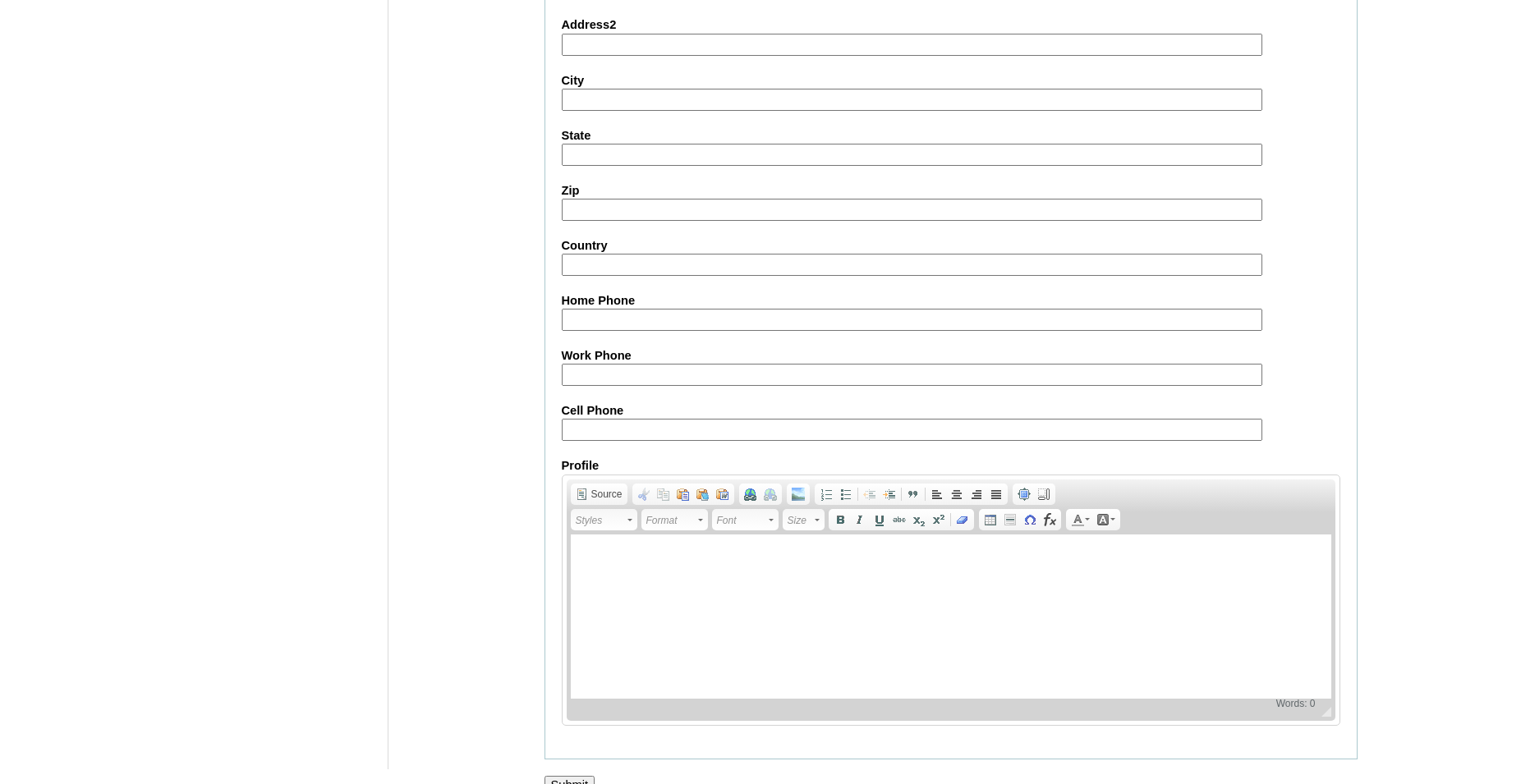
scroll to position [1747, 0]
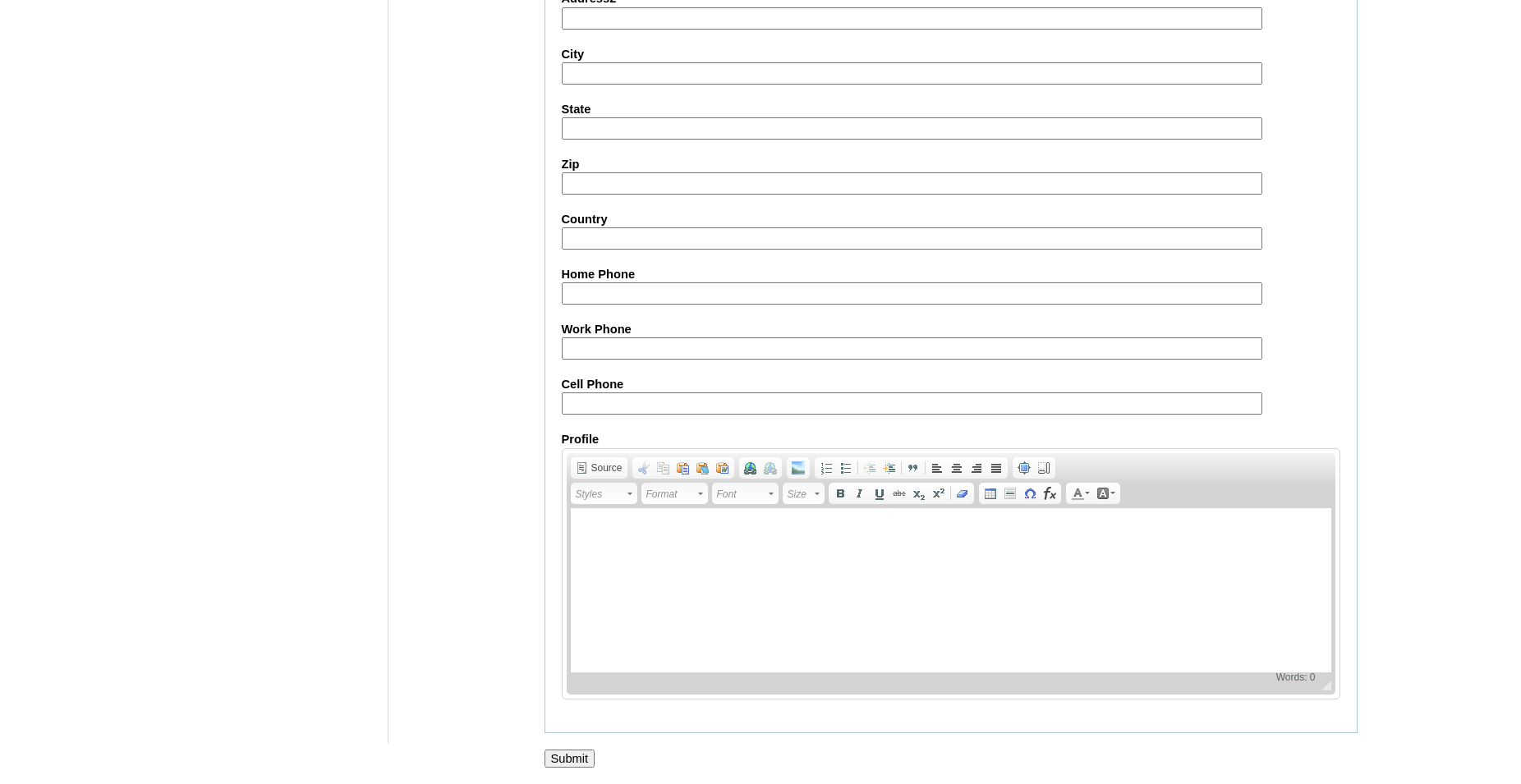
type input "d.tsyfra"
click at [565, 758] on input "Submit" at bounding box center [569, 758] width 51 height 18
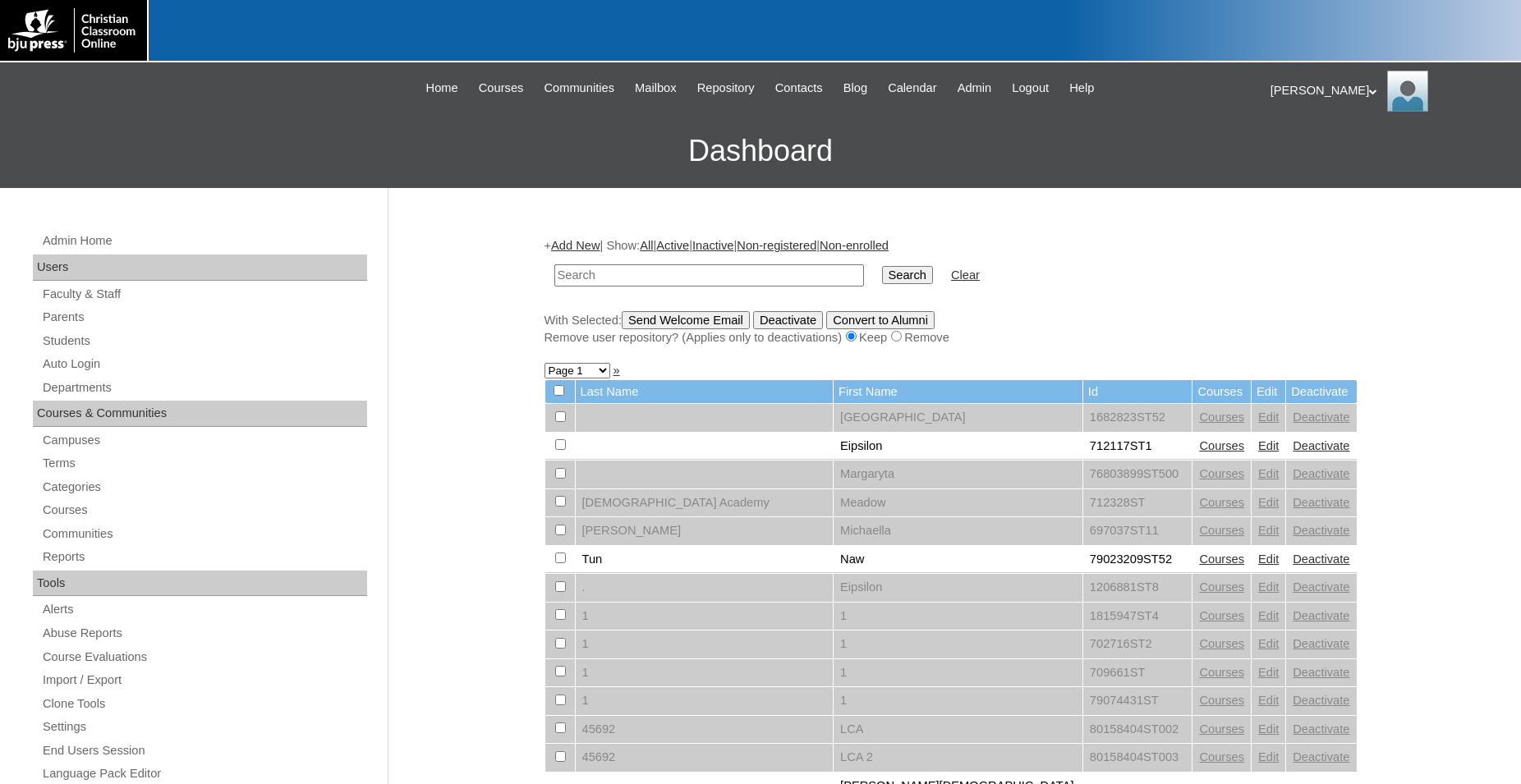
click at [733, 272] on input "text" at bounding box center [709, 275] width 310 height 22
type input "706787"
click at [882, 266] on input "Search" at bounding box center [907, 275] width 51 height 18
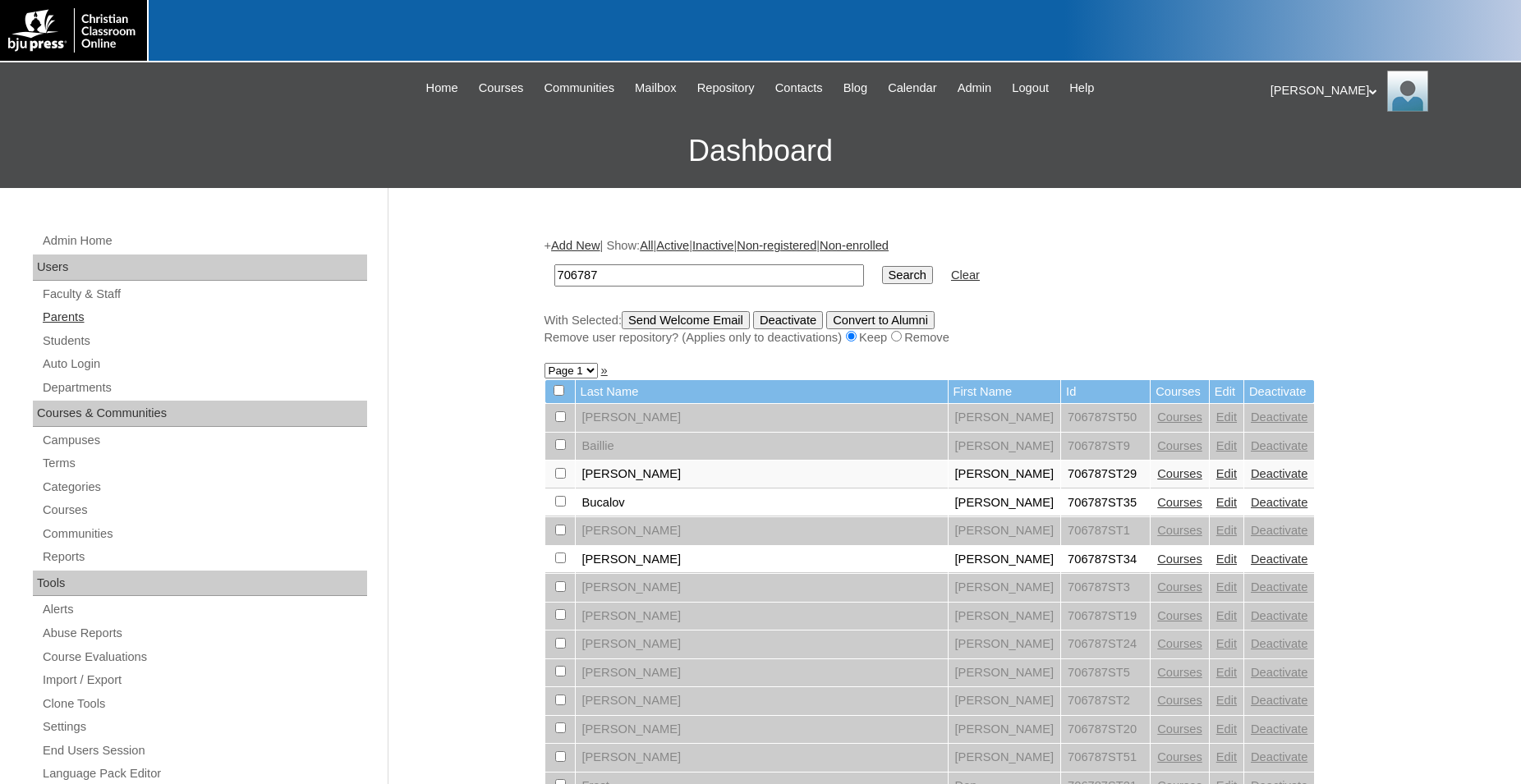
click at [82, 317] on link "Parents" at bounding box center [204, 317] width 326 height 20
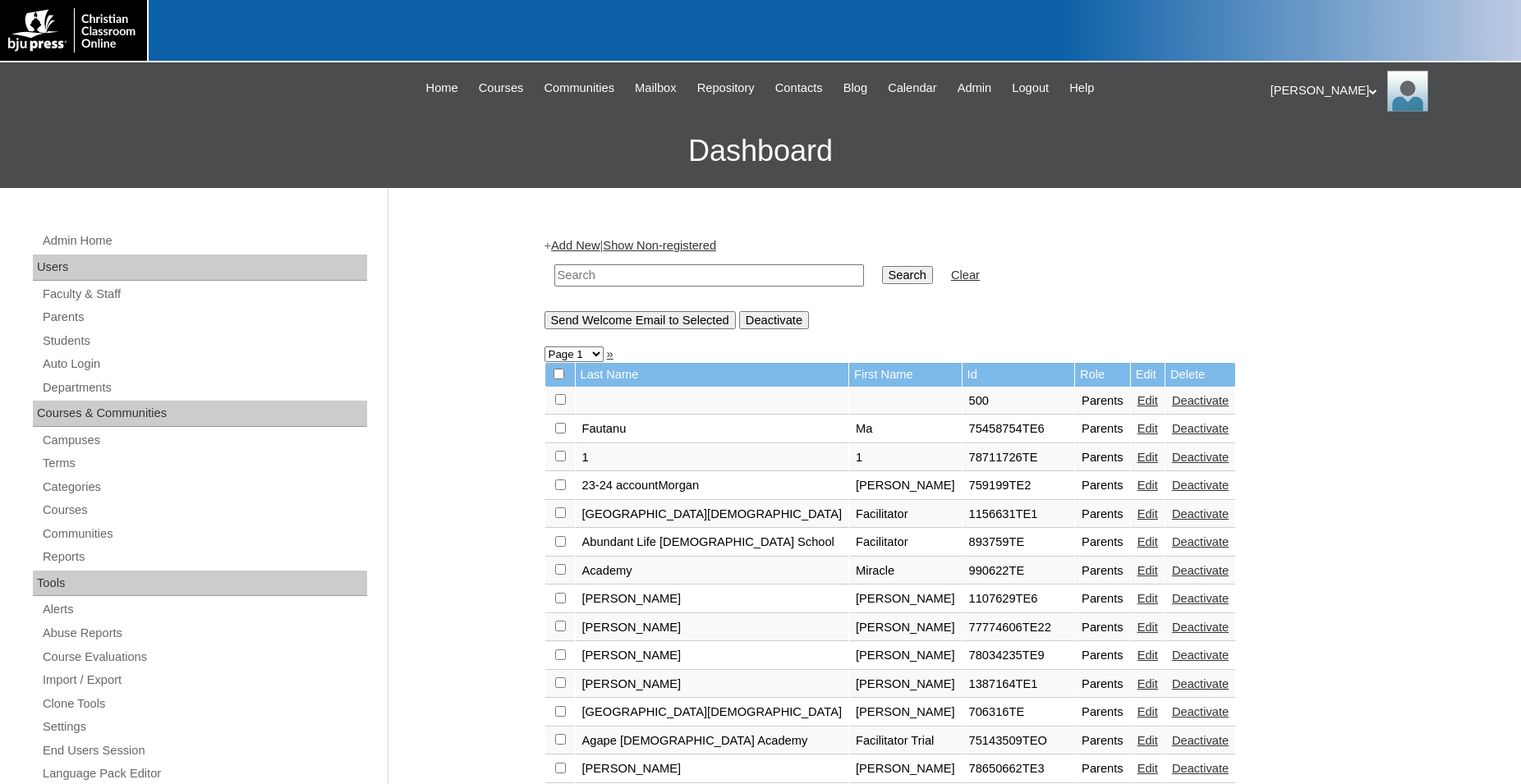
click at [685, 274] on input "text" at bounding box center [709, 275] width 310 height 22
type input "706787"
click at [882, 266] on input "Search" at bounding box center [907, 275] width 51 height 18
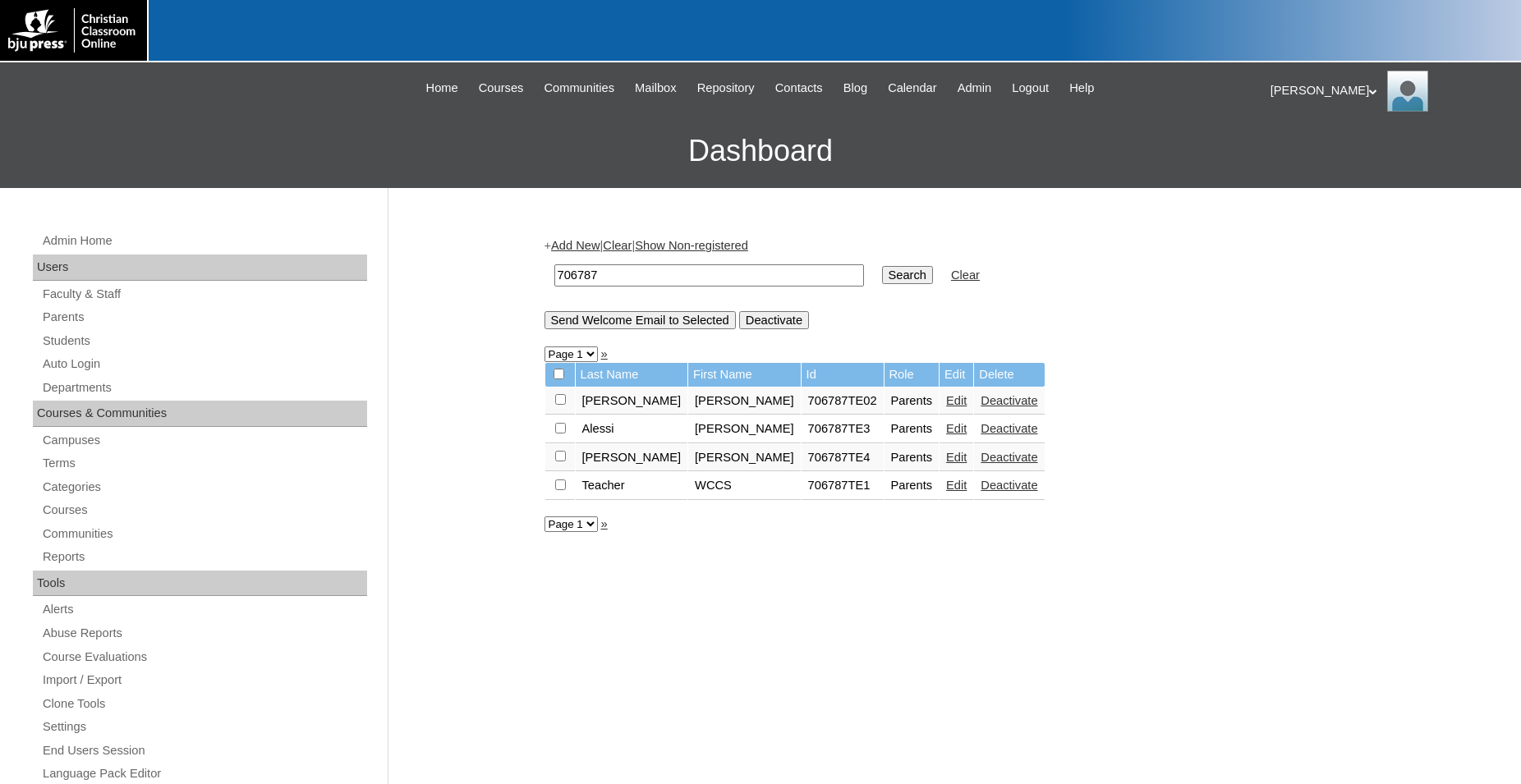
click at [946, 464] on link "Edit" at bounding box center [956, 457] width 20 height 13
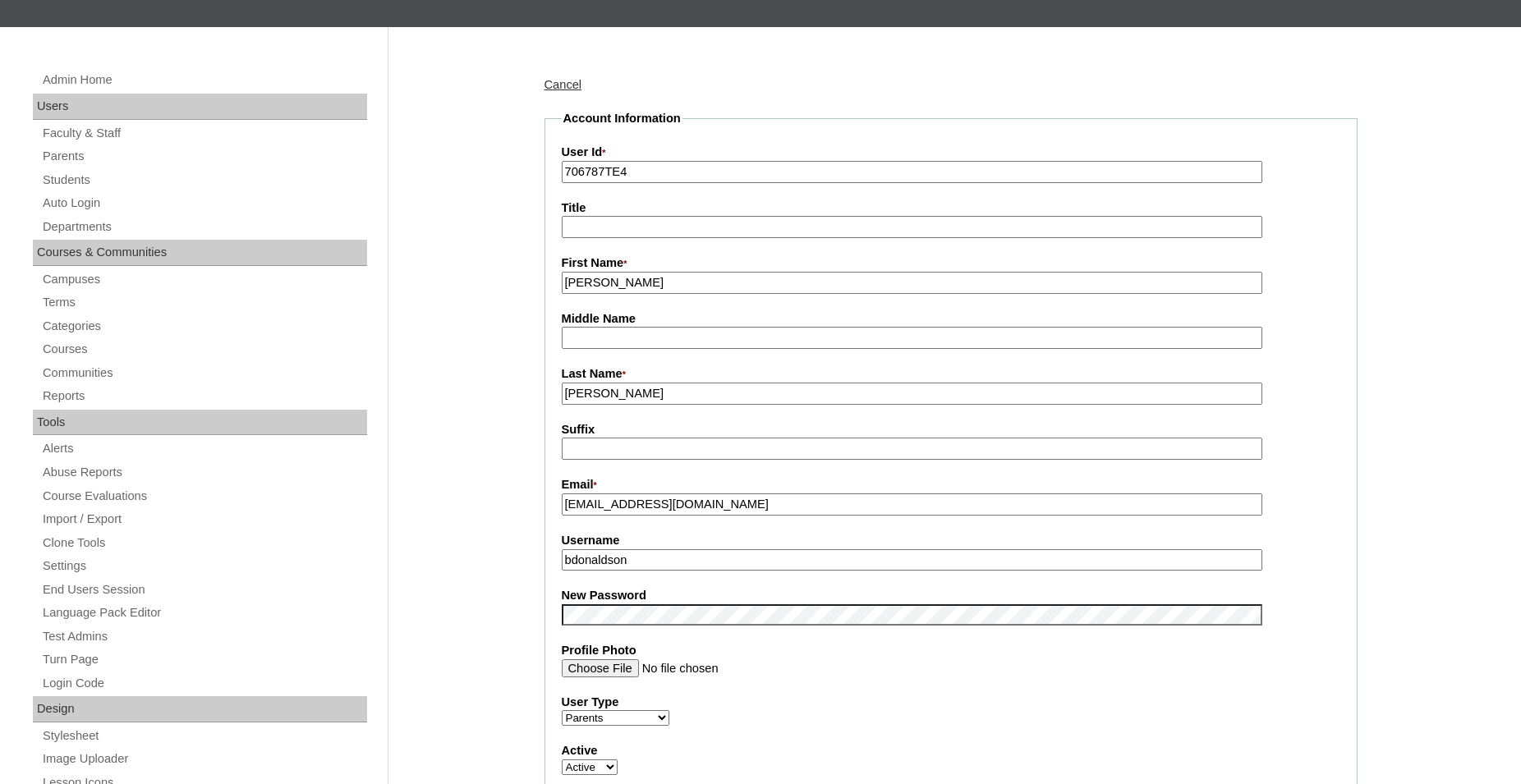
scroll to position [168, 0]
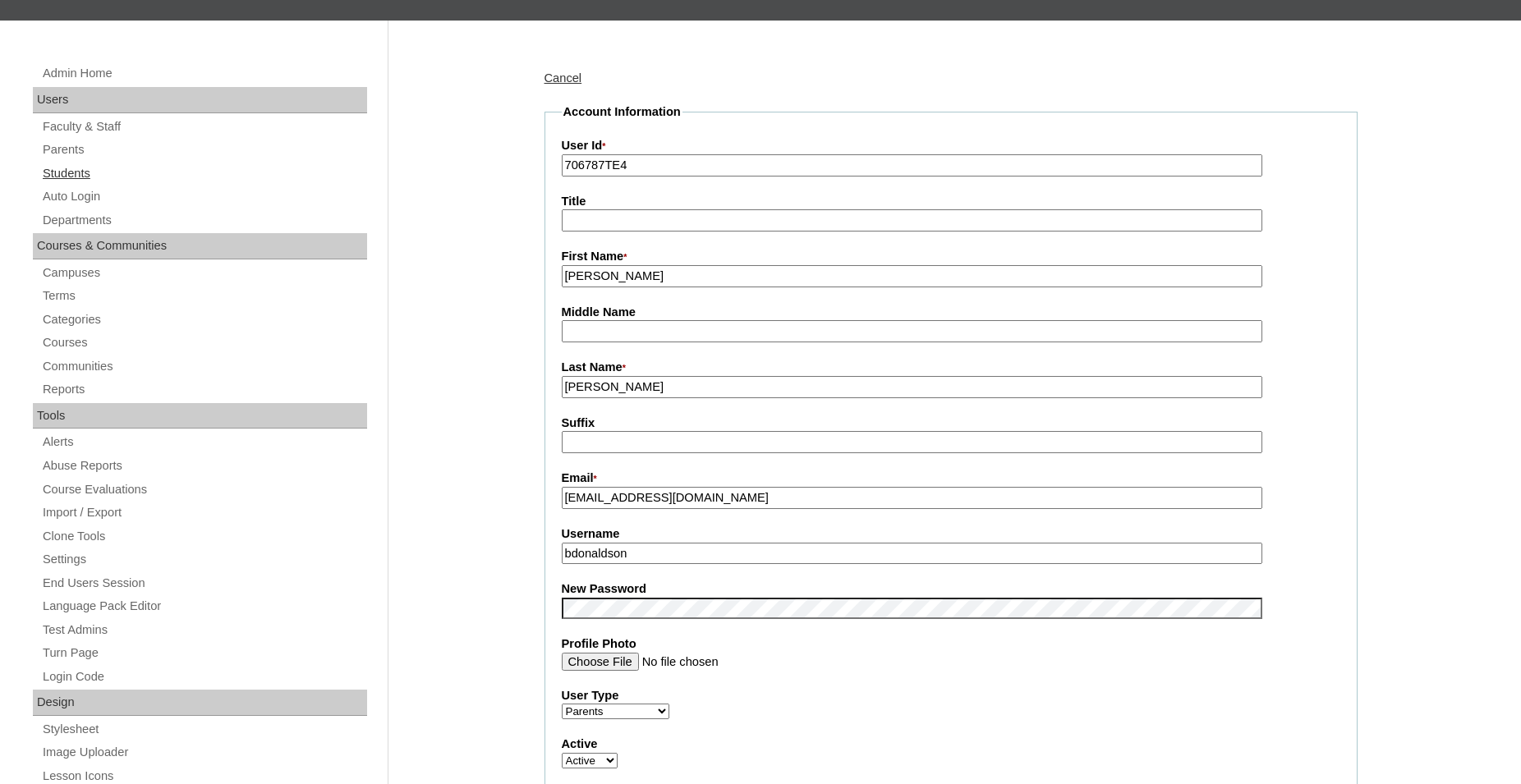
click at [77, 173] on link "Students" at bounding box center [204, 173] width 326 height 20
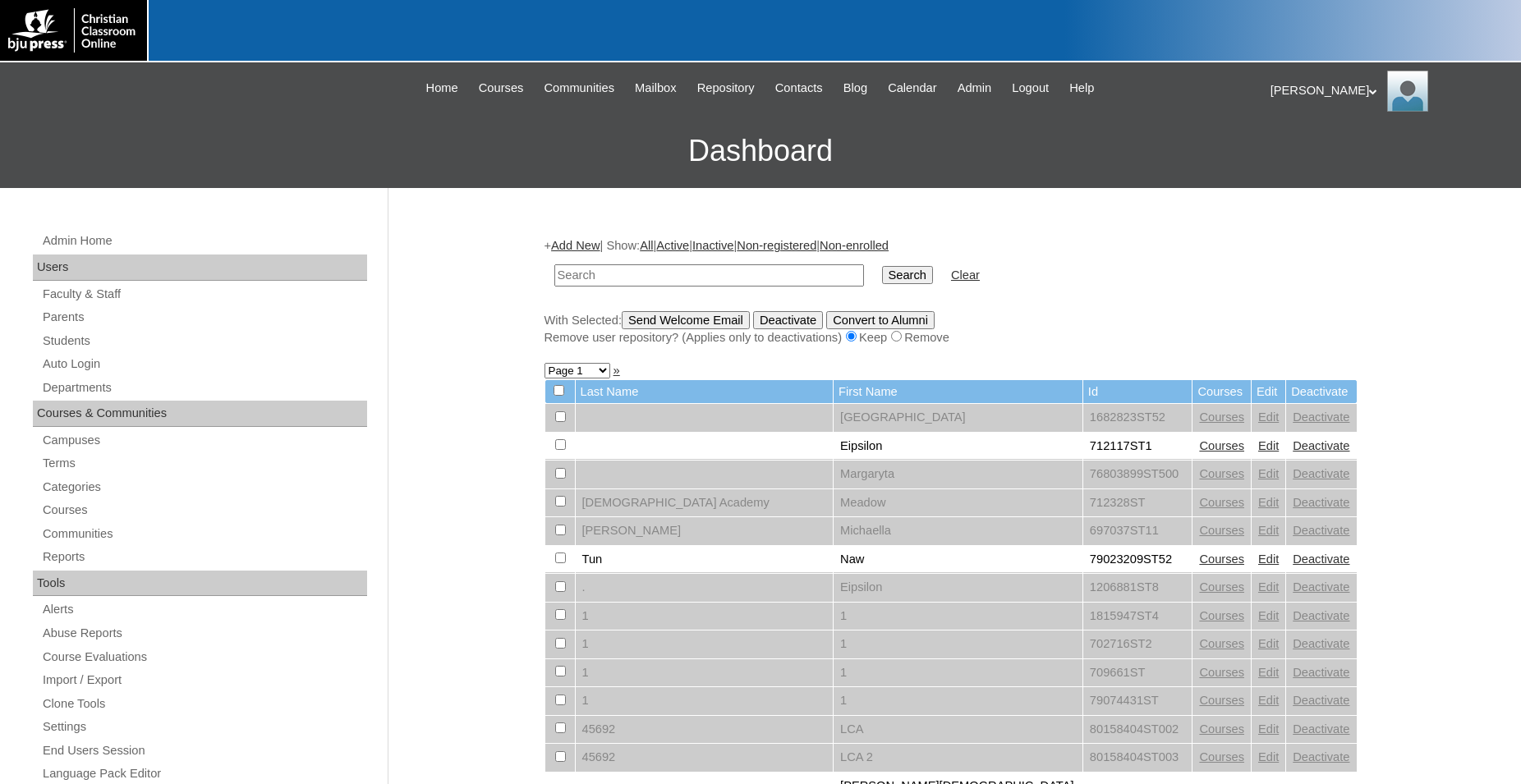
drag, startPoint x: 682, startPoint y: 278, endPoint x: 571, endPoint y: 282, distance: 111.1
click at [571, 282] on input "text" at bounding box center [709, 275] width 310 height 22
type input "78266532"
click at [882, 266] on input "Search" at bounding box center [907, 275] width 51 height 18
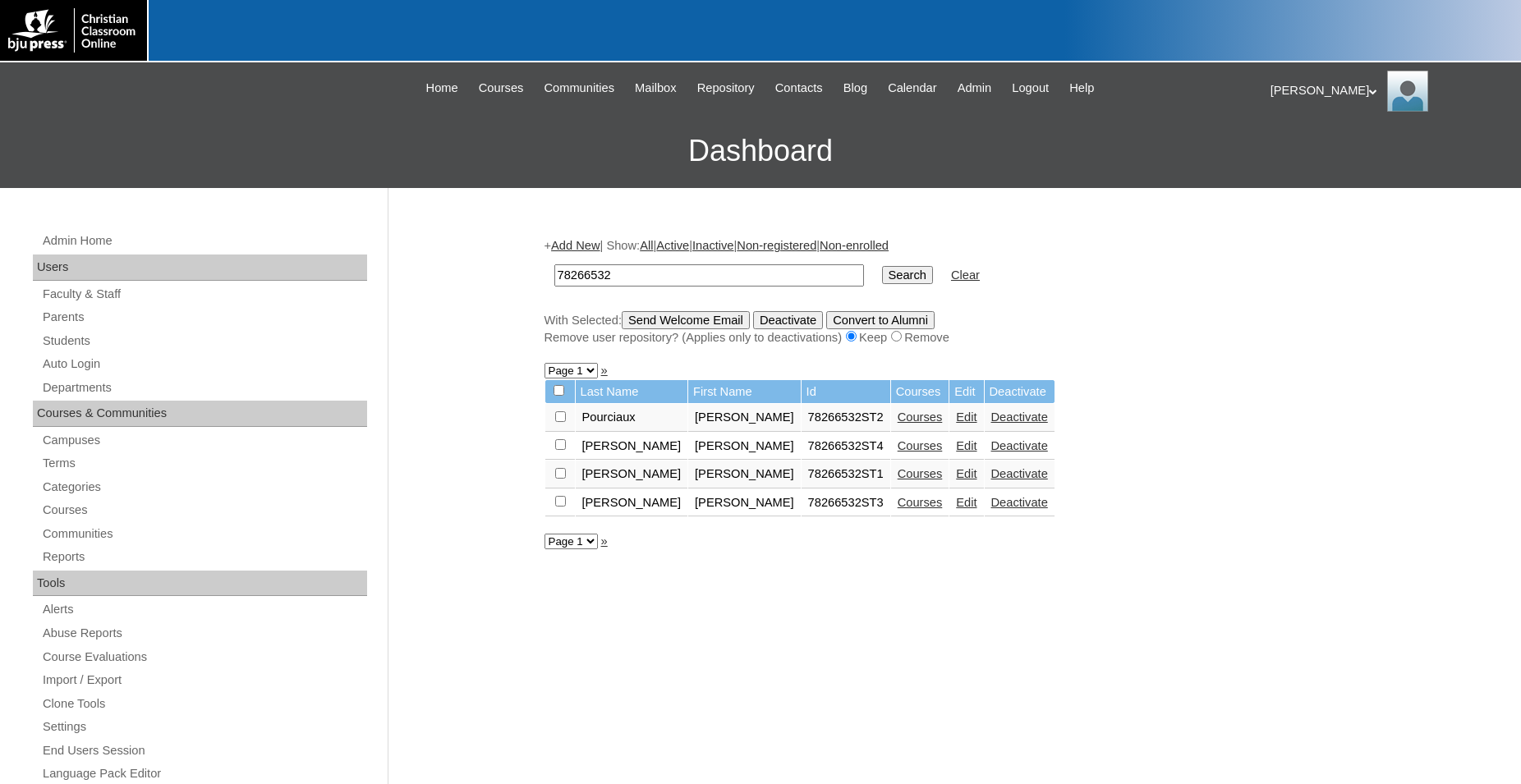
click at [898, 424] on link "Courses" at bounding box center [920, 417] width 45 height 13
click at [956, 424] on link "Edit" at bounding box center [966, 417] width 20 height 13
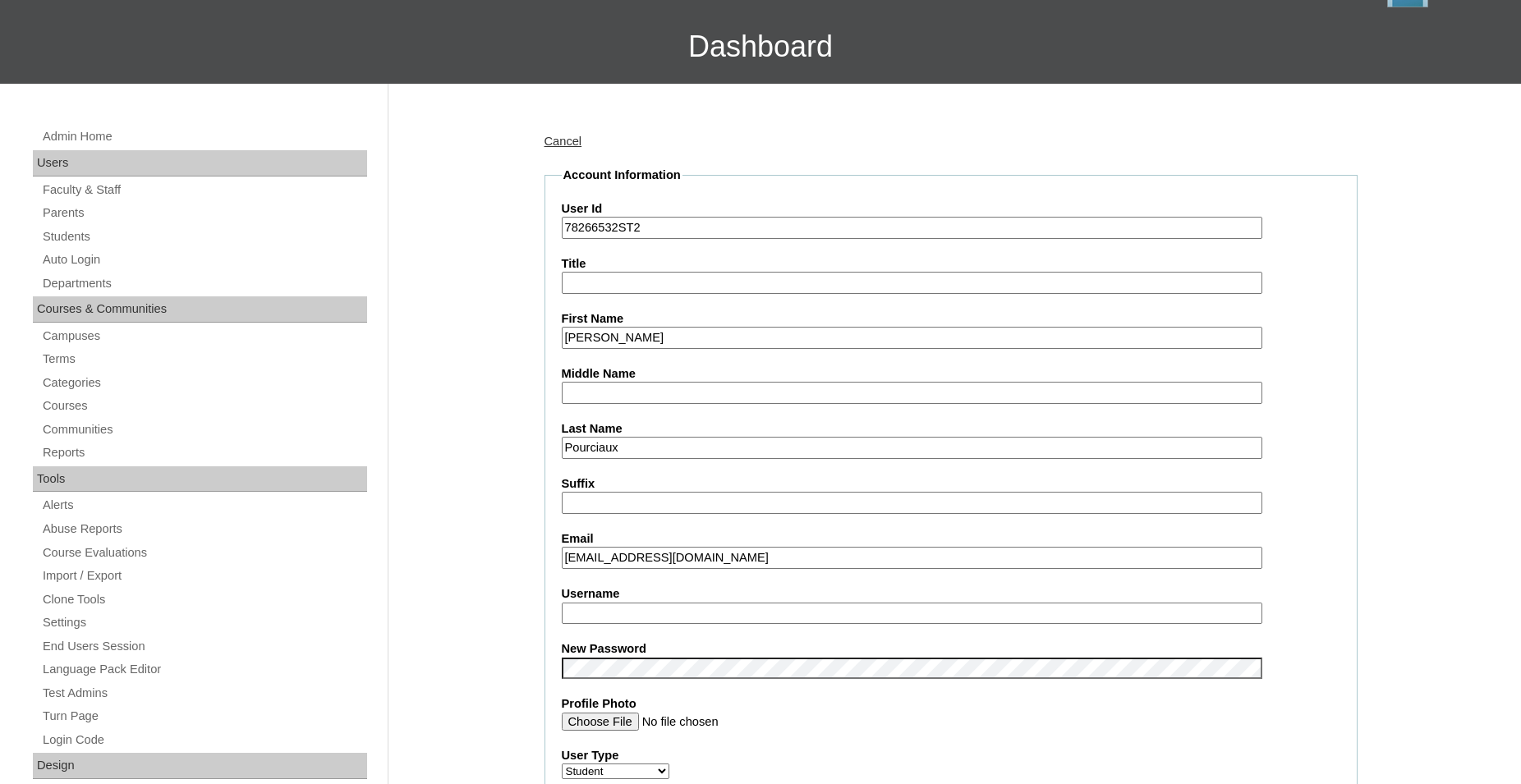
scroll to position [168, 0]
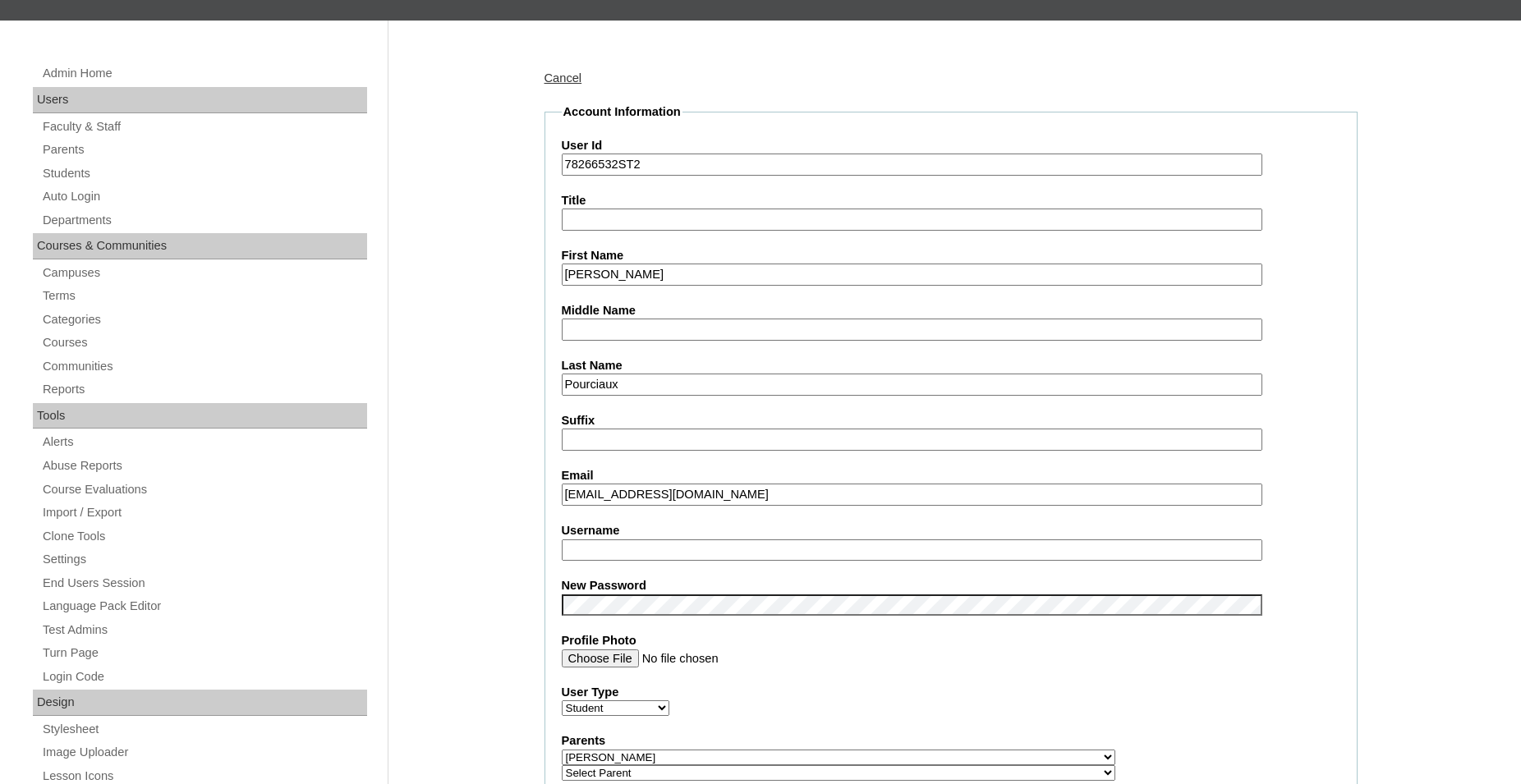
click at [738, 549] on input "Username" at bounding box center [912, 550] width 701 height 22
type input "b.pourciaux"
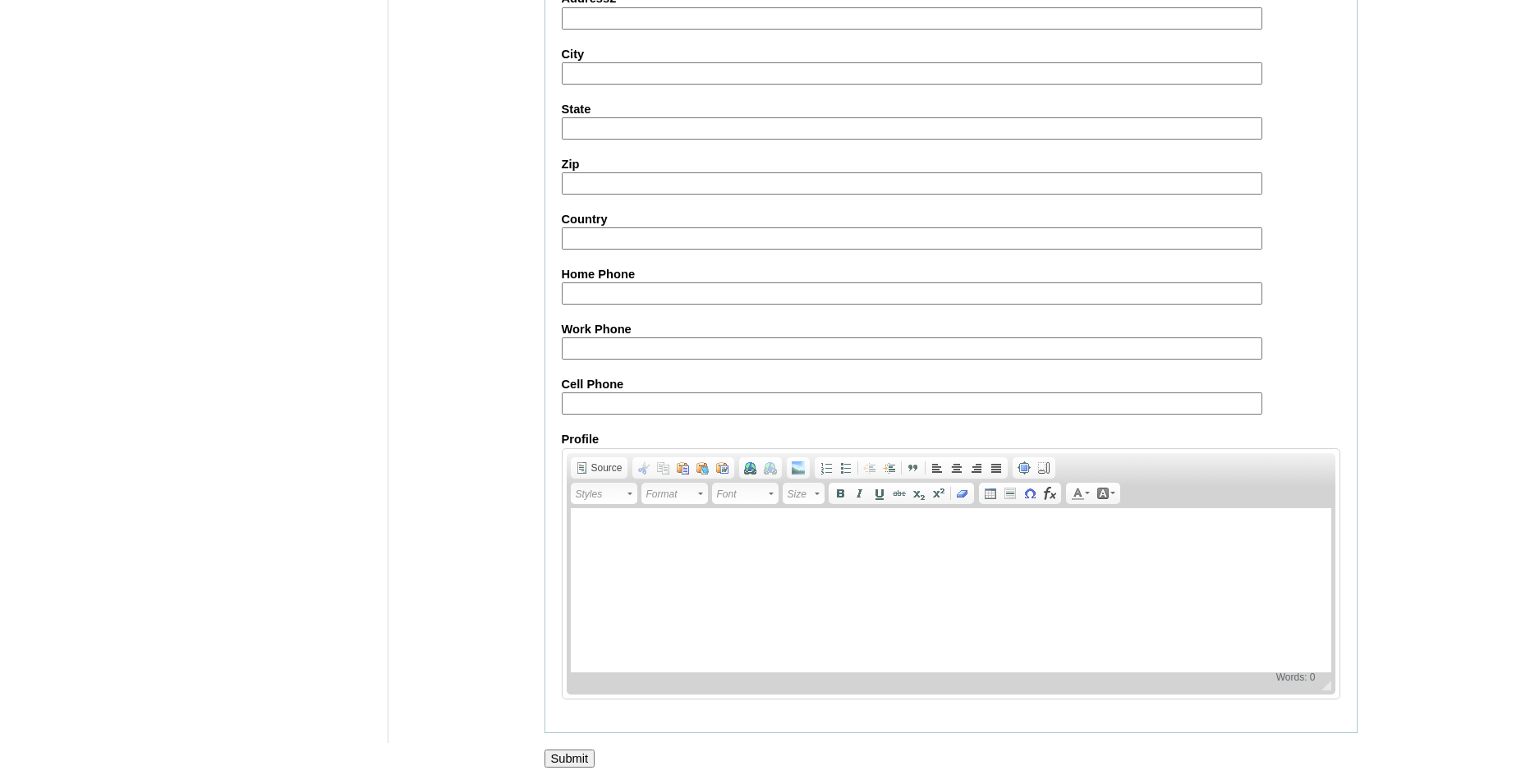
scroll to position [1747, 0]
click at [576, 755] on input "Submit" at bounding box center [569, 758] width 51 height 18
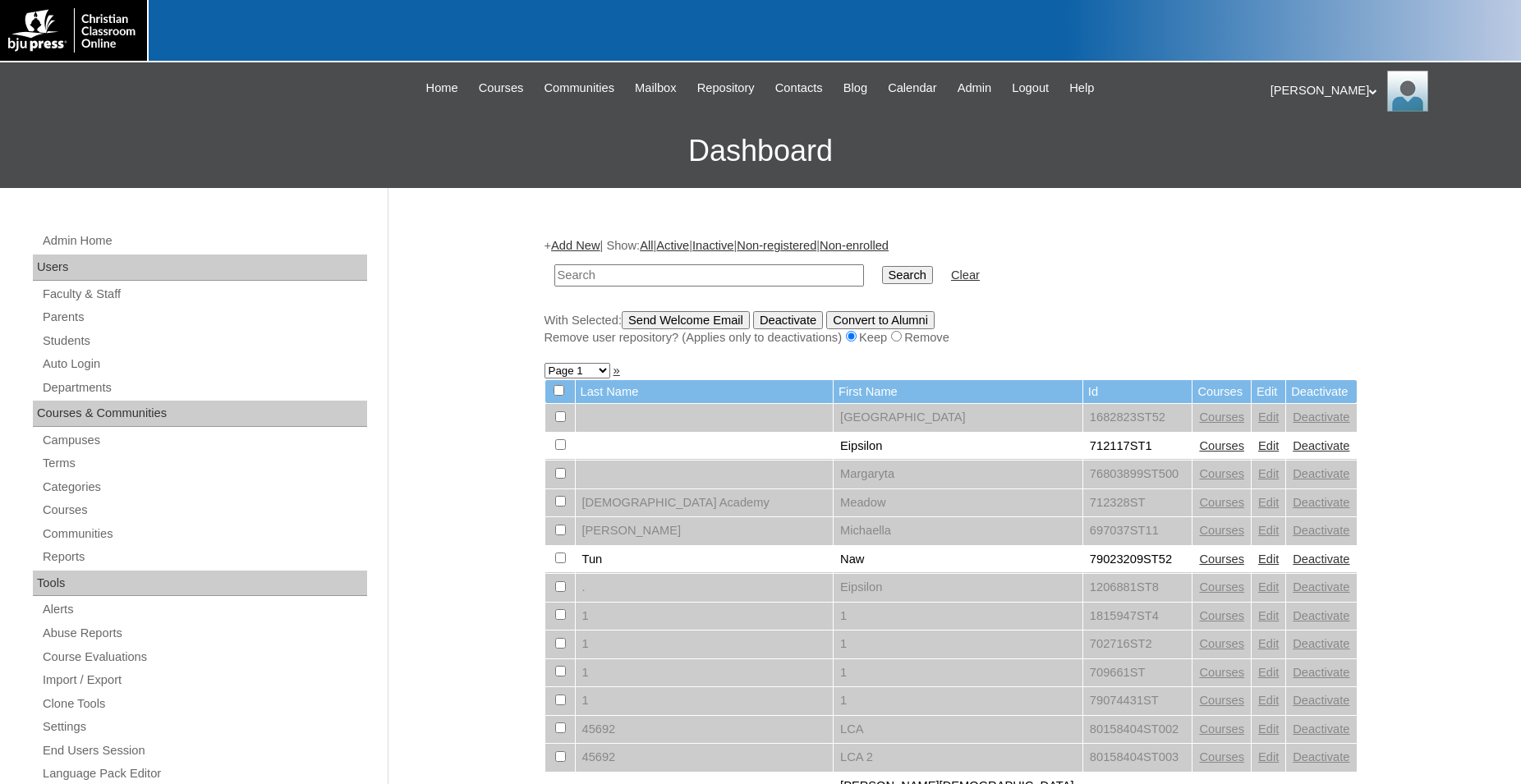
click at [686, 279] on input "text" at bounding box center [709, 275] width 310 height 22
type input "78266532"
click at [894, 276] on input "Search" at bounding box center [907, 275] width 51 height 18
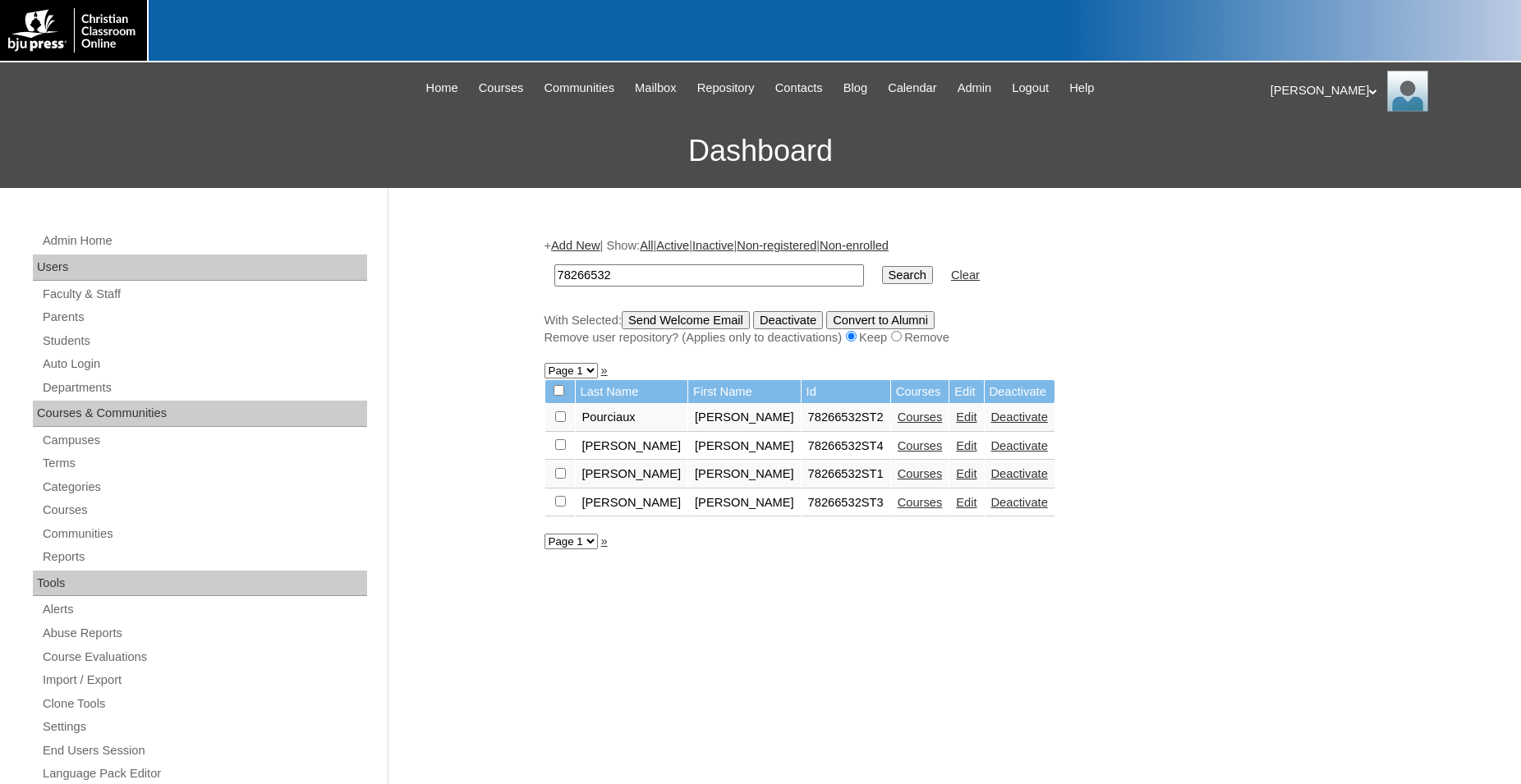
click at [956, 423] on link "Edit" at bounding box center [966, 417] width 20 height 13
click at [956, 452] on link "Edit" at bounding box center [966, 445] width 20 height 13
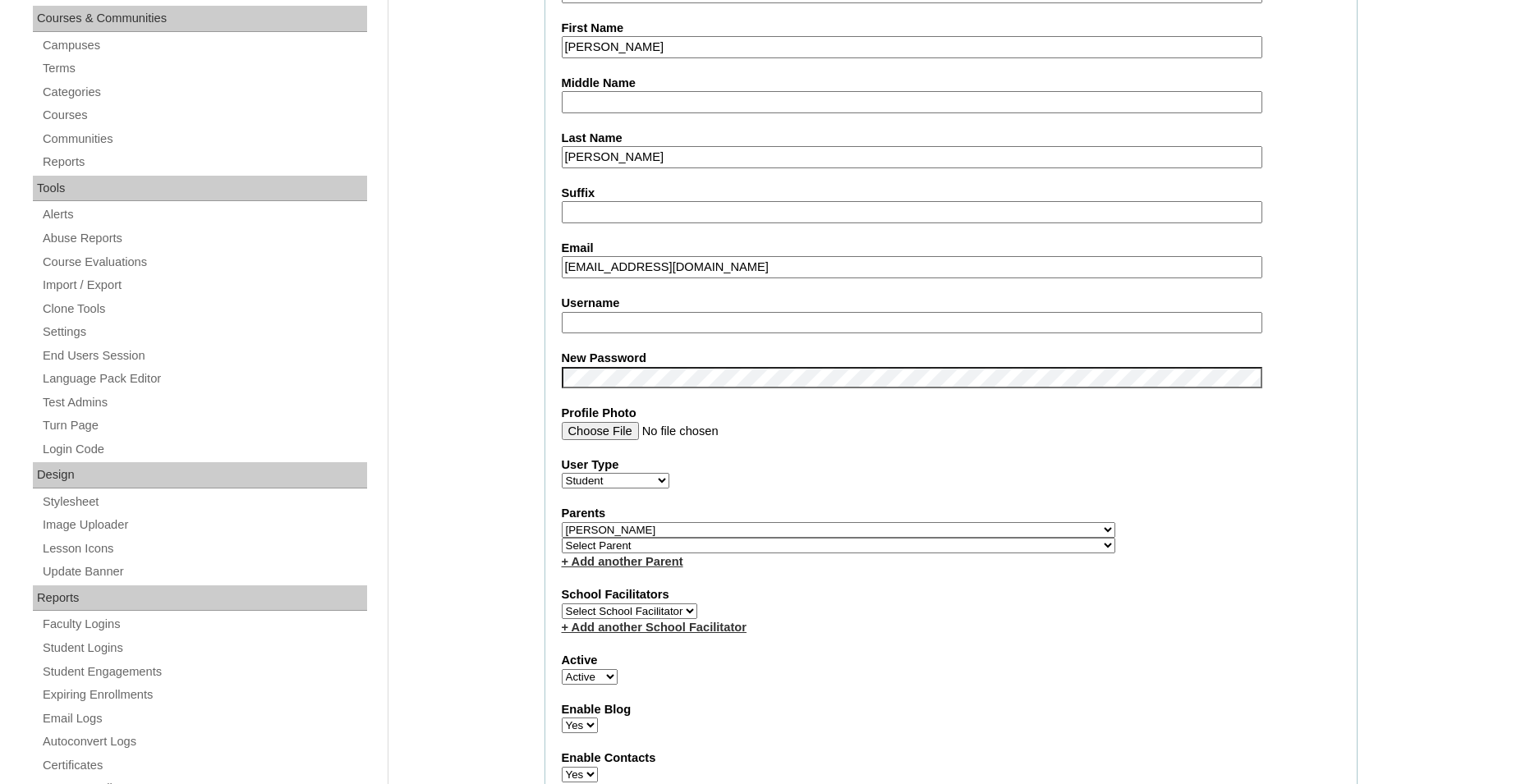
scroll to position [419, 0]
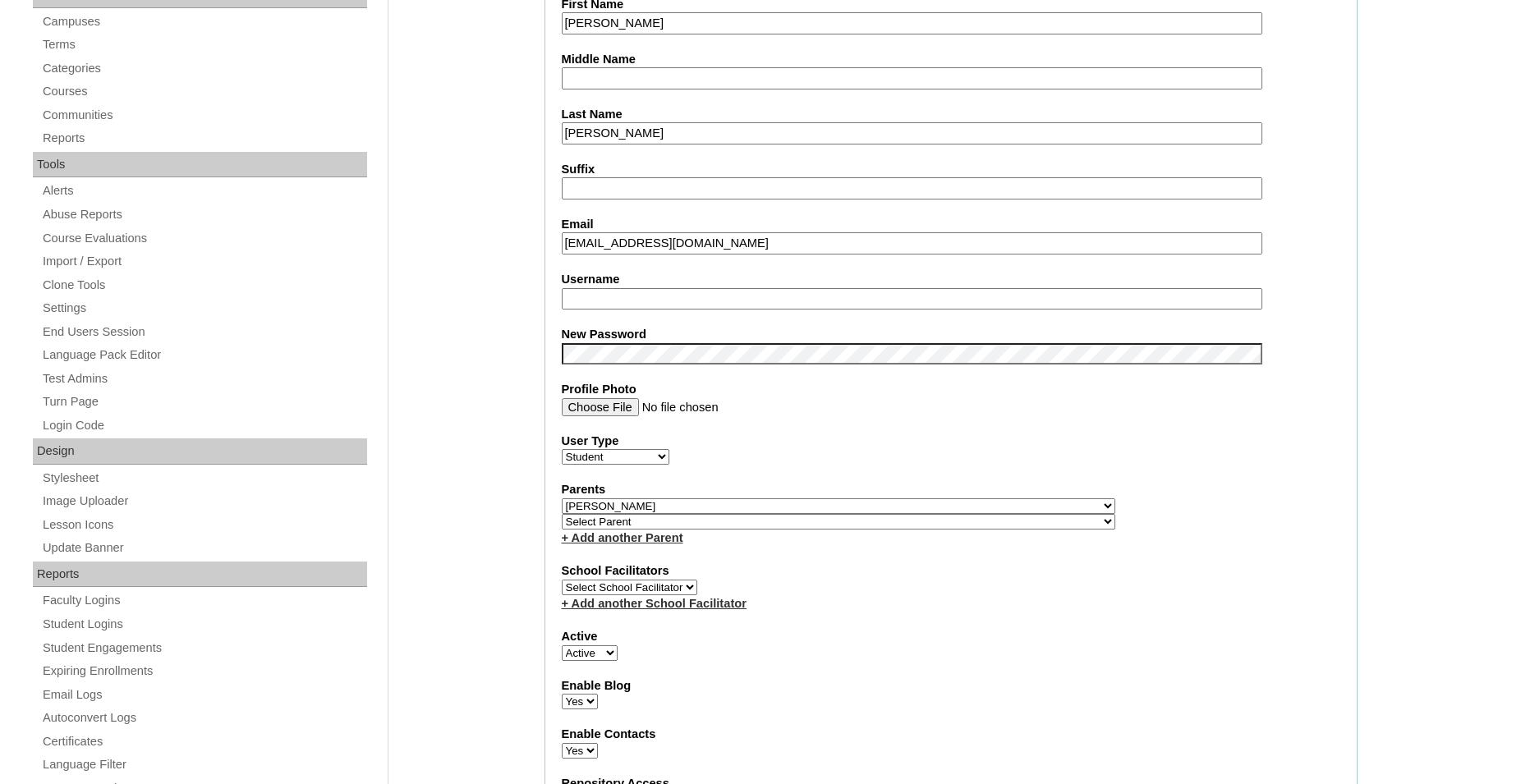
click at [760, 296] on input "Username" at bounding box center [912, 299] width 701 height 22
type input "b.sorrell"
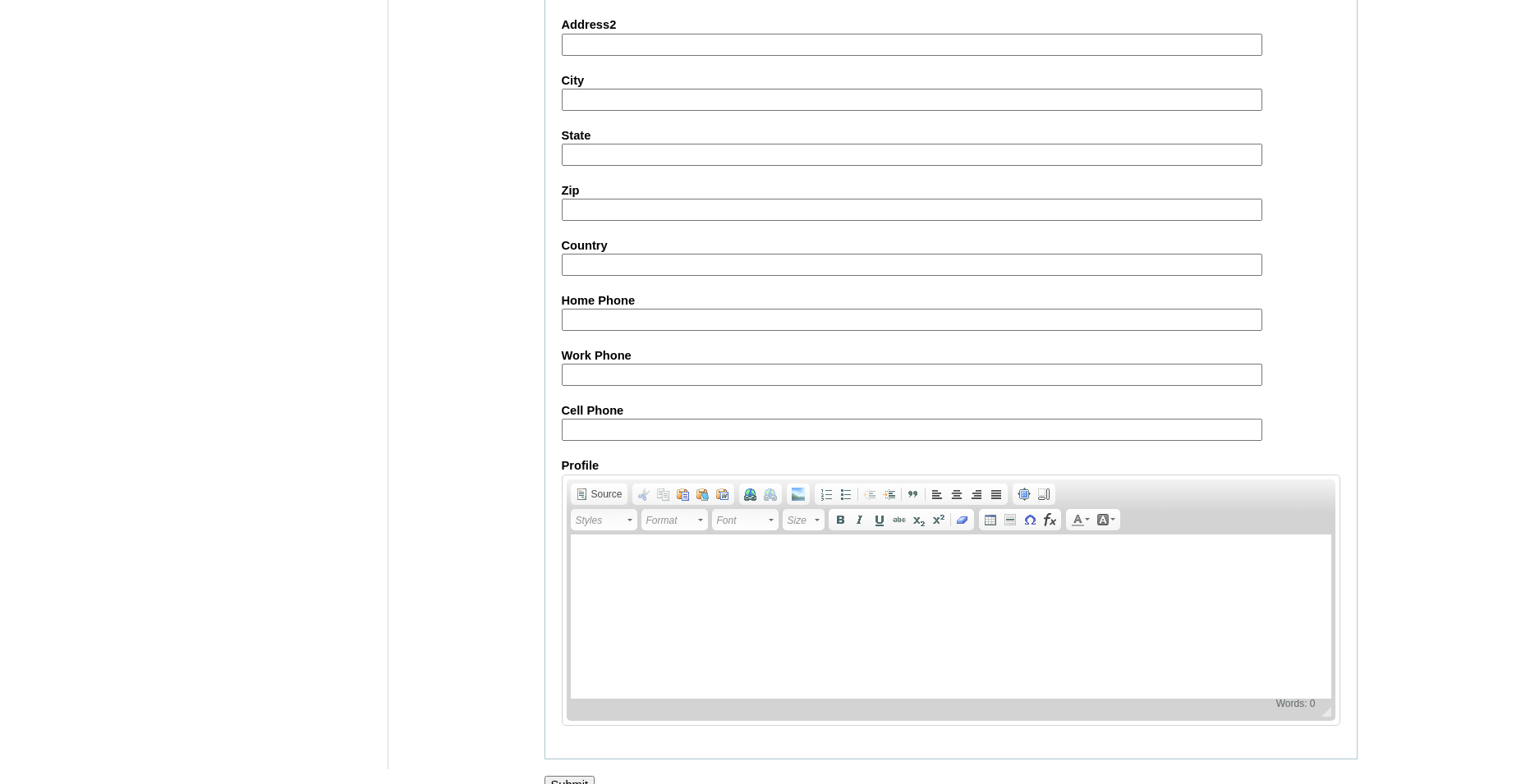
scroll to position [1747, 0]
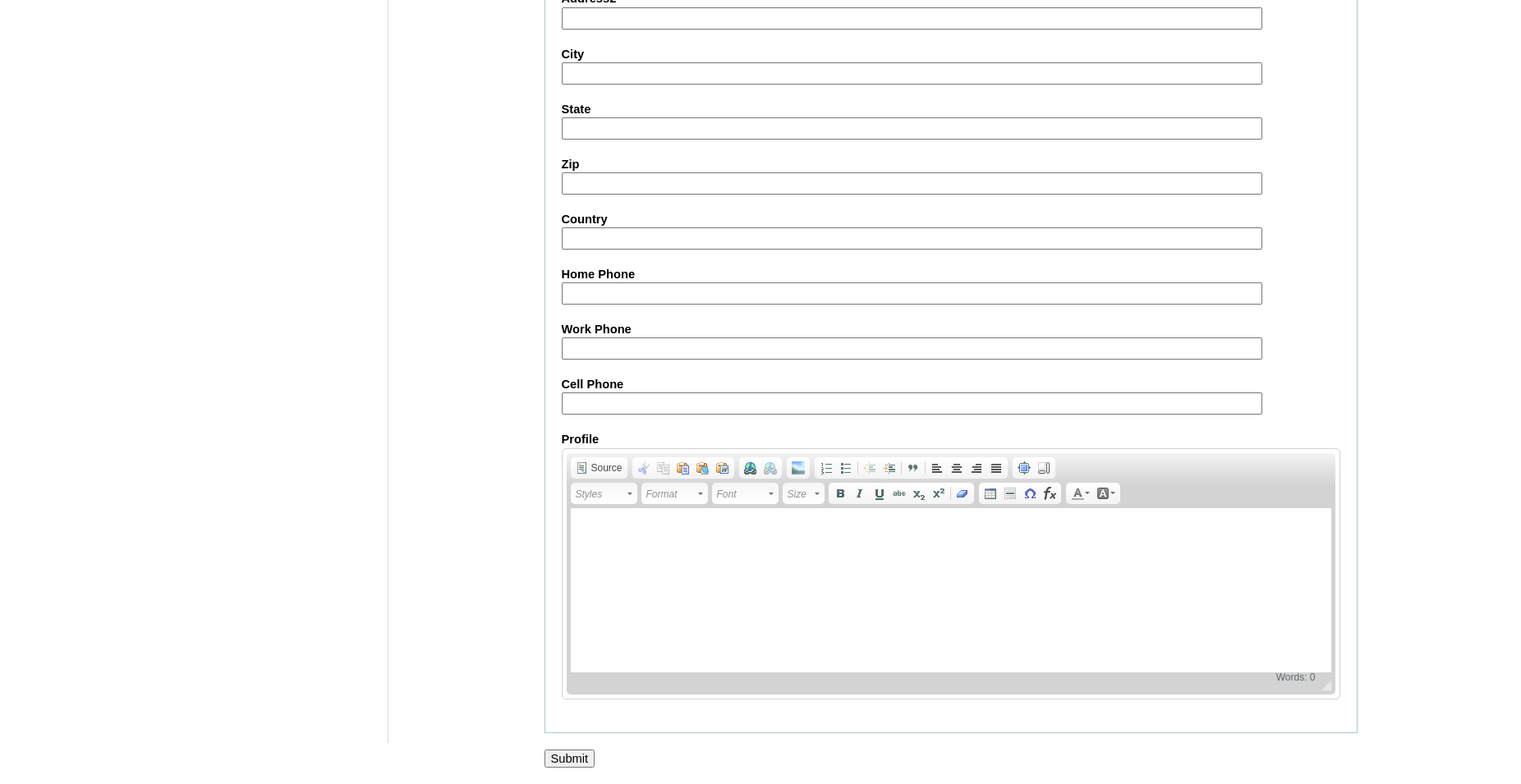
click at [569, 755] on input "Submit" at bounding box center [569, 758] width 51 height 18
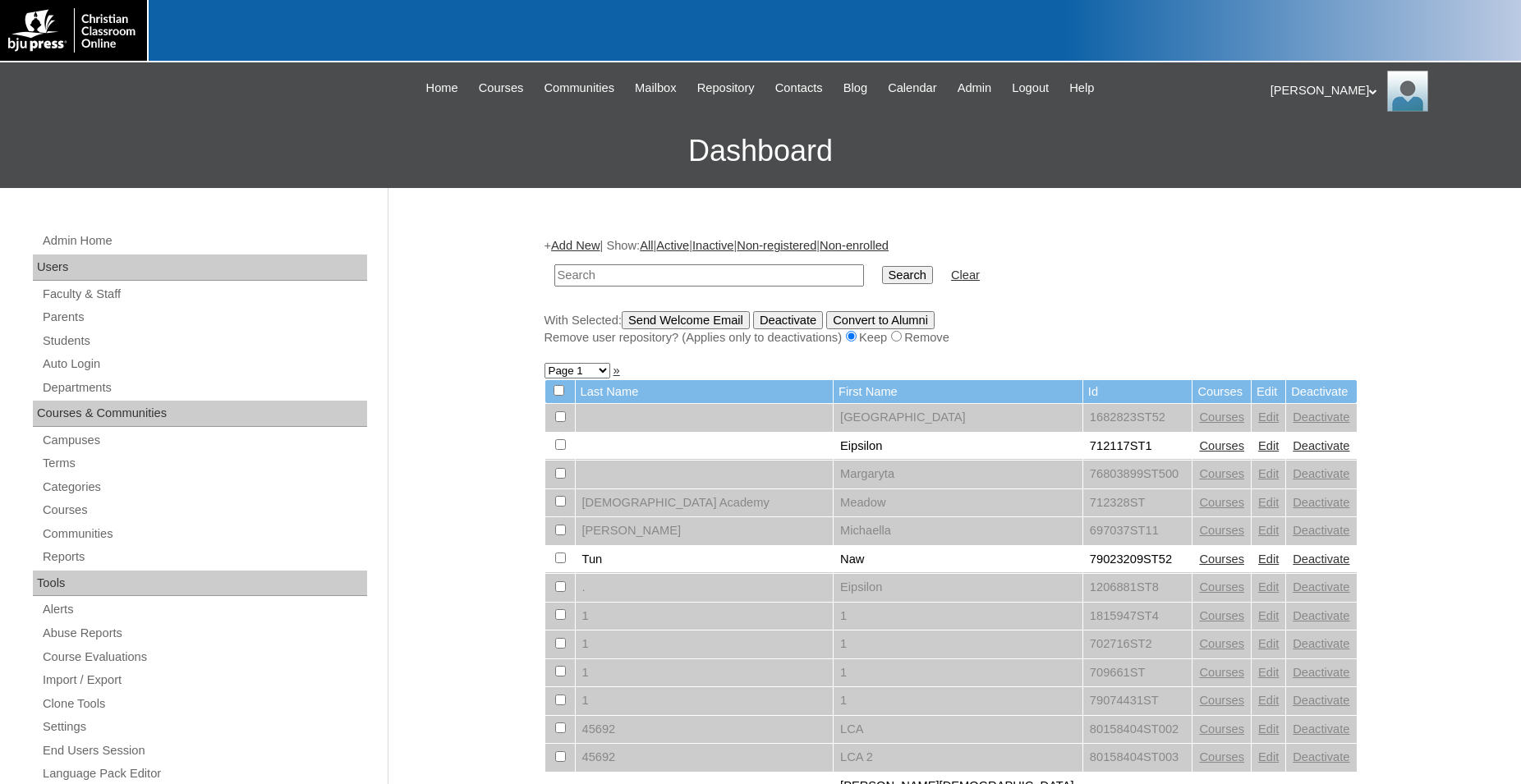
click at [791, 277] on input "text" at bounding box center [709, 275] width 310 height 22
type input "78266532"
click at [882, 266] on input "Search" at bounding box center [907, 275] width 51 height 18
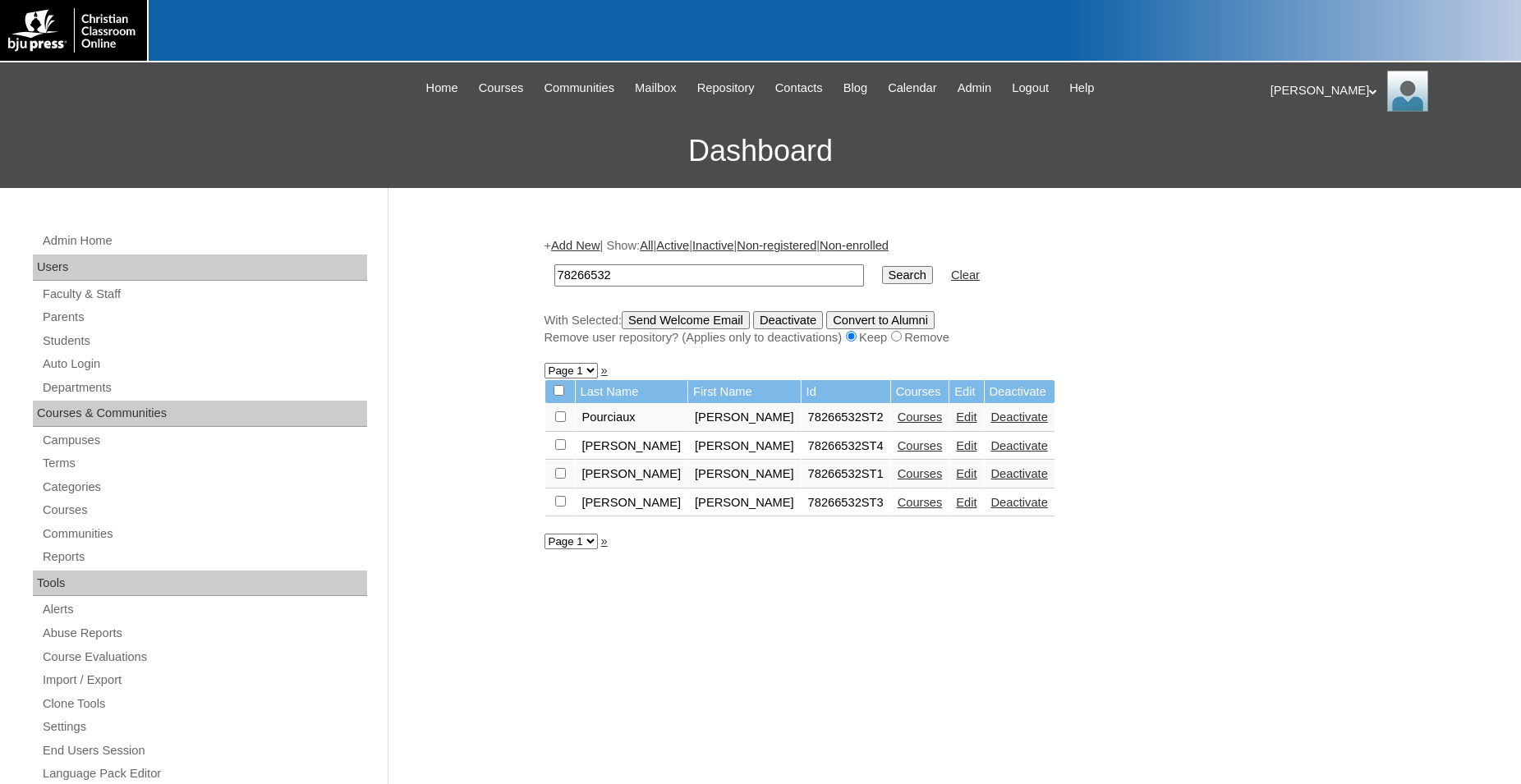
click at [956, 481] on link "Edit" at bounding box center [966, 474] width 20 height 13
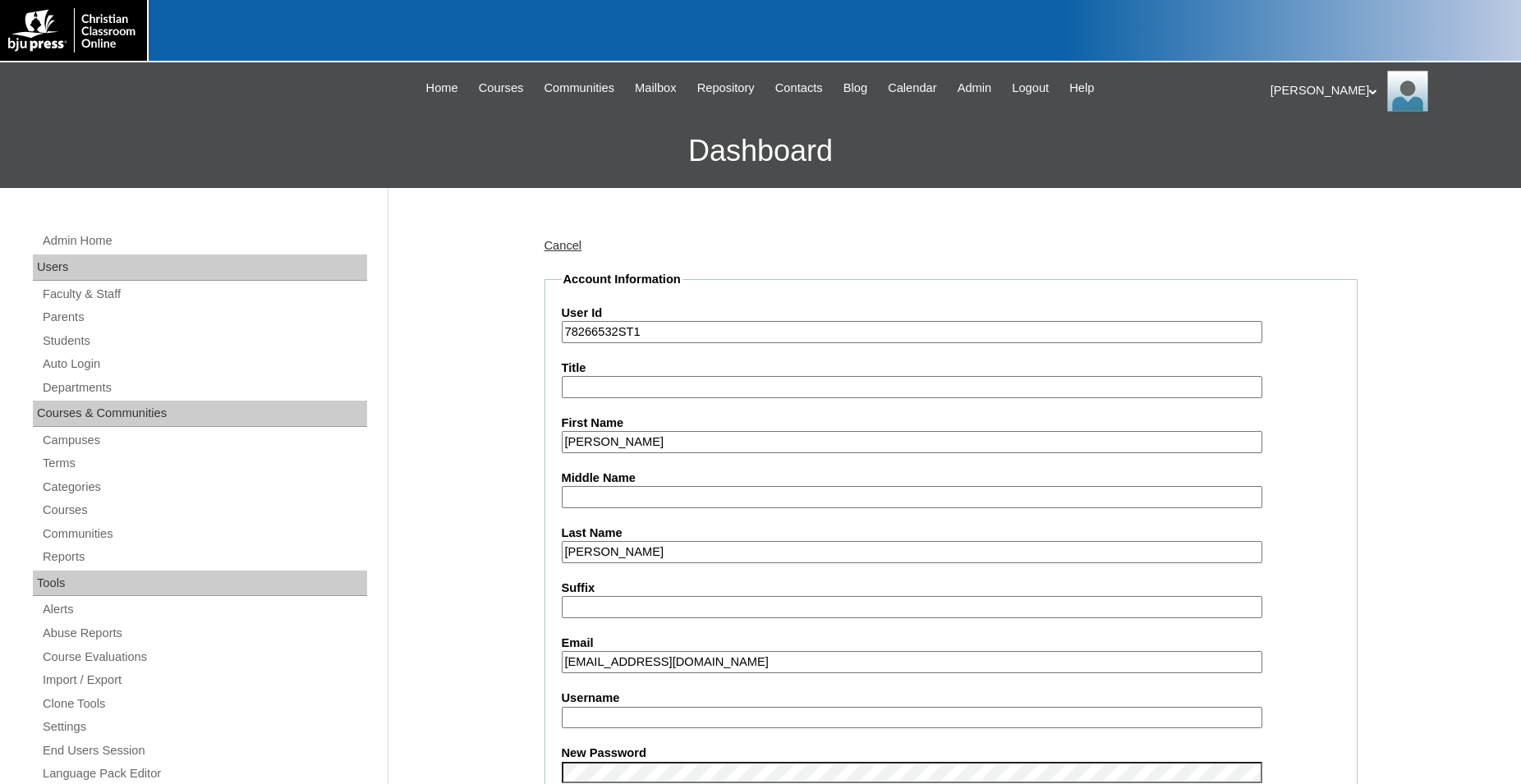
click at [678, 713] on input "Username" at bounding box center [912, 717] width 701 height 22
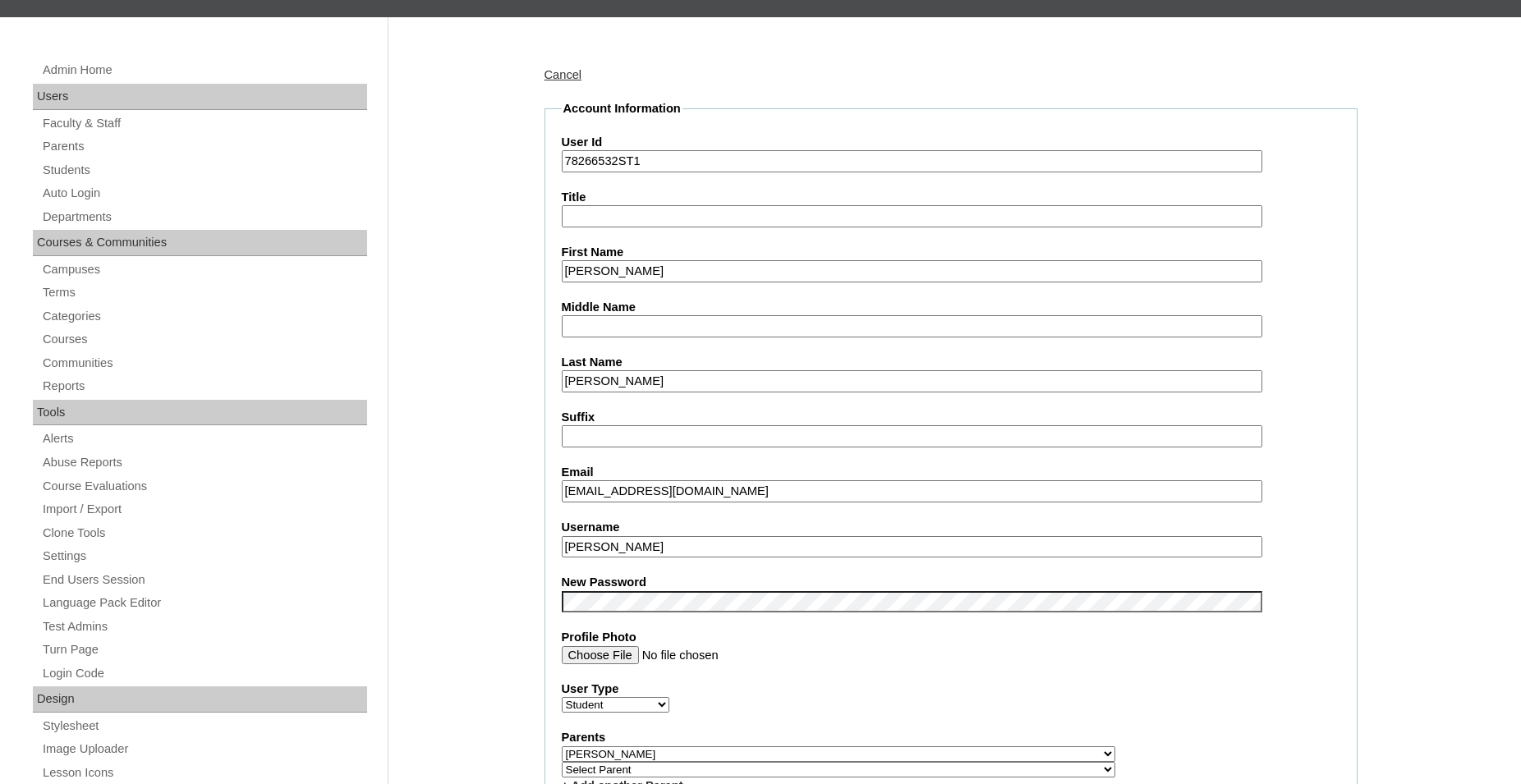
scroll to position [251, 0]
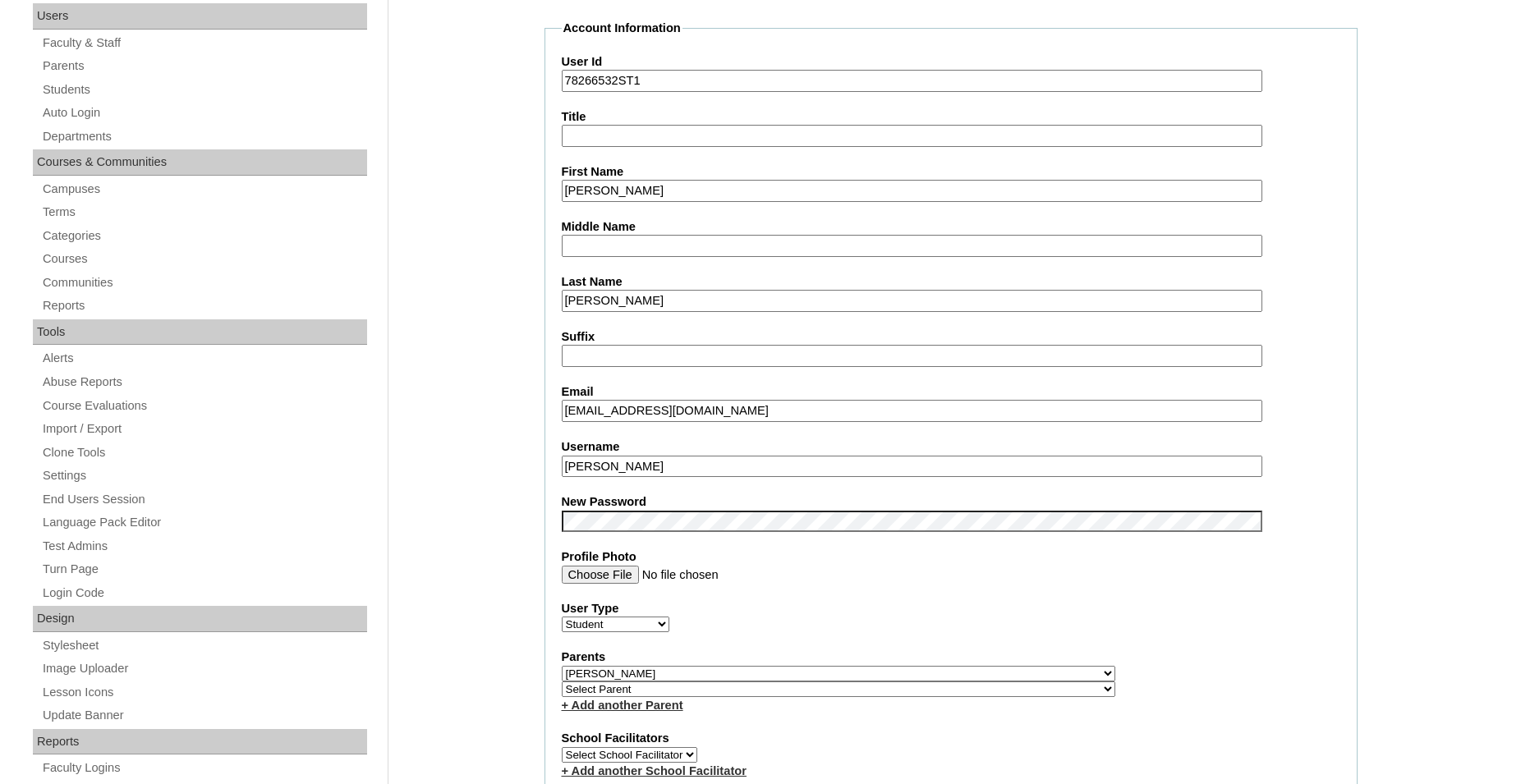
type input "c.tolbert"
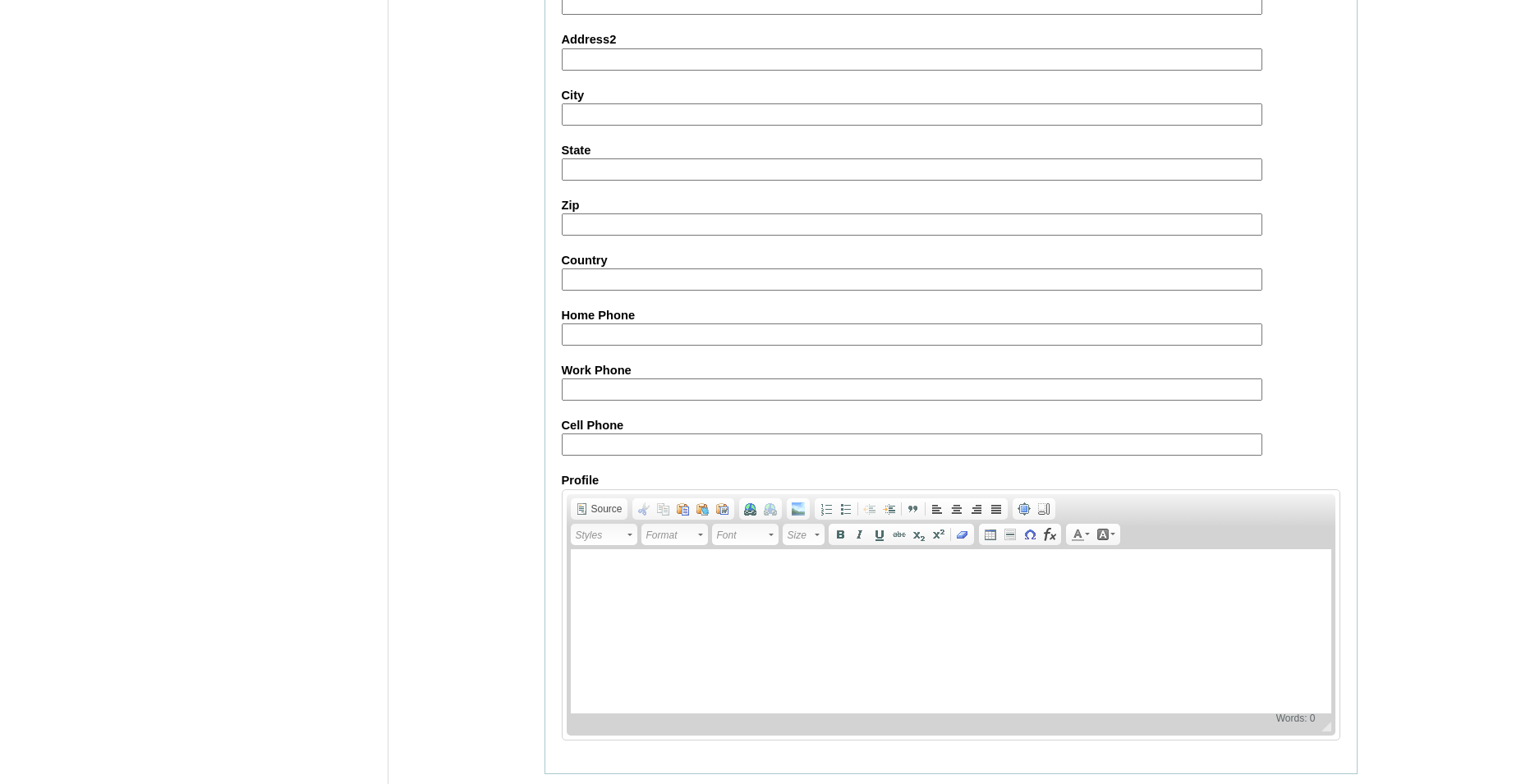
scroll to position [1747, 0]
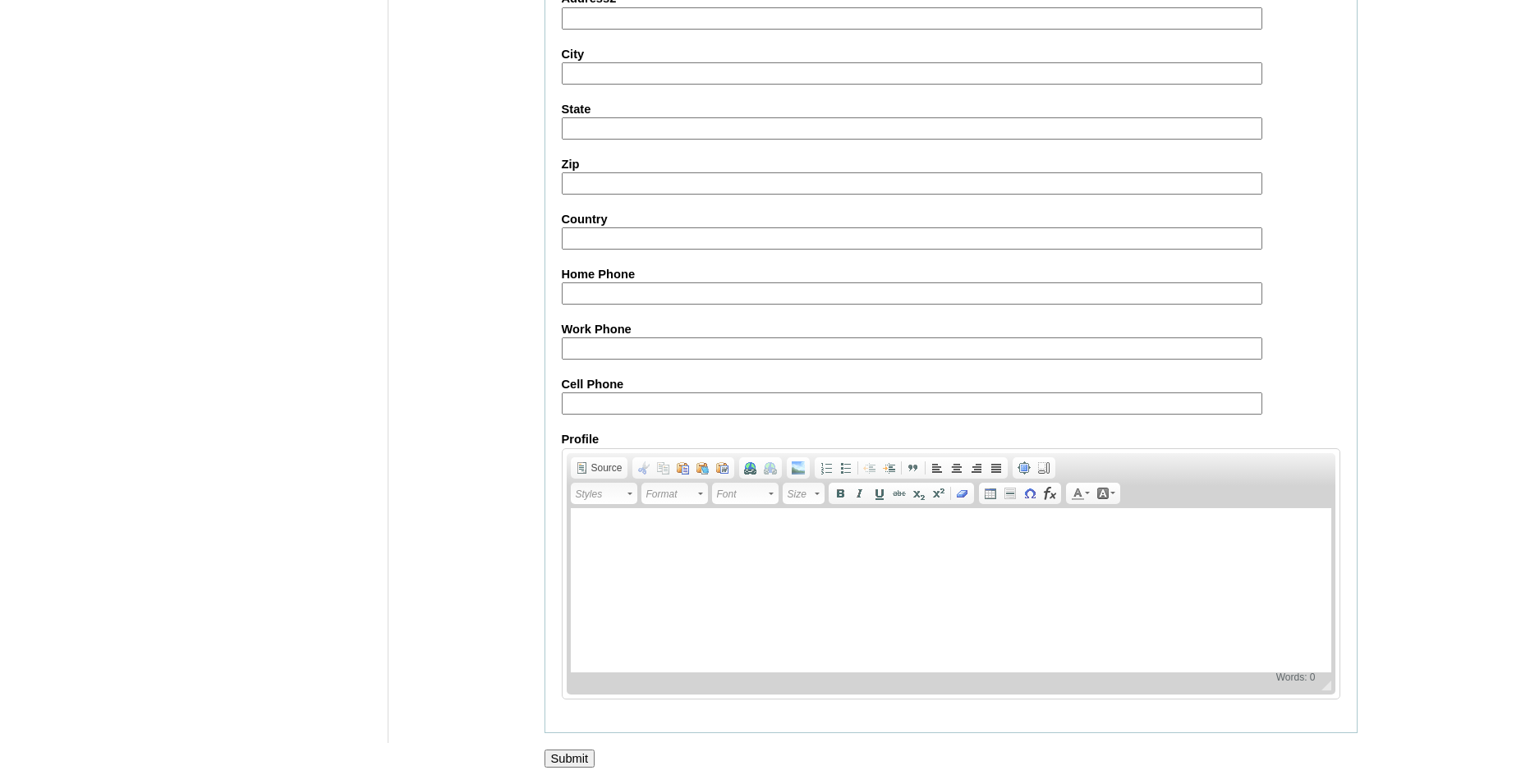
click at [577, 755] on input "Submit" at bounding box center [569, 758] width 51 height 18
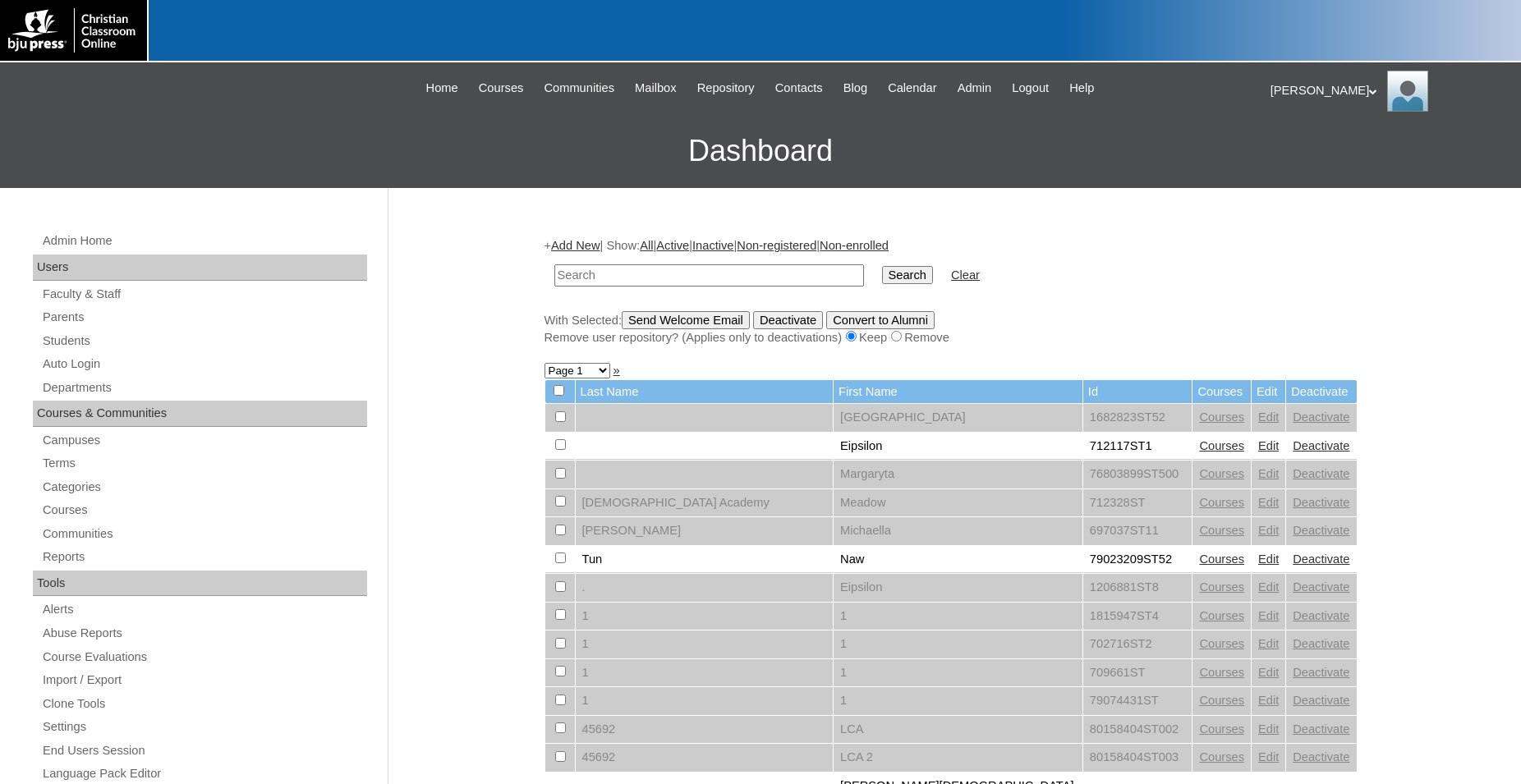
click at [741, 276] on input "text" at bounding box center [709, 275] width 310 height 22
click at [694, 274] on input "text" at bounding box center [709, 275] width 310 height 22
type input "78266532"
click at [882, 266] on input "Search" at bounding box center [907, 275] width 51 height 18
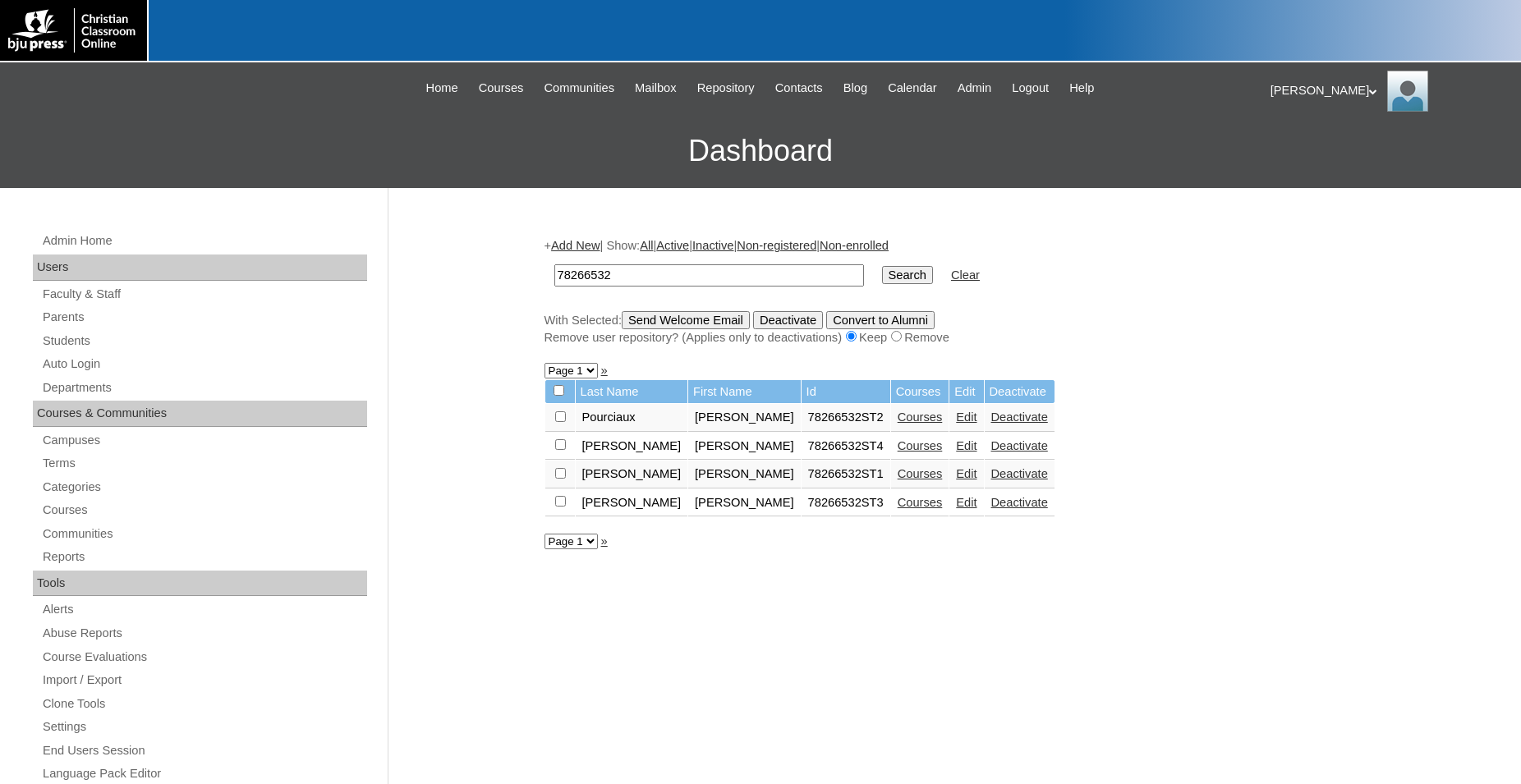
click at [956, 509] on link "Edit" at bounding box center [966, 502] width 20 height 13
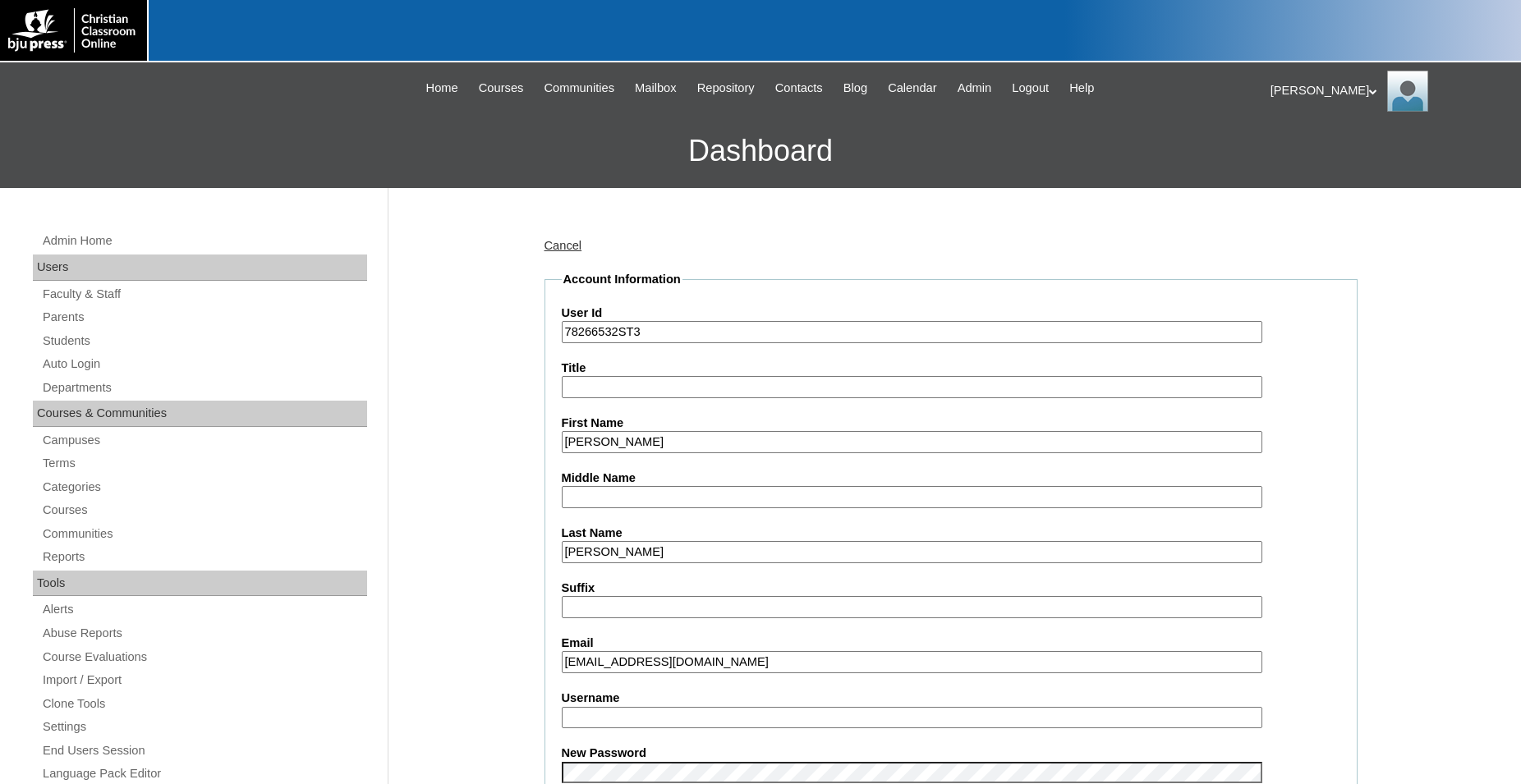
click at [682, 719] on input "Username" at bounding box center [912, 717] width 701 height 22
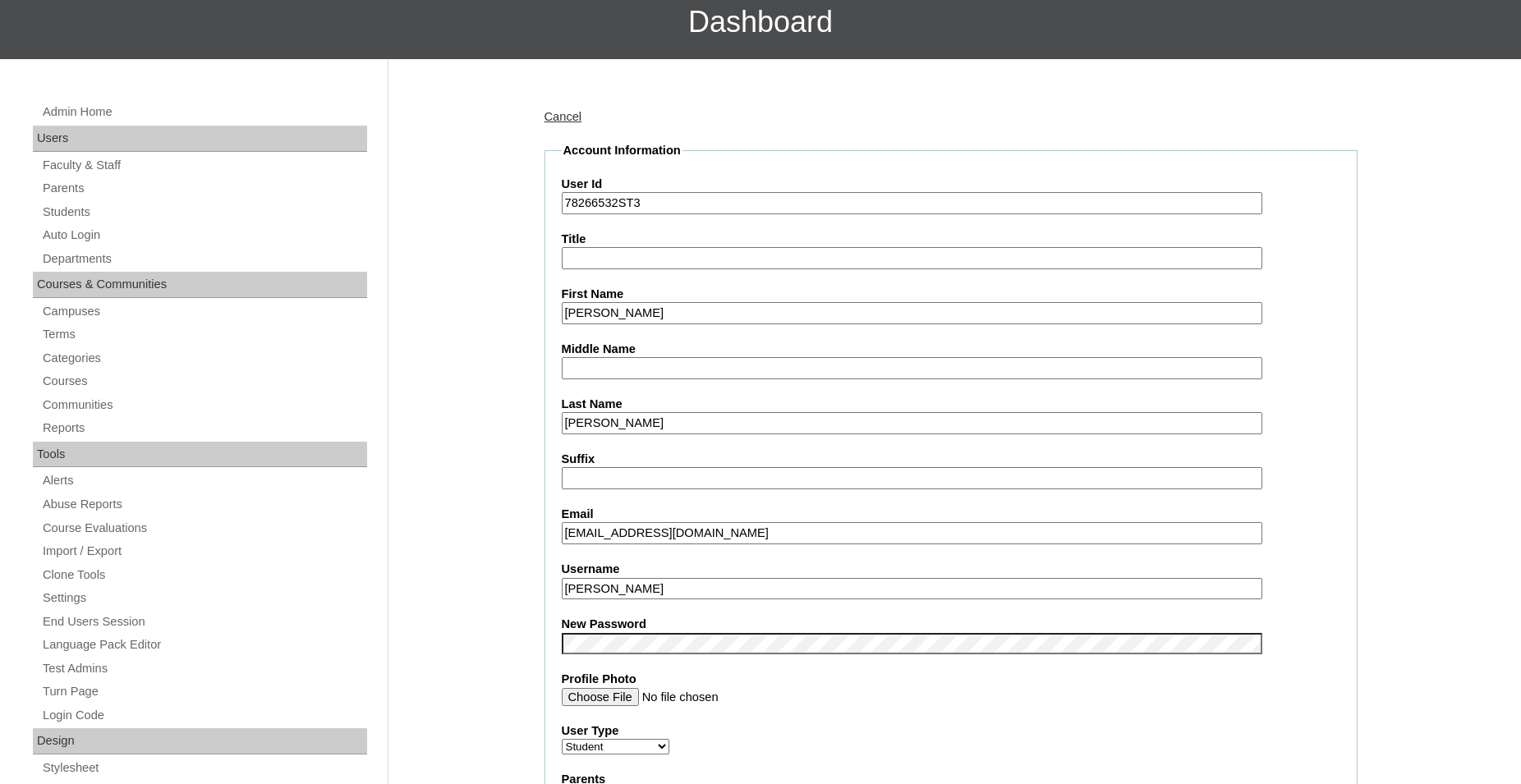
scroll to position [251, 0]
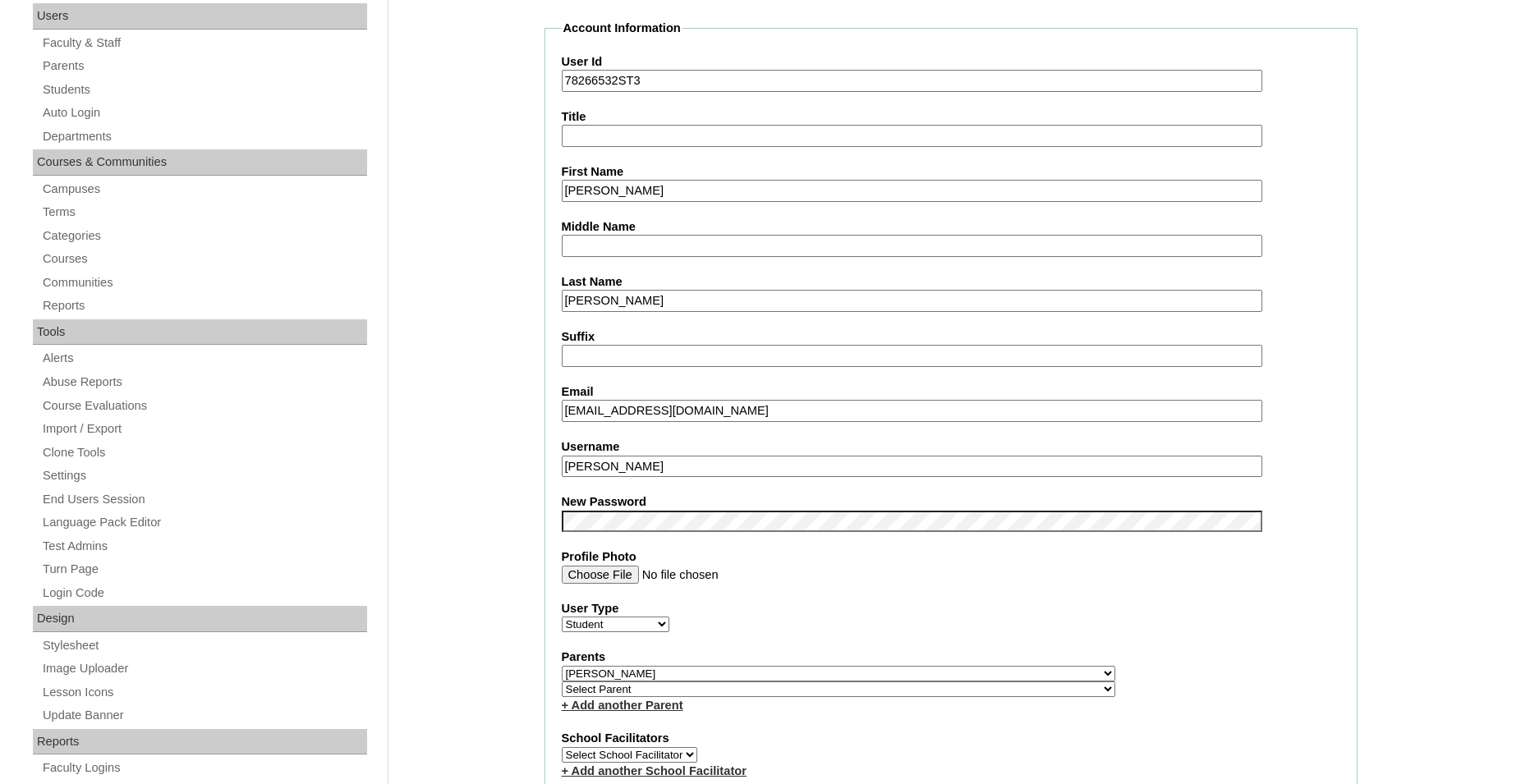
type input "[PERSON_NAME]"
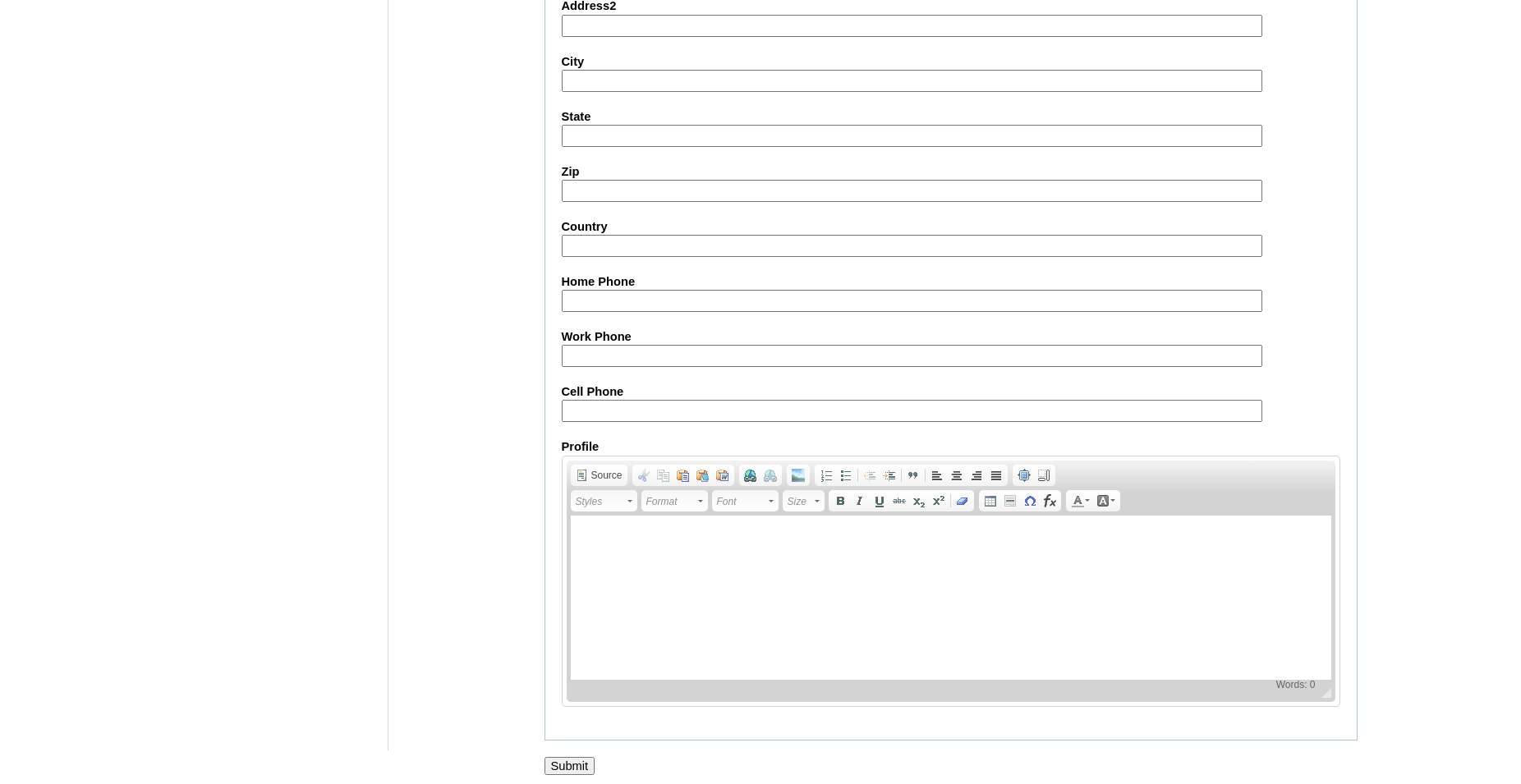
scroll to position [1747, 0]
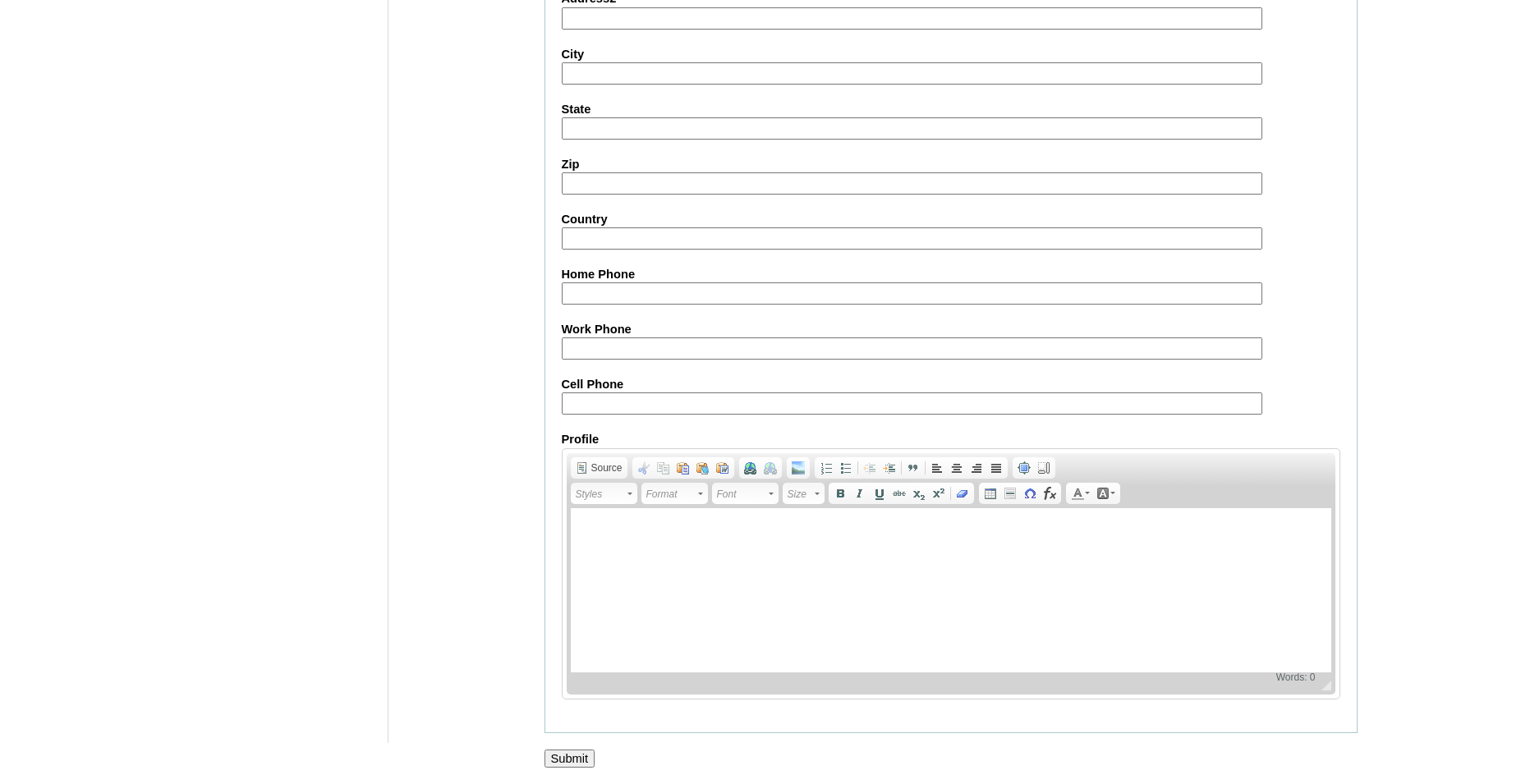
click at [577, 750] on input "Submit" at bounding box center [569, 758] width 51 height 18
